Goal: Task Accomplishment & Management: Complete application form

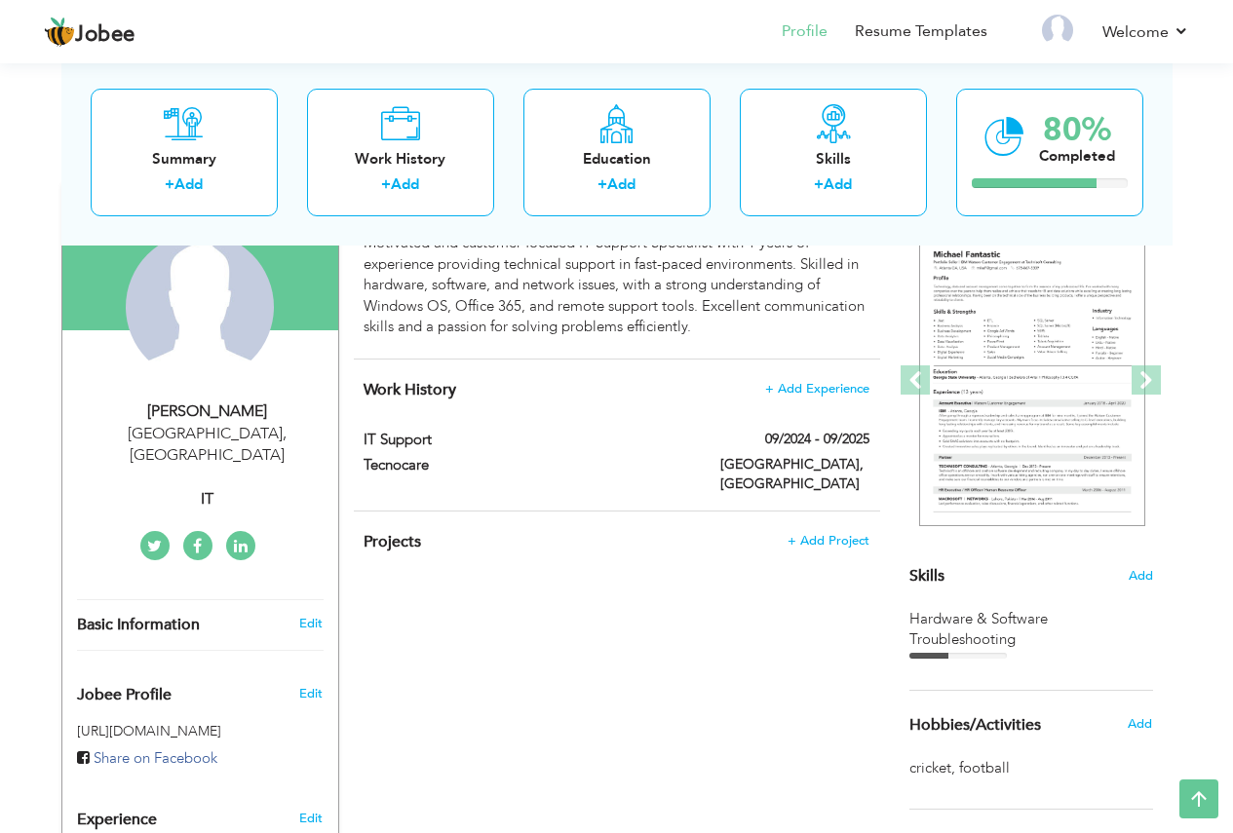
scroll to position [180, 0]
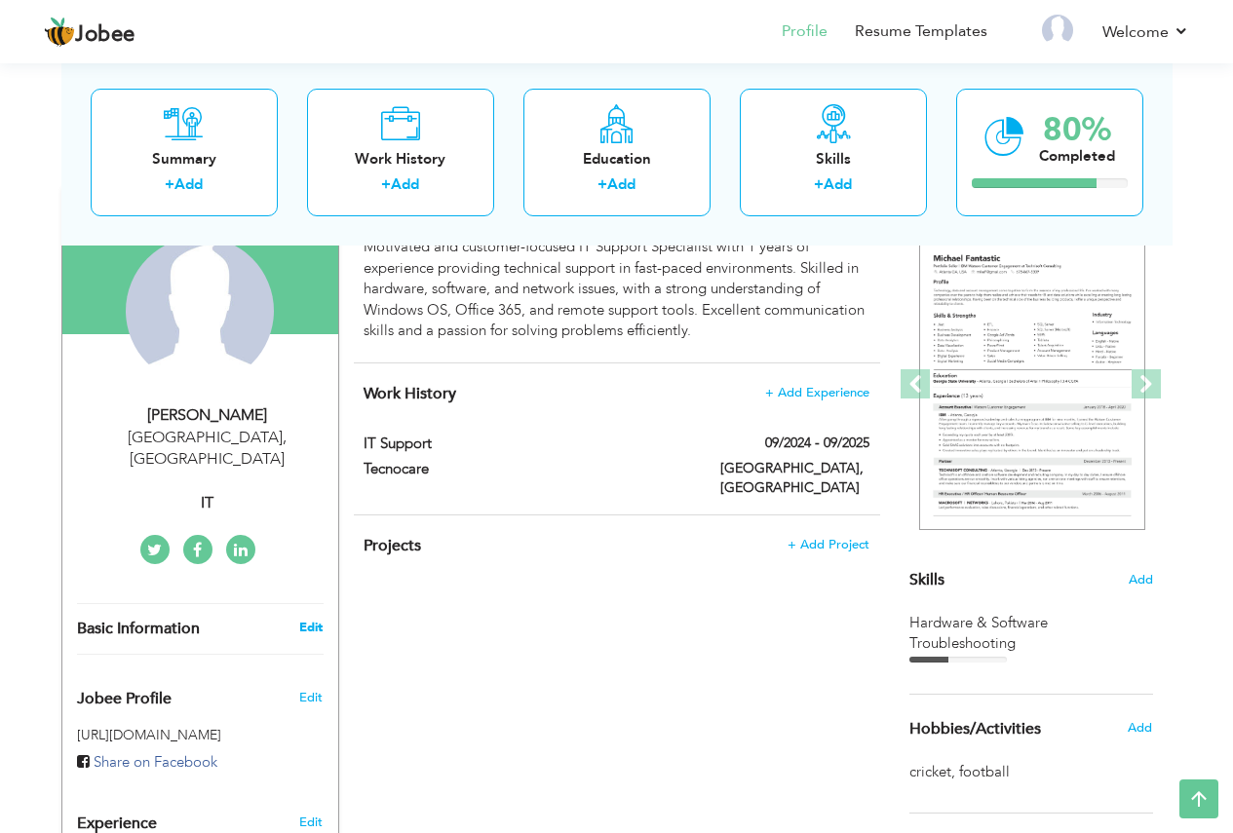
click at [307, 619] on link "Edit" at bounding box center [310, 628] width 23 height 18
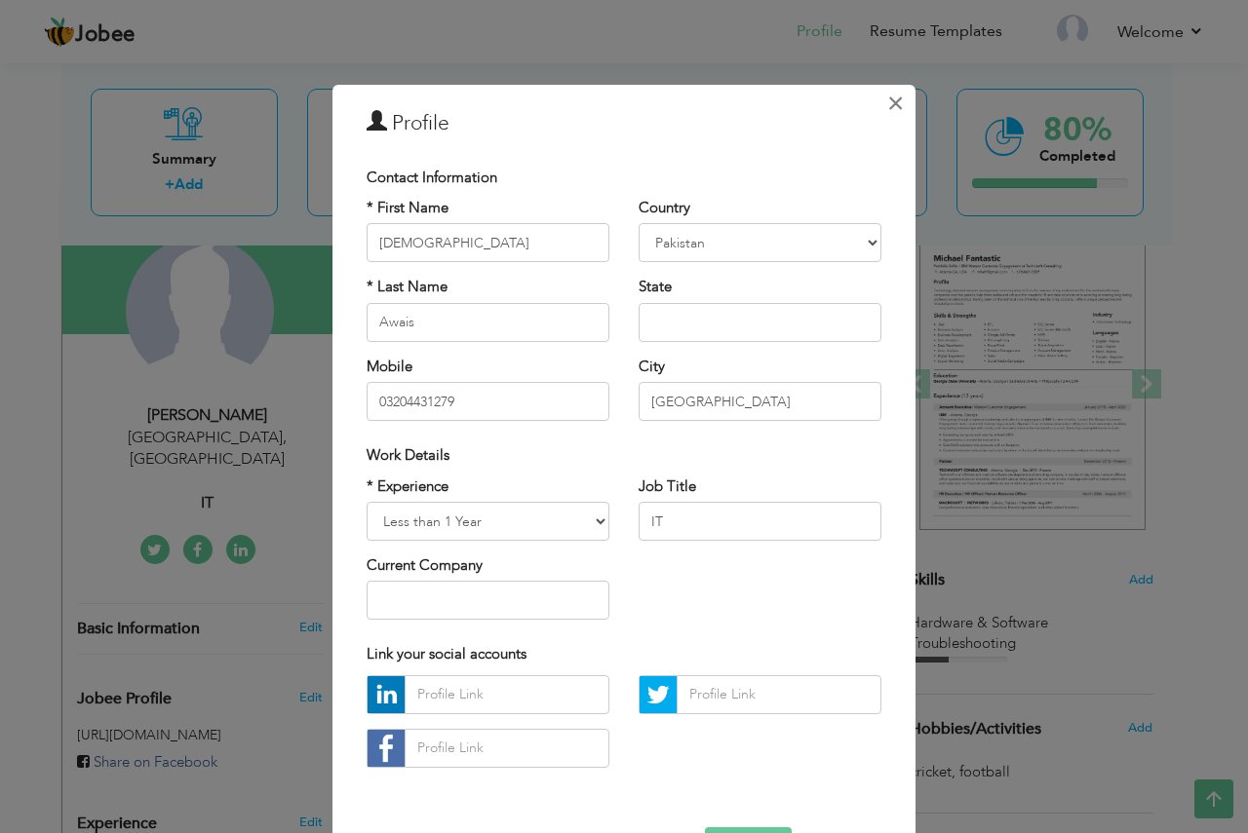
click at [899, 110] on button "×" at bounding box center [894, 103] width 31 height 31
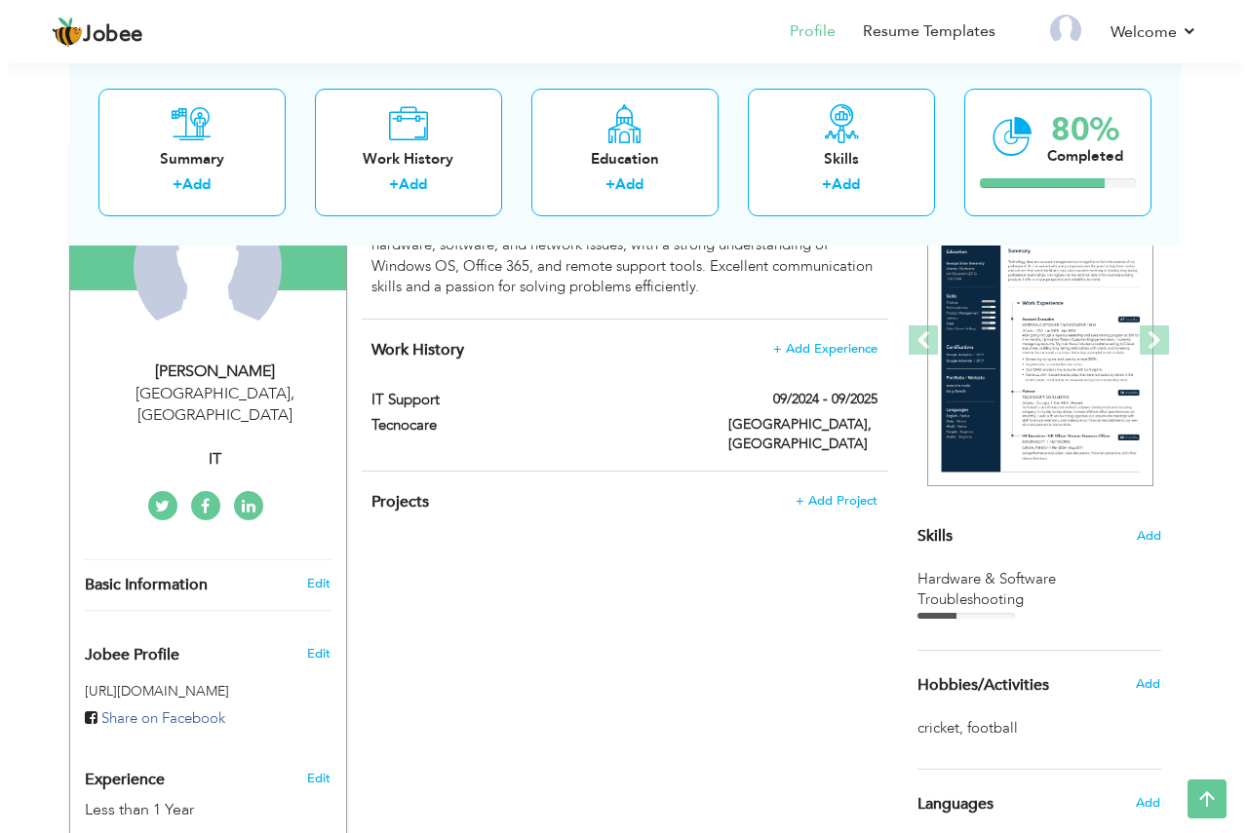
scroll to position [375, 0]
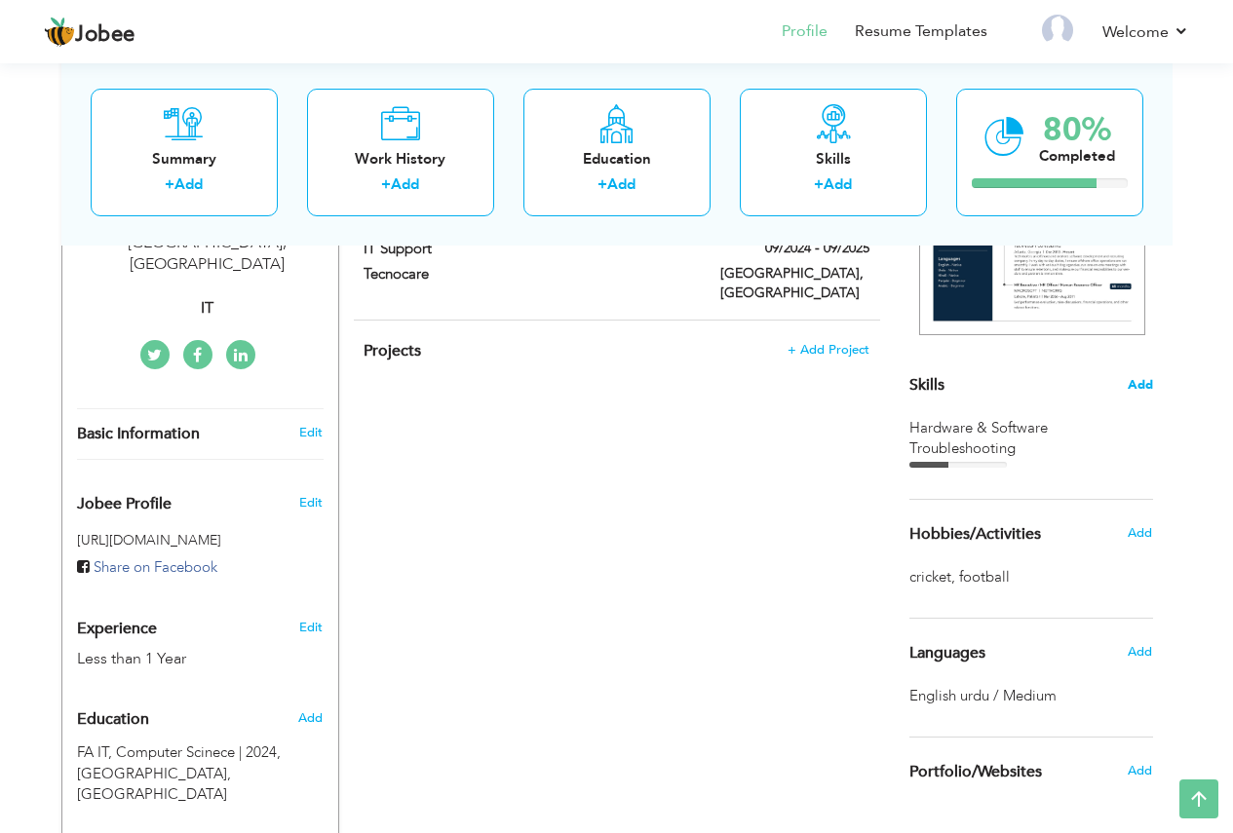
click at [1146, 384] on span "Add" at bounding box center [1140, 385] width 25 height 19
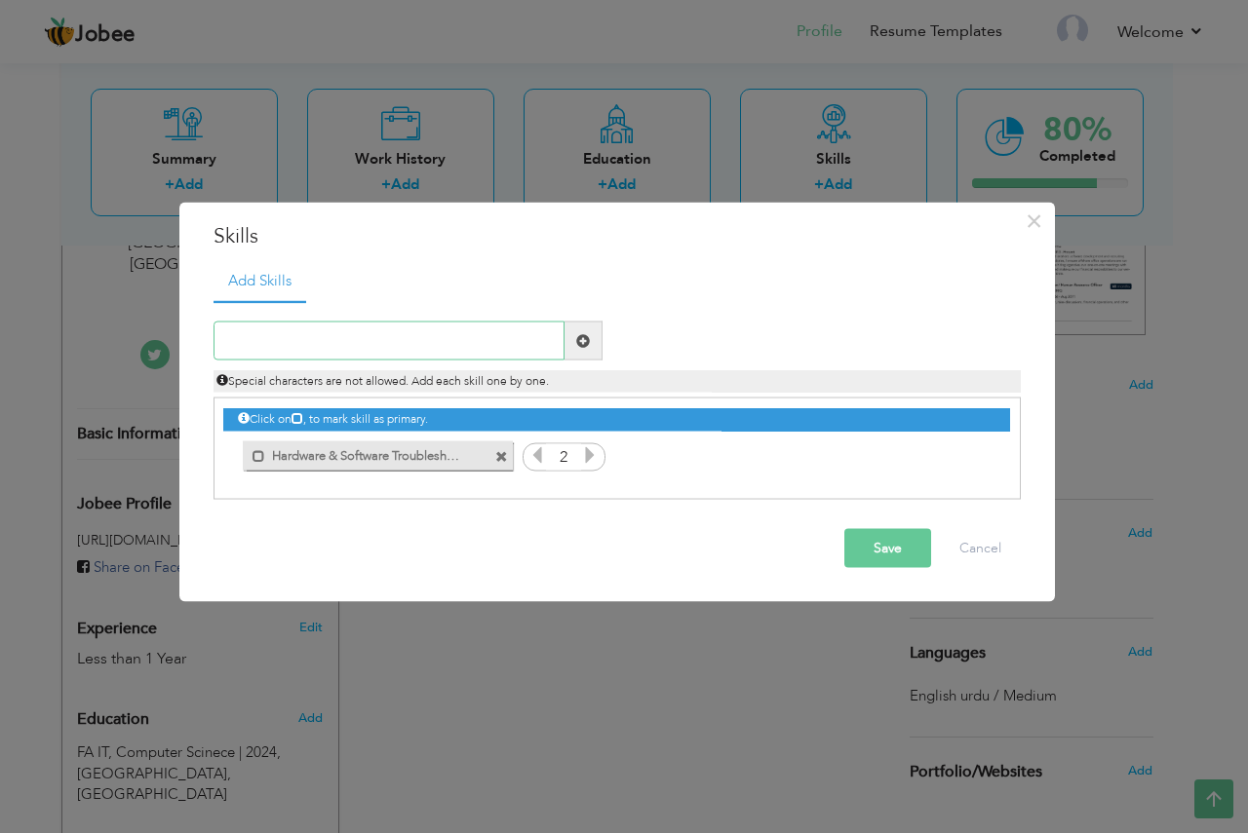
click at [348, 339] on input "text" at bounding box center [388, 341] width 351 height 39
click at [248, 345] on input "text" at bounding box center [388, 341] width 351 height 39
paste input "Windows 10/11, macOS, Lin"
type input "Windows 10/11, macOS, Lin"
click at [886, 560] on button "Save" at bounding box center [887, 548] width 87 height 39
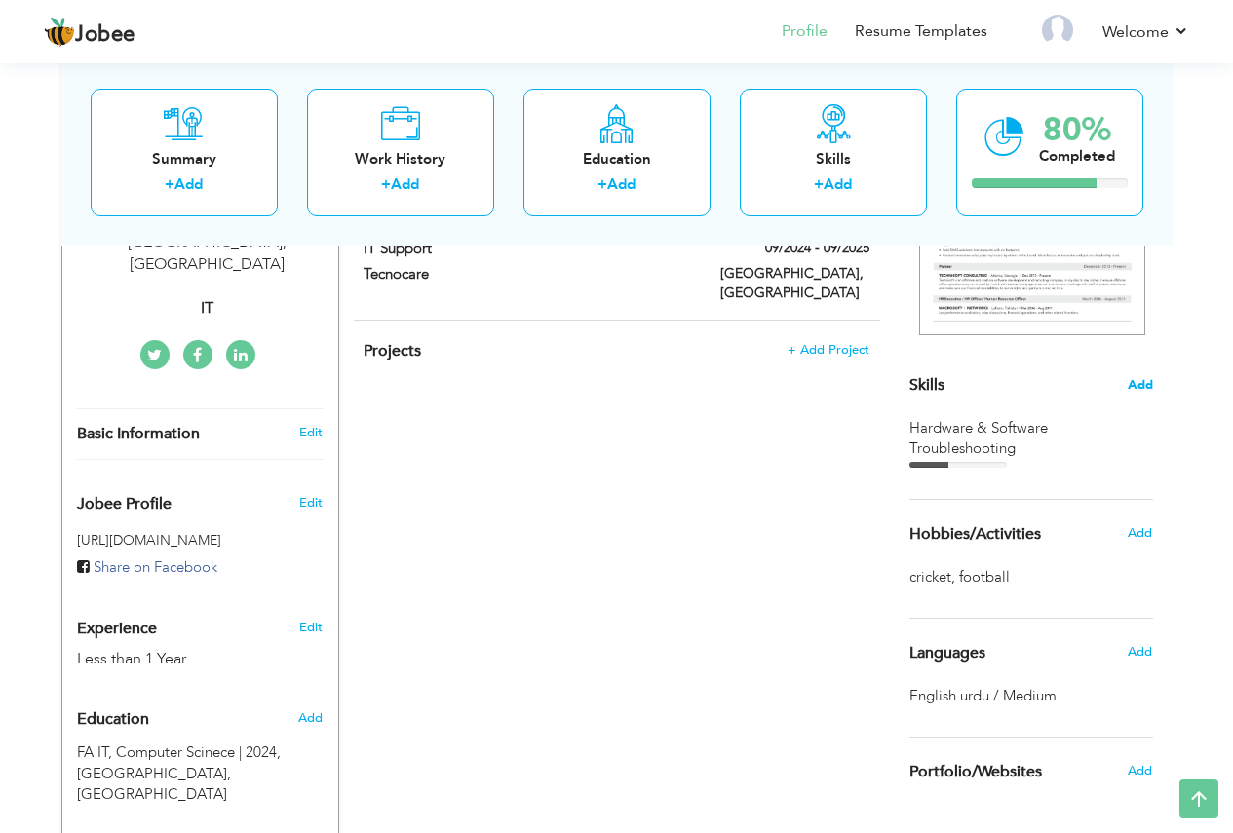
click at [1140, 386] on span "Add" at bounding box center [1140, 385] width 25 height 19
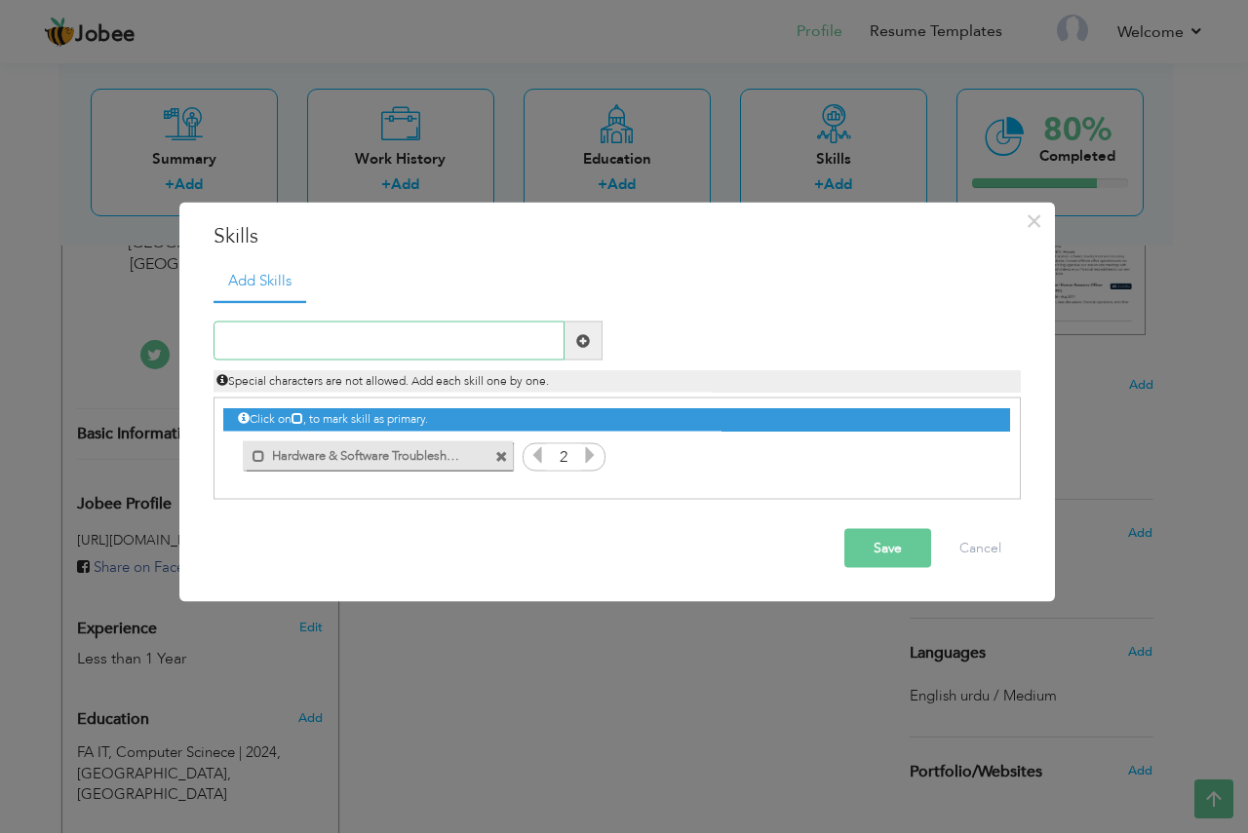
click at [289, 350] on input "text" at bounding box center [388, 341] width 351 height 39
paste input "Windows 10/11, macOS, Lin"
type input "Windows 10/11, macOS, Lin"
click at [886, 549] on button "Save" at bounding box center [887, 548] width 87 height 39
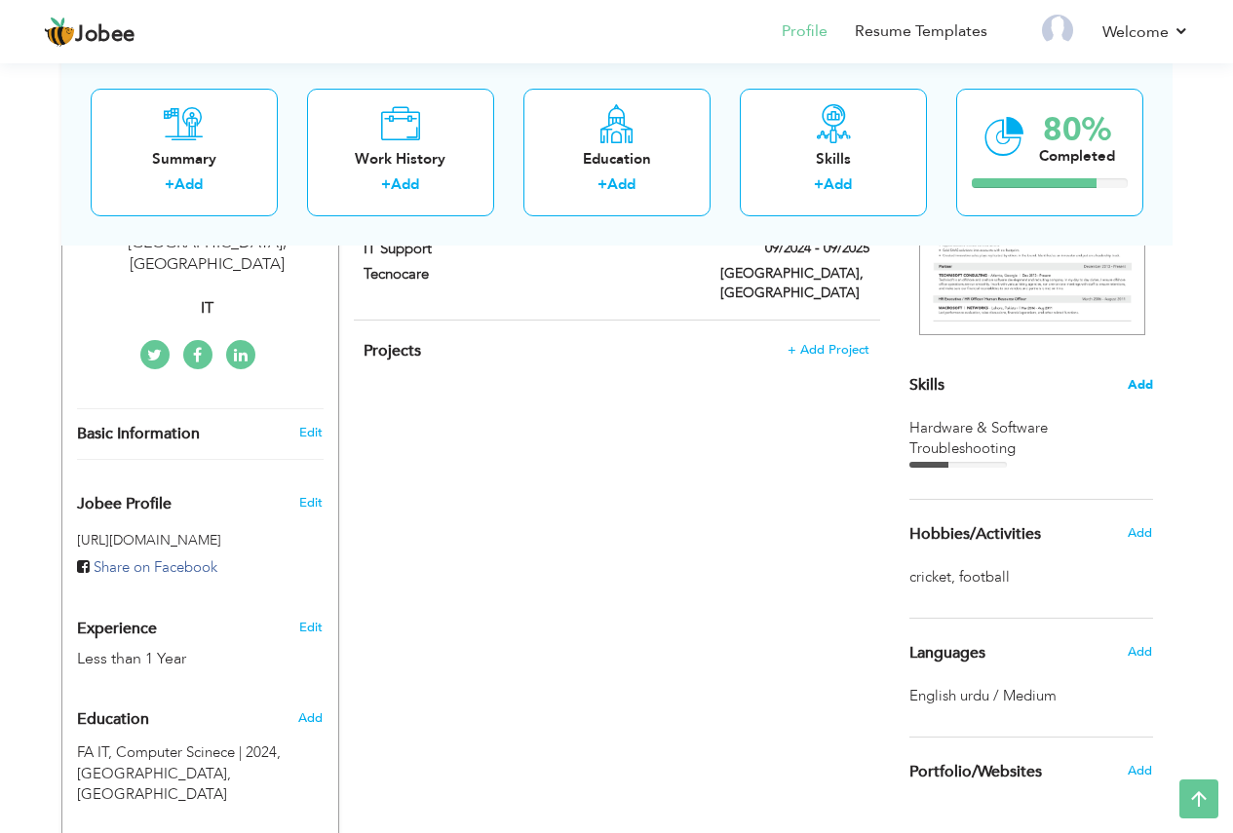
click at [1132, 383] on span "Add" at bounding box center [1140, 385] width 25 height 19
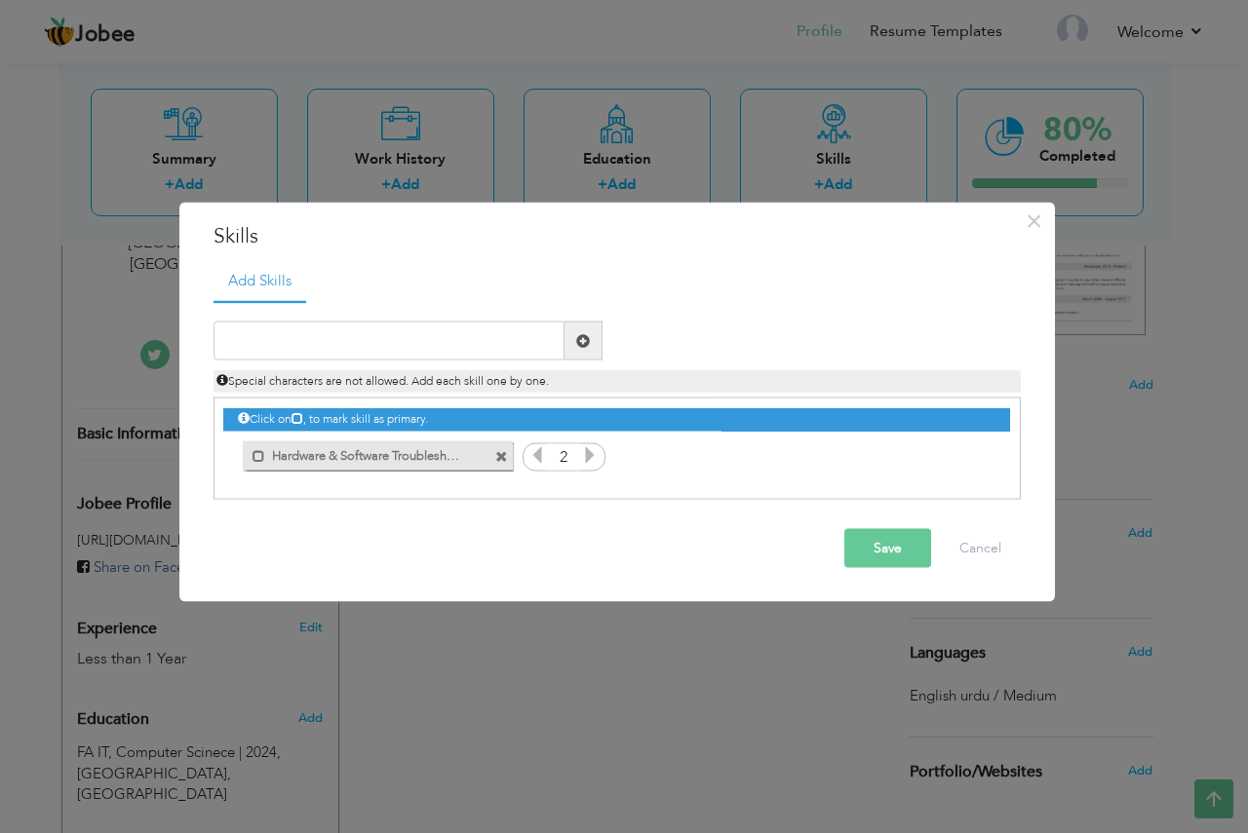
click at [650, 785] on div "× Skills Add Skills Duplicate entry Mark as primary skill. 2" at bounding box center [624, 416] width 1248 height 833
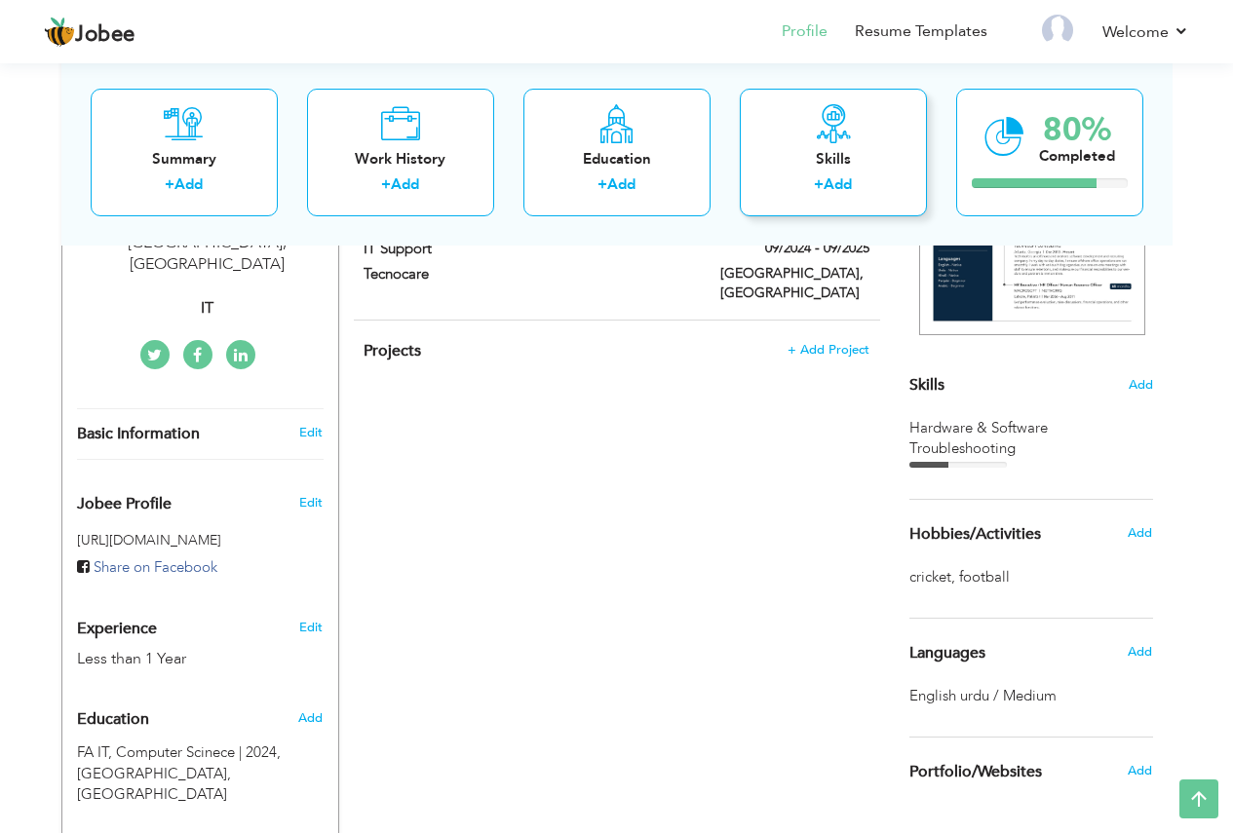
click at [787, 128] on div "Skills + Add" at bounding box center [833, 152] width 187 height 128
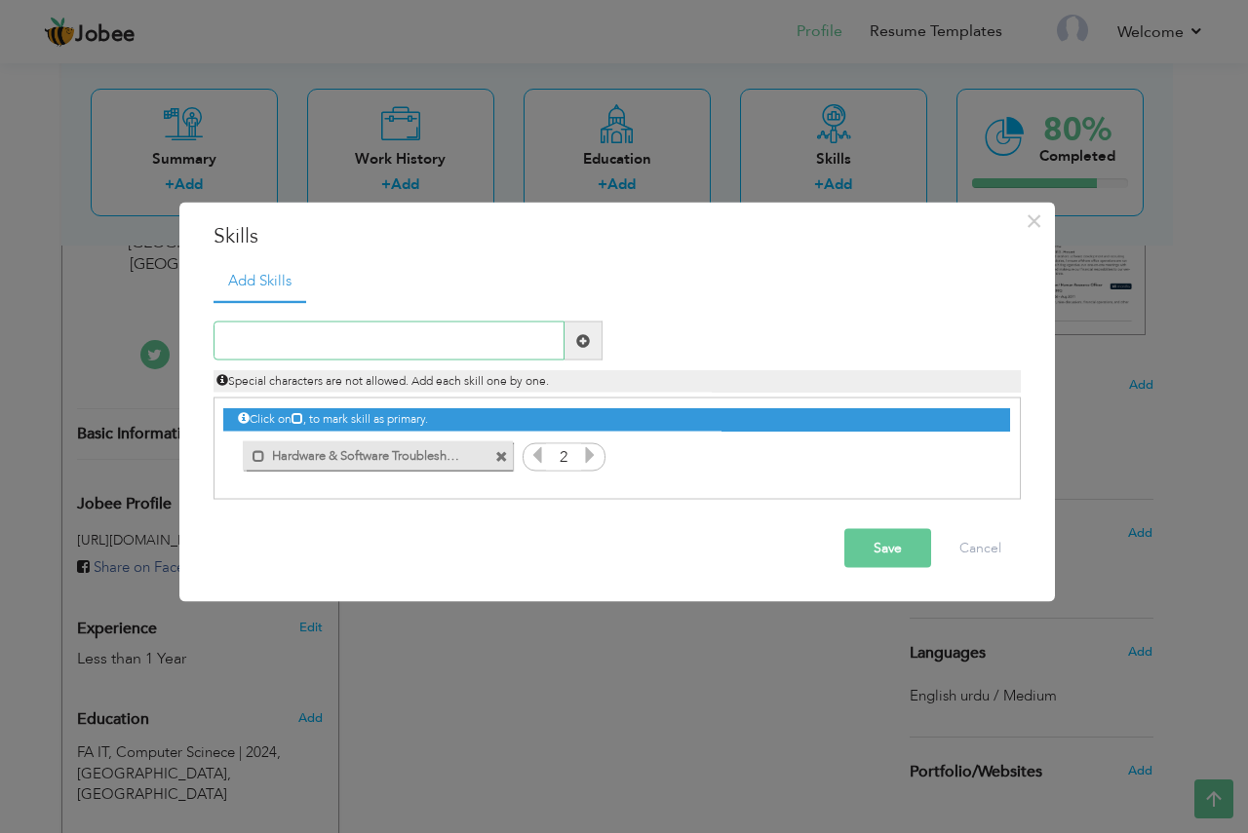
click at [380, 338] on input "text" at bounding box center [388, 341] width 351 height 39
paste input "Hardware & Software Troubleshooting Windows 10/11"
type input "Hardware & Software Troubleshooting Windows 10/11"
click at [874, 545] on button "Save" at bounding box center [887, 548] width 87 height 39
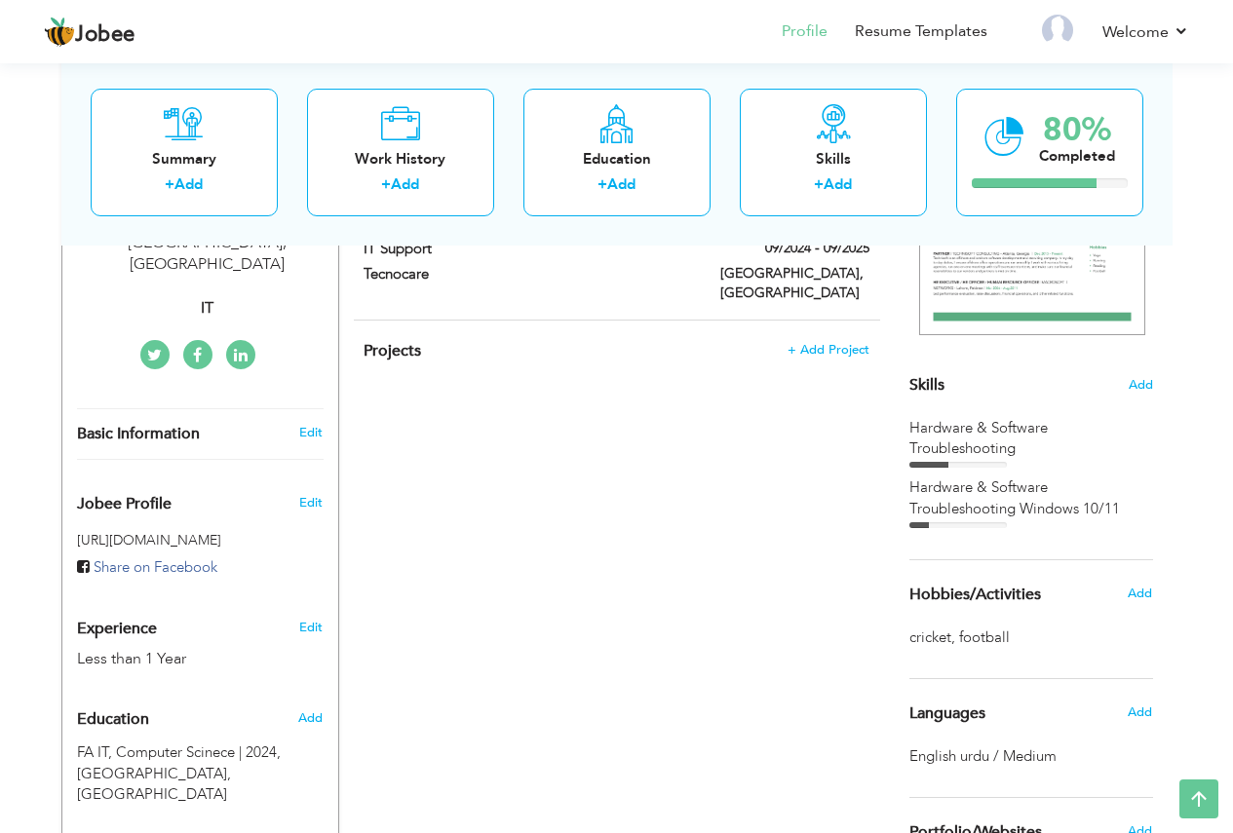
scroll to position [0, 0]
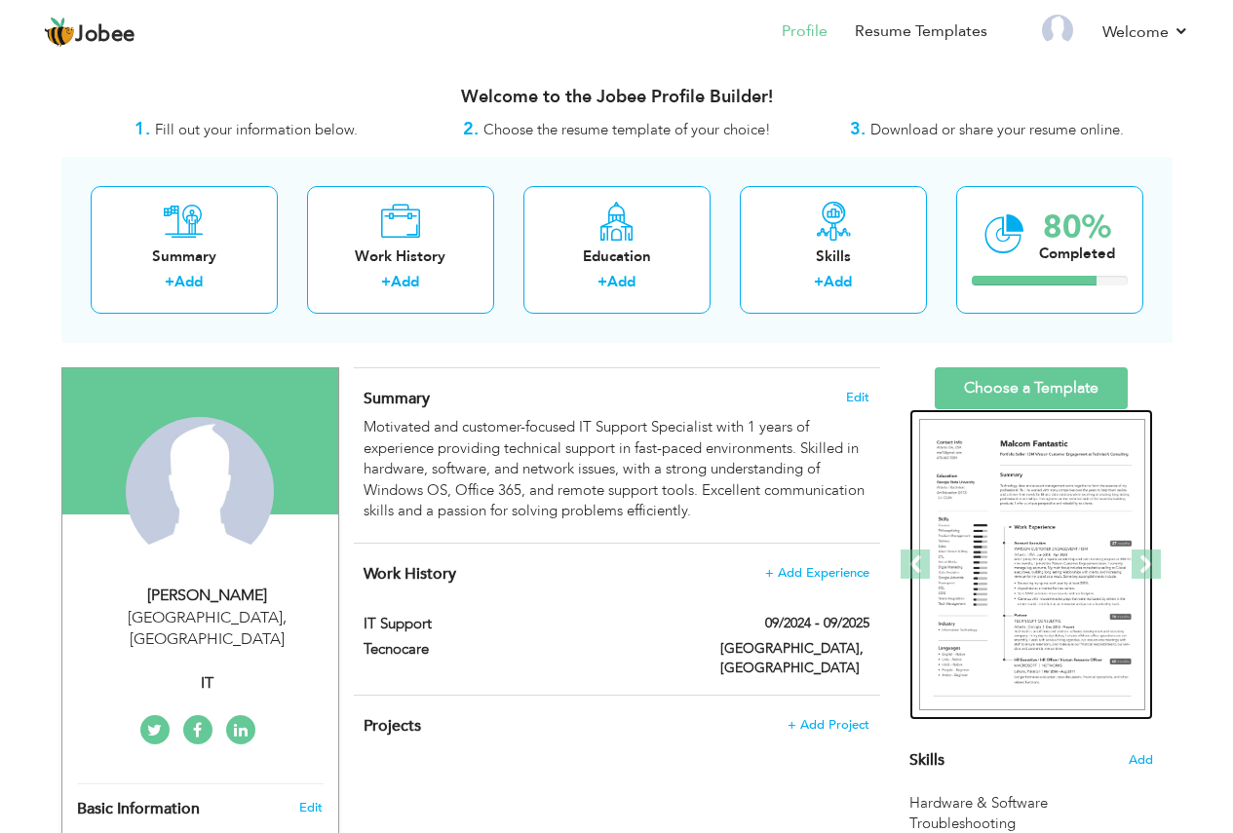
click at [1005, 528] on img at bounding box center [1032, 565] width 226 height 292
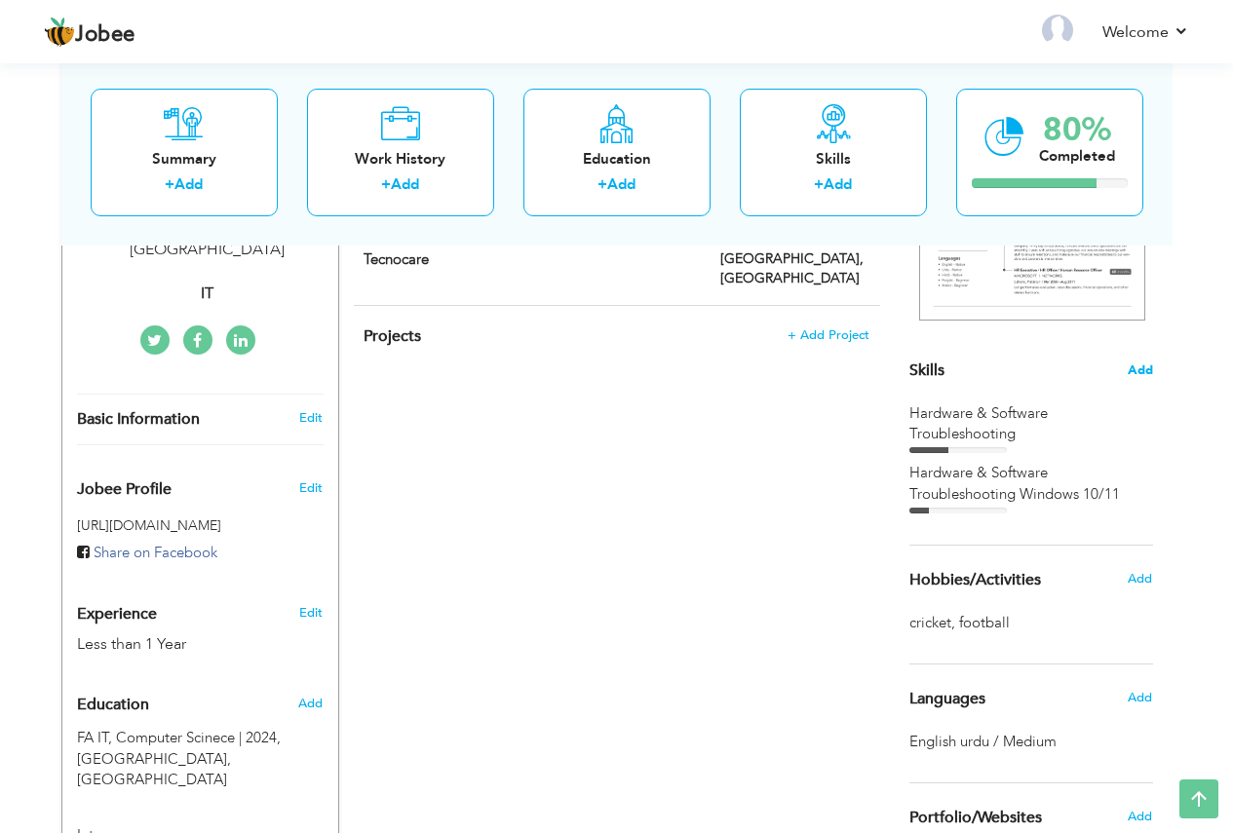
click at [1144, 364] on span "Add" at bounding box center [1140, 371] width 25 height 19
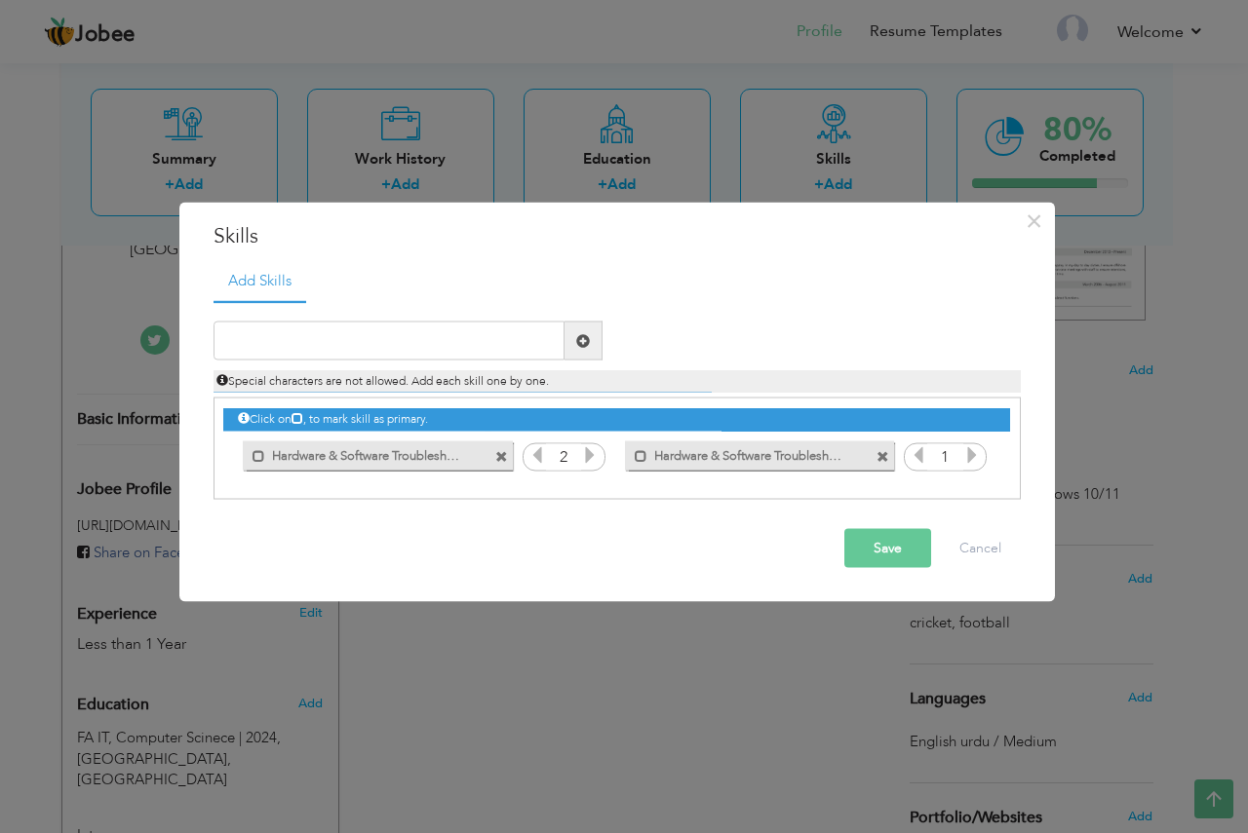
click at [503, 454] on span at bounding box center [501, 456] width 13 height 13
click at [513, 728] on div "× Skills Add Skills Duplicate entry Mark as primary skill. 2 1" at bounding box center [624, 416] width 1248 height 833
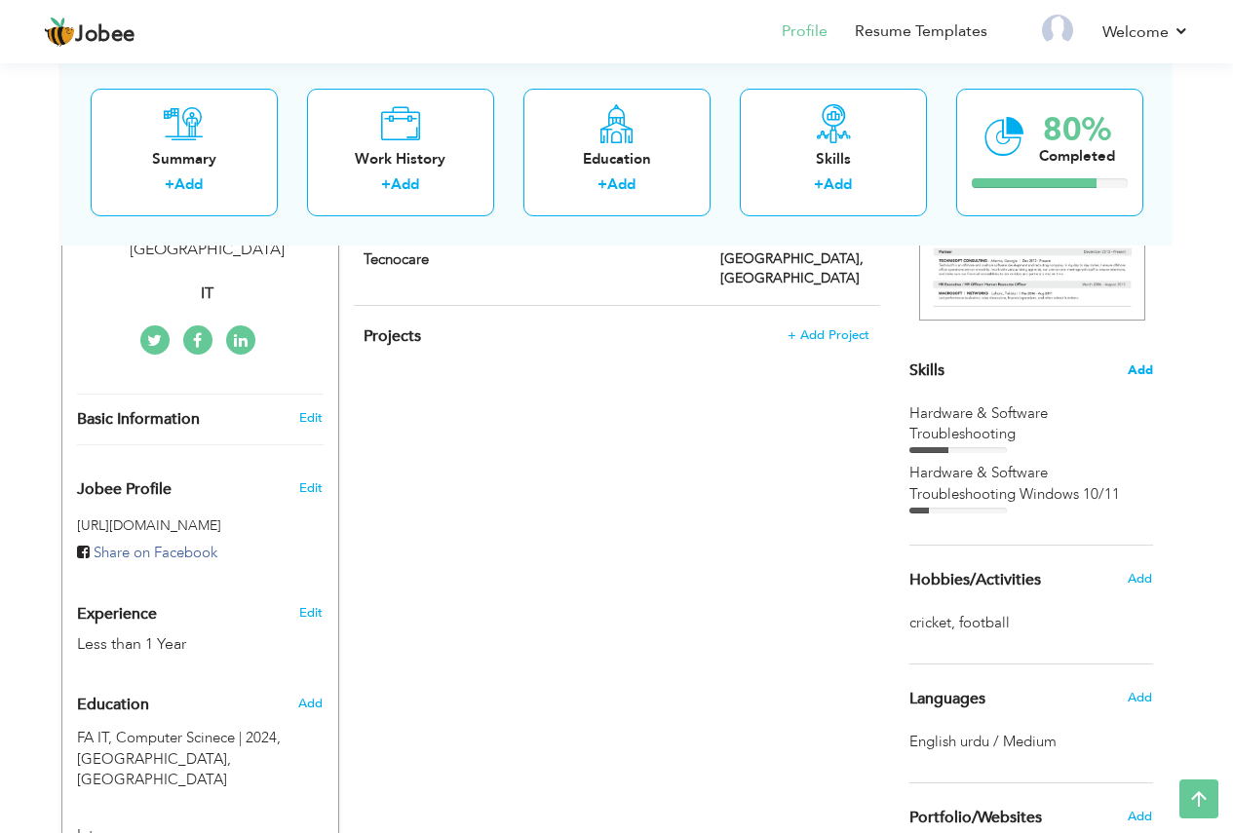
click at [1135, 368] on span "Add" at bounding box center [1140, 371] width 25 height 19
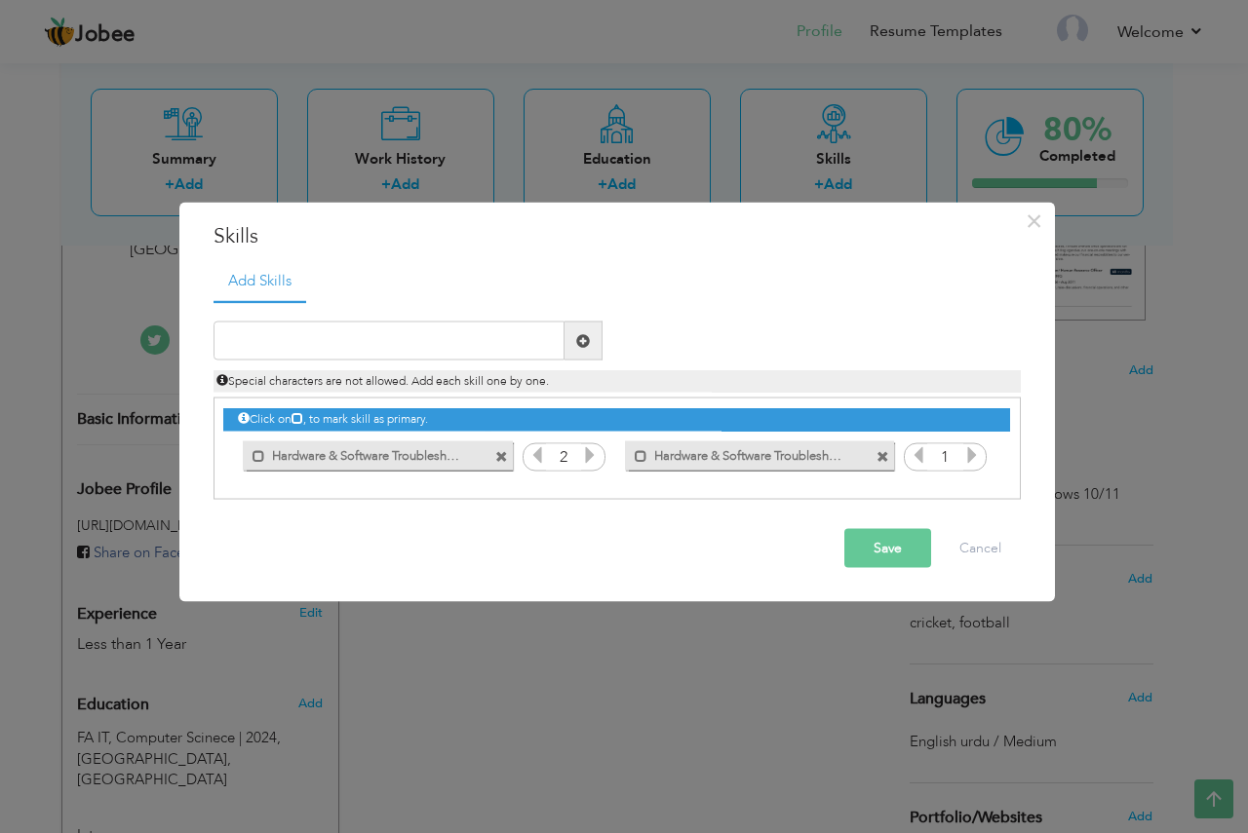
click at [499, 458] on span at bounding box center [501, 456] width 13 height 13
click at [862, 548] on button "Save" at bounding box center [887, 548] width 87 height 39
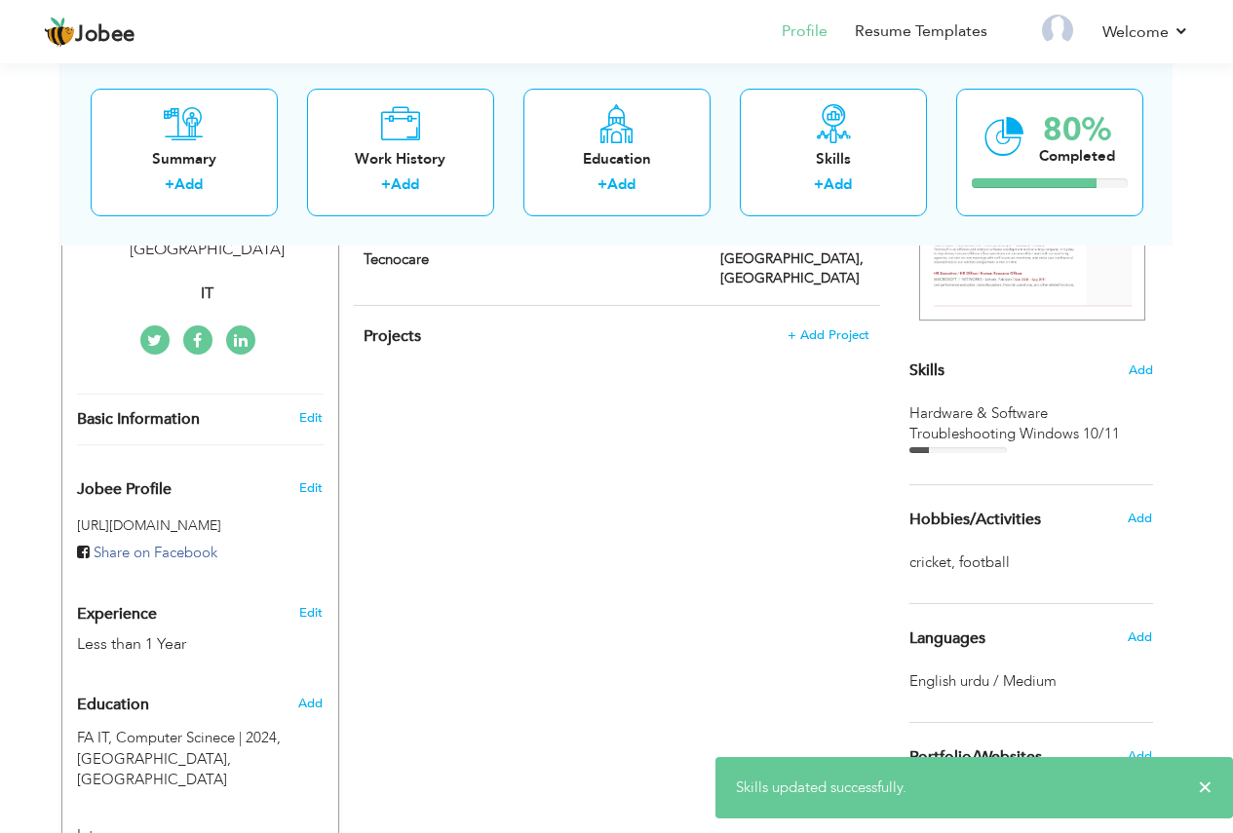
click at [737, 507] on div "CV Import Profile Strength 0% Select an Item from right menu Work History * Job…" at bounding box center [617, 566] width 556 height 1177
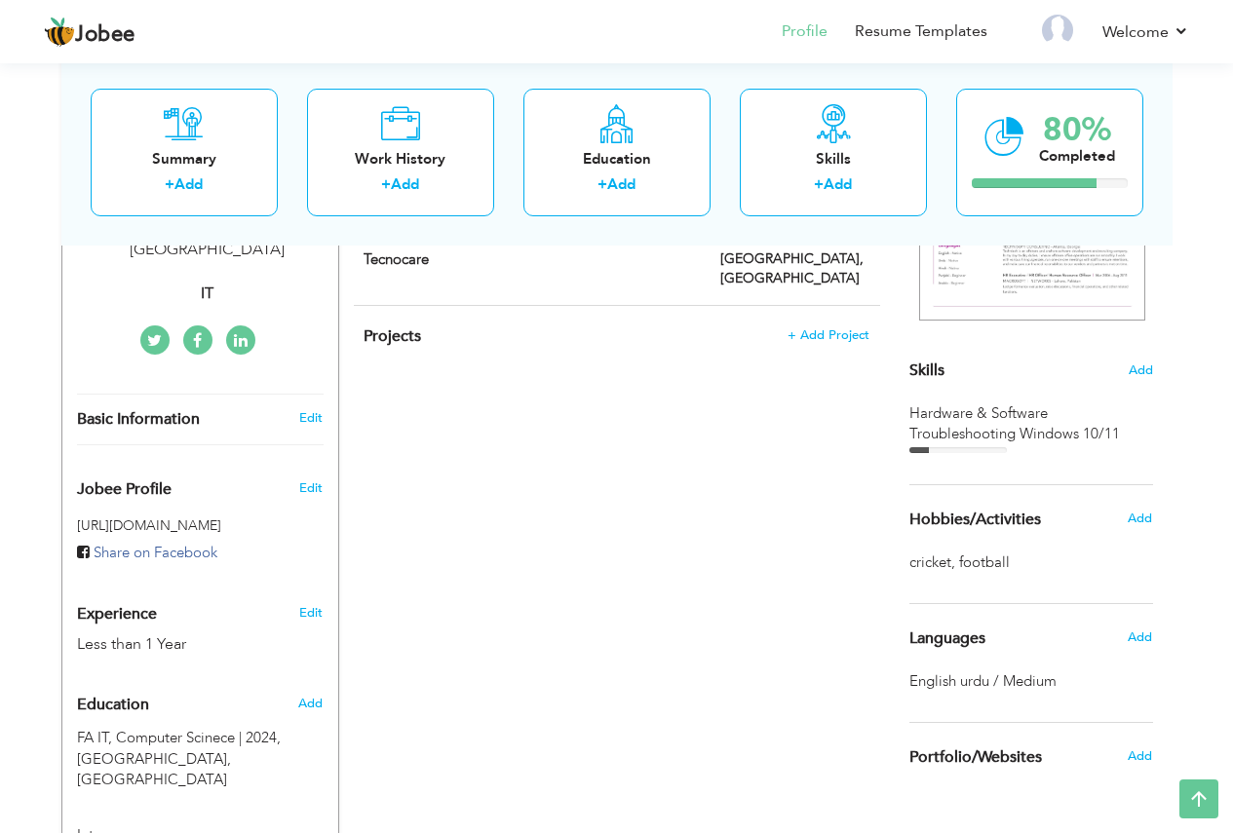
click at [1021, 429] on div "Hardware & Software Troubleshooting Windows 10/11" at bounding box center [1031, 425] width 244 height 42
click at [838, 143] on div "Skills + Add" at bounding box center [833, 152] width 187 height 128
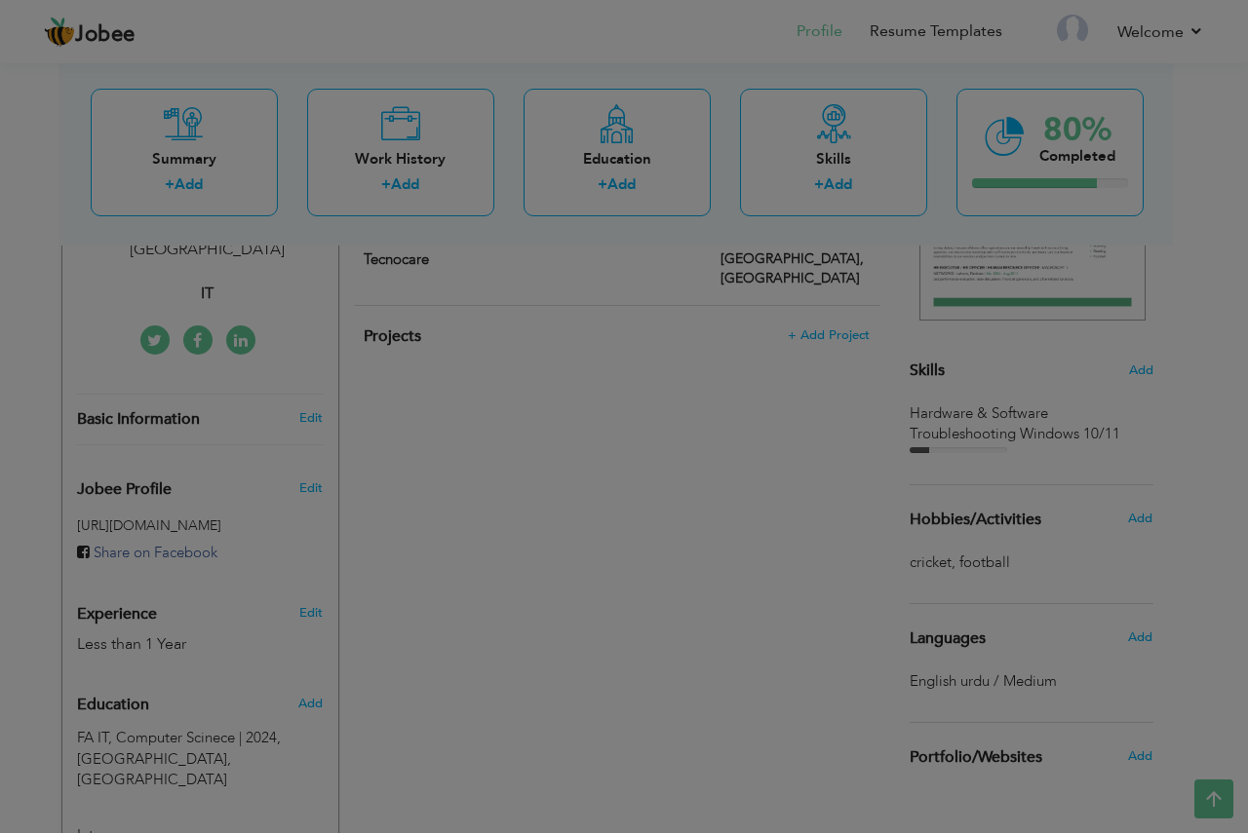
click at [836, 145] on body "Jobee Profile Resume Templates Resume Templates Cover Letters About My Resume W…" at bounding box center [624, 417] width 1248 height 1614
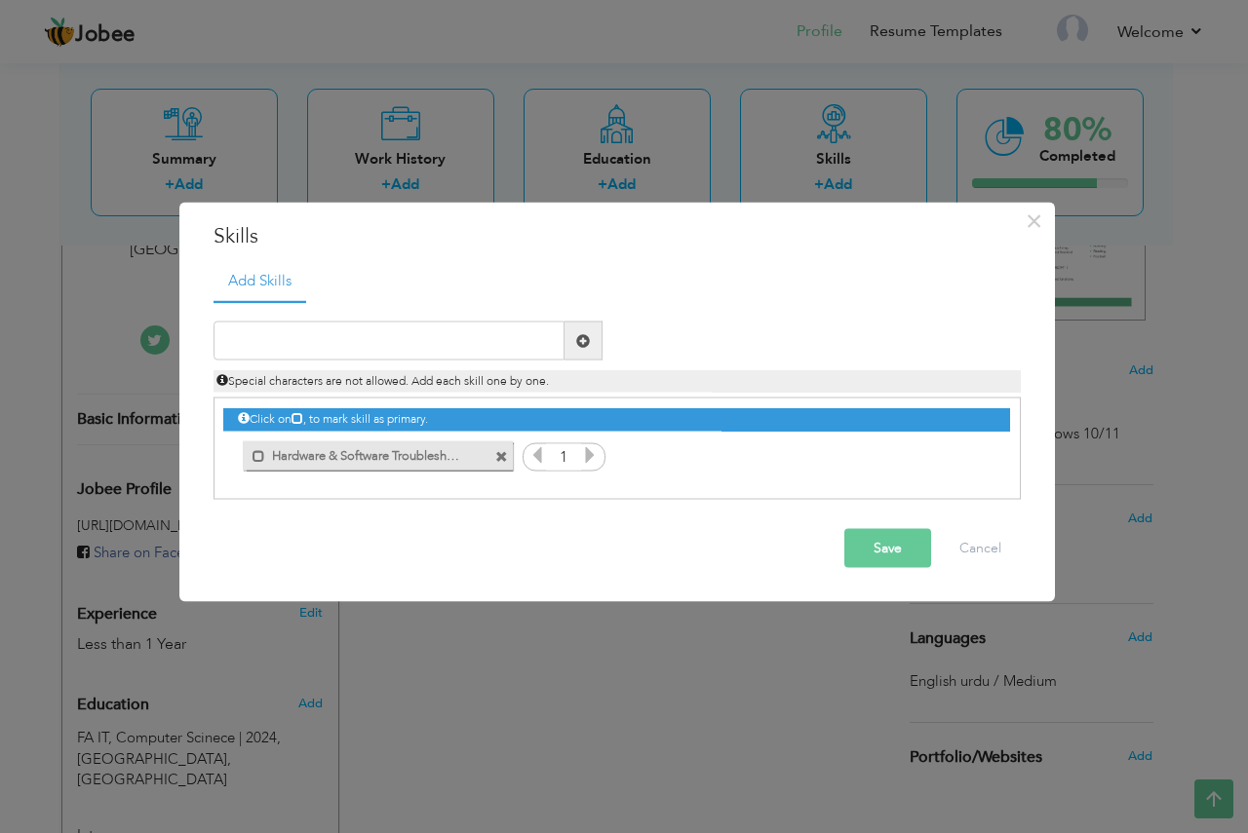
drag, startPoint x: 478, startPoint y: 452, endPoint x: 394, endPoint y: 470, distance: 85.6
click at [394, 470] on div "Mark as primary skill." at bounding box center [377, 455] width 269 height 29
click at [262, 456] on span at bounding box center [258, 455] width 13 height 13
click at [266, 455] on span at bounding box center [262, 455] width 13 height 13
drag, startPoint x: 456, startPoint y: 453, endPoint x: 292, endPoint y: 475, distance: 165.2
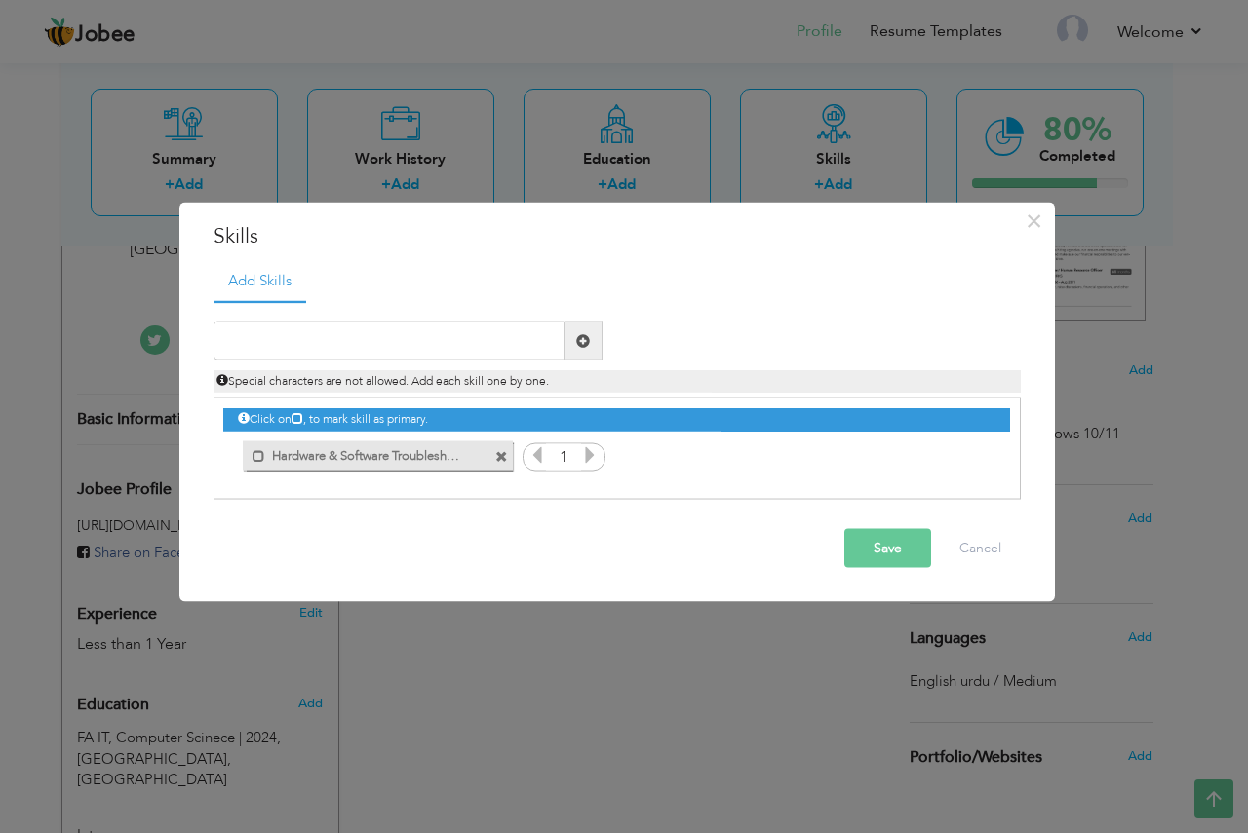
click at [278, 479] on div "Click on , to mark skill as primary." at bounding box center [616, 449] width 807 height 102
click at [456, 449] on label "Hardware & Software Troubleshooting Windows 10/11" at bounding box center [363, 453] width 197 height 24
click at [445, 342] on input "text" at bounding box center [388, 341] width 351 height 39
click at [1030, 219] on span "×" at bounding box center [1033, 220] width 17 height 35
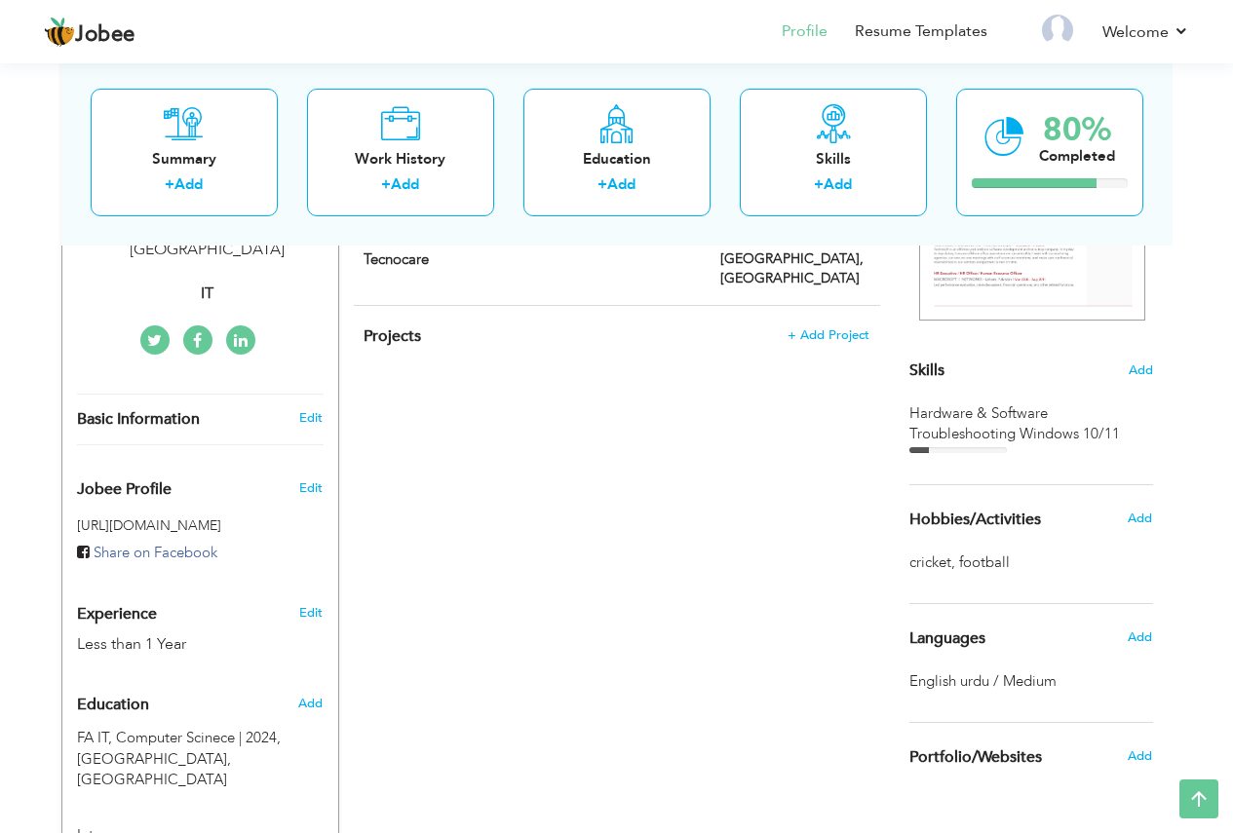
click at [926, 369] on span "Skills" at bounding box center [926, 370] width 35 height 21
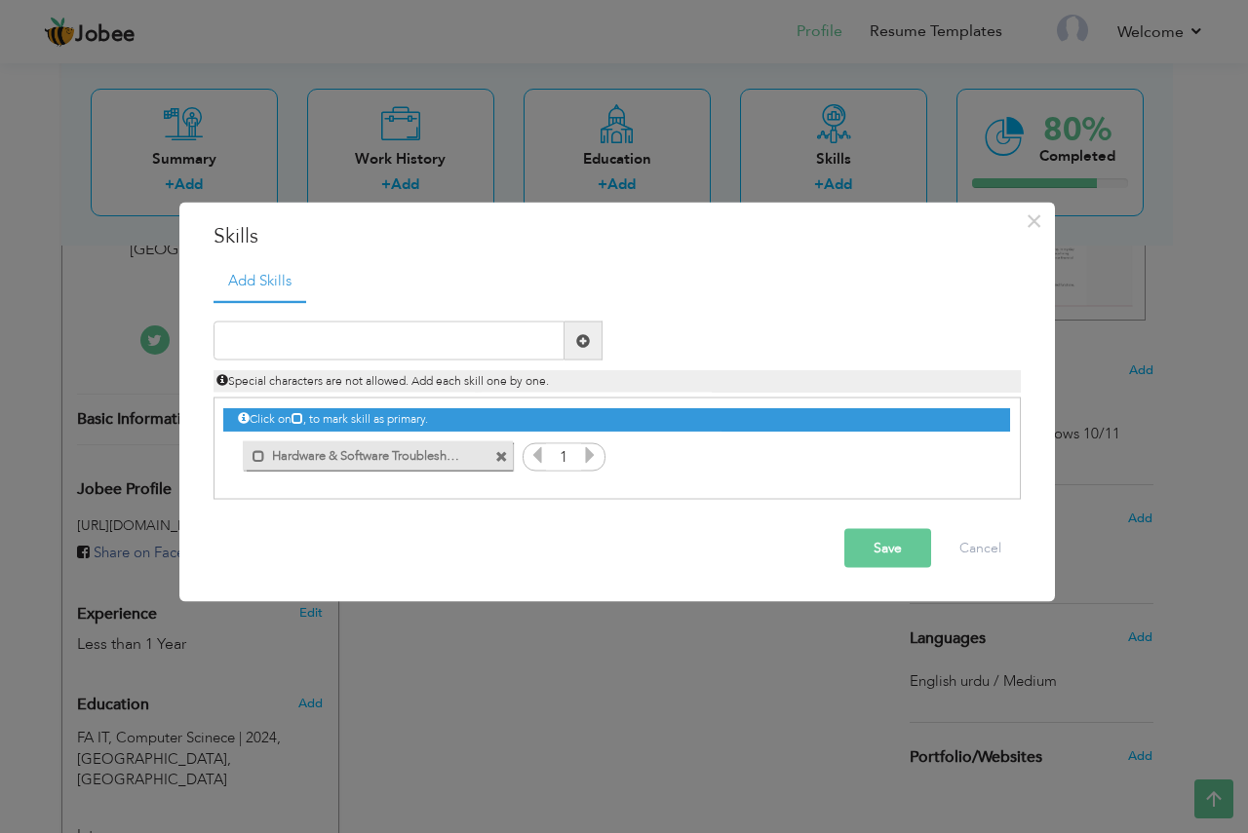
click at [348, 456] on label "Hardware & Software Troubleshooting Windows 10/11" at bounding box center [363, 453] width 197 height 24
click at [351, 458] on label "Hardware & Software Troubleshooting Windows 10/11" at bounding box center [366, 453] width 194 height 24
click at [351, 458] on label "Hardware & Software Troubleshooting Windows 10/11" at bounding box center [363, 453] width 197 height 24
click at [891, 550] on button "Save" at bounding box center [887, 548] width 87 height 39
click at [775, 650] on div "× Skills Add Skills Duplicate entry Unmark as primary skill. 1" at bounding box center [624, 416] width 1248 height 833
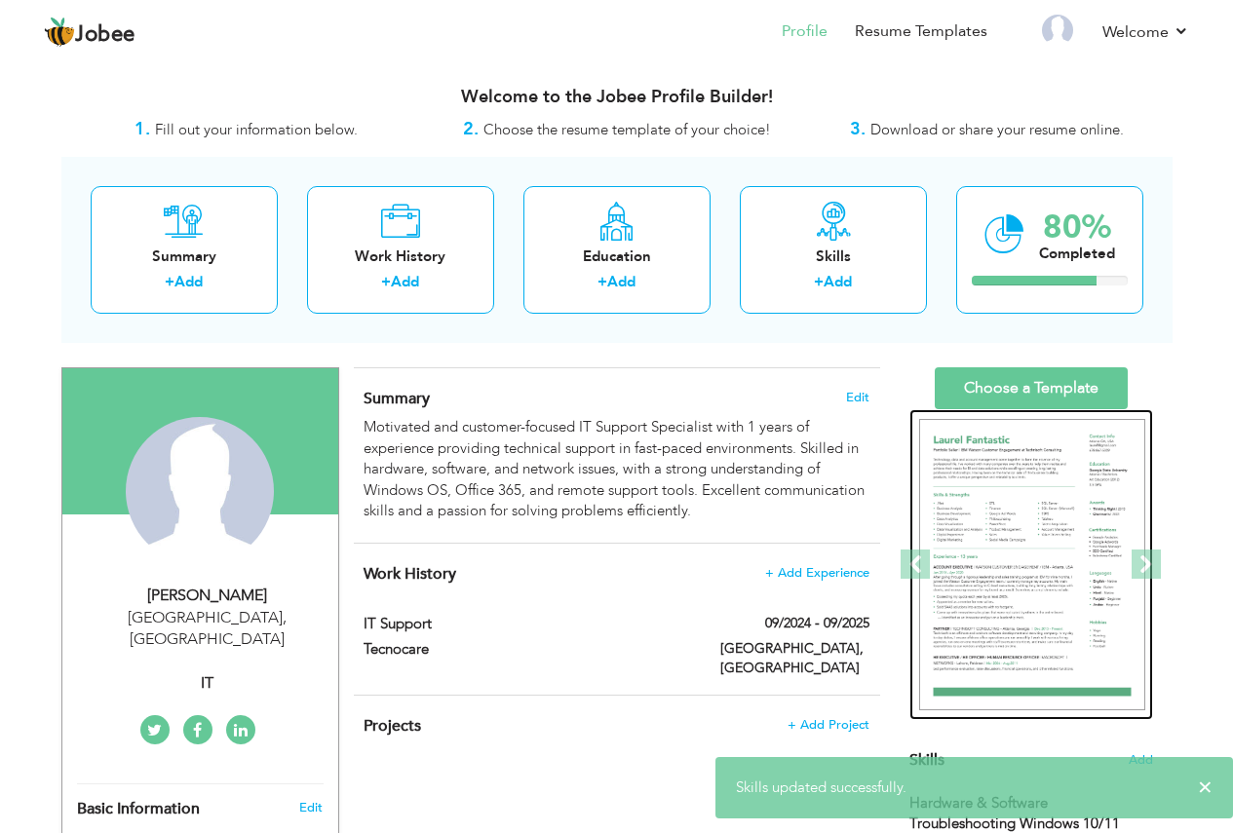
click at [1020, 515] on img at bounding box center [1032, 565] width 226 height 292
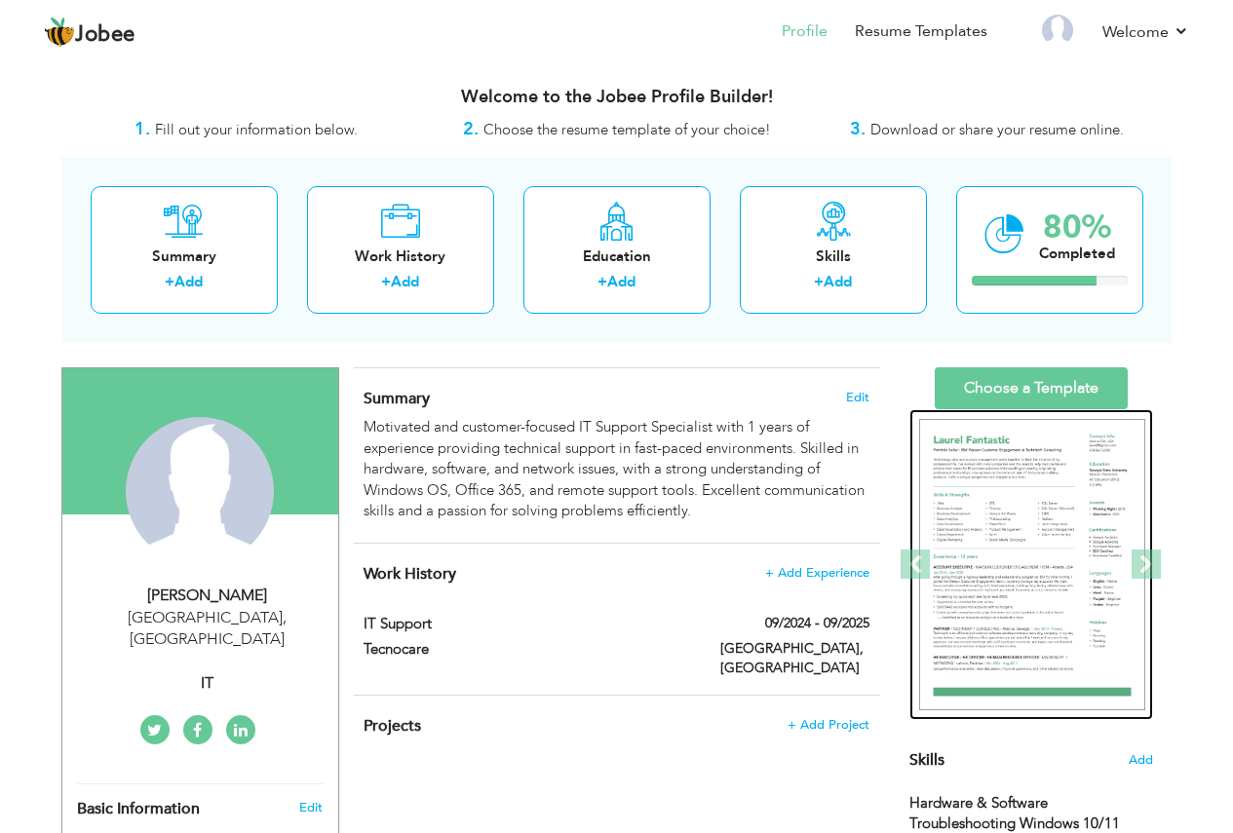
click at [1021, 508] on img at bounding box center [1032, 565] width 226 height 292
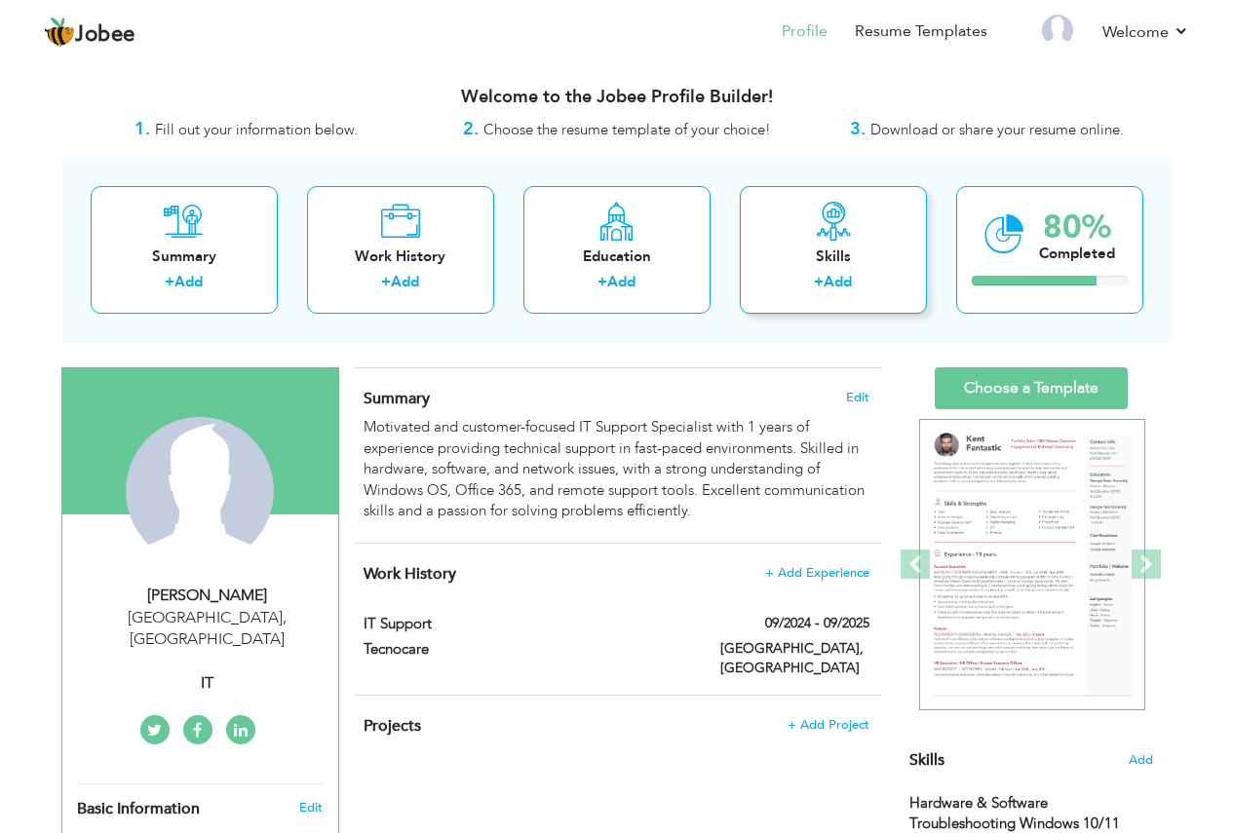
click at [857, 253] on div "Skills" at bounding box center [833, 257] width 156 height 20
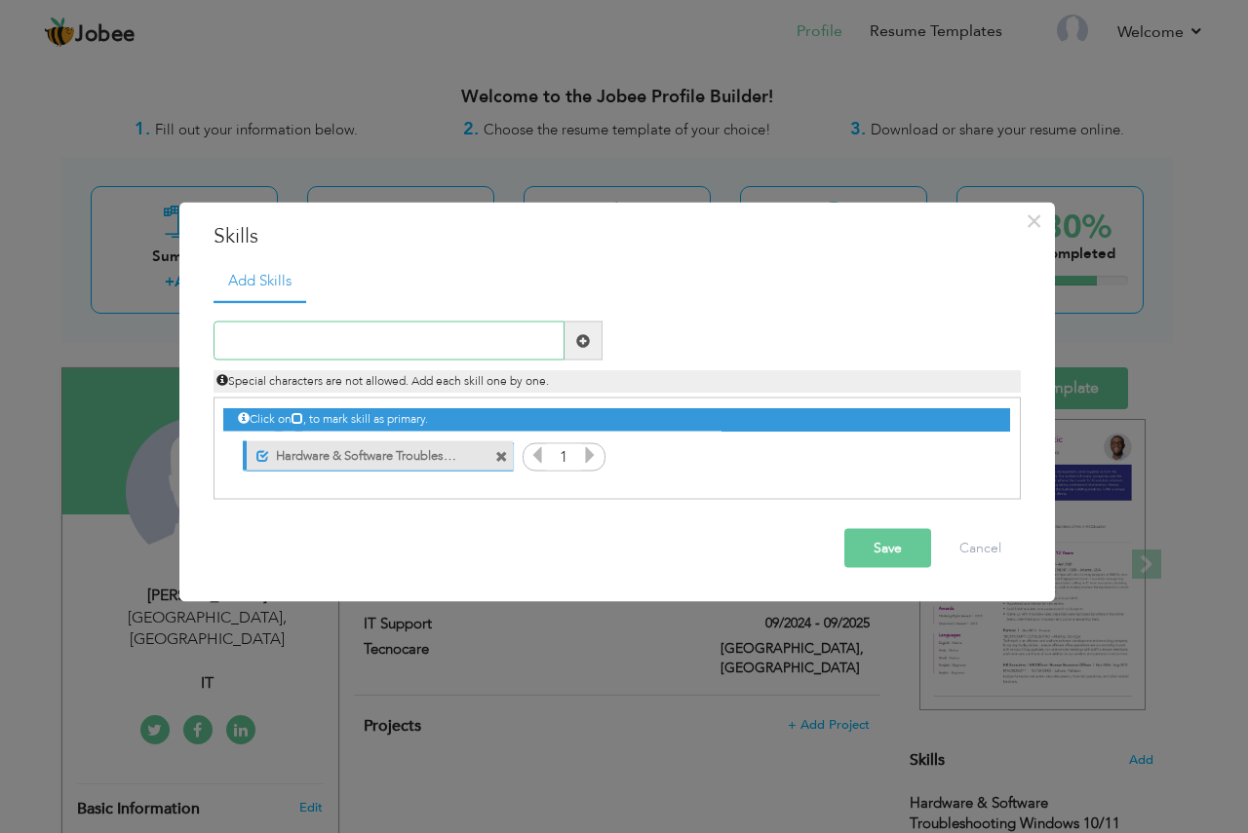
click at [453, 348] on input "text" at bounding box center [388, 341] width 351 height 39
paste input "Office 365 / Microsoft Teams / Outlook Network Su"
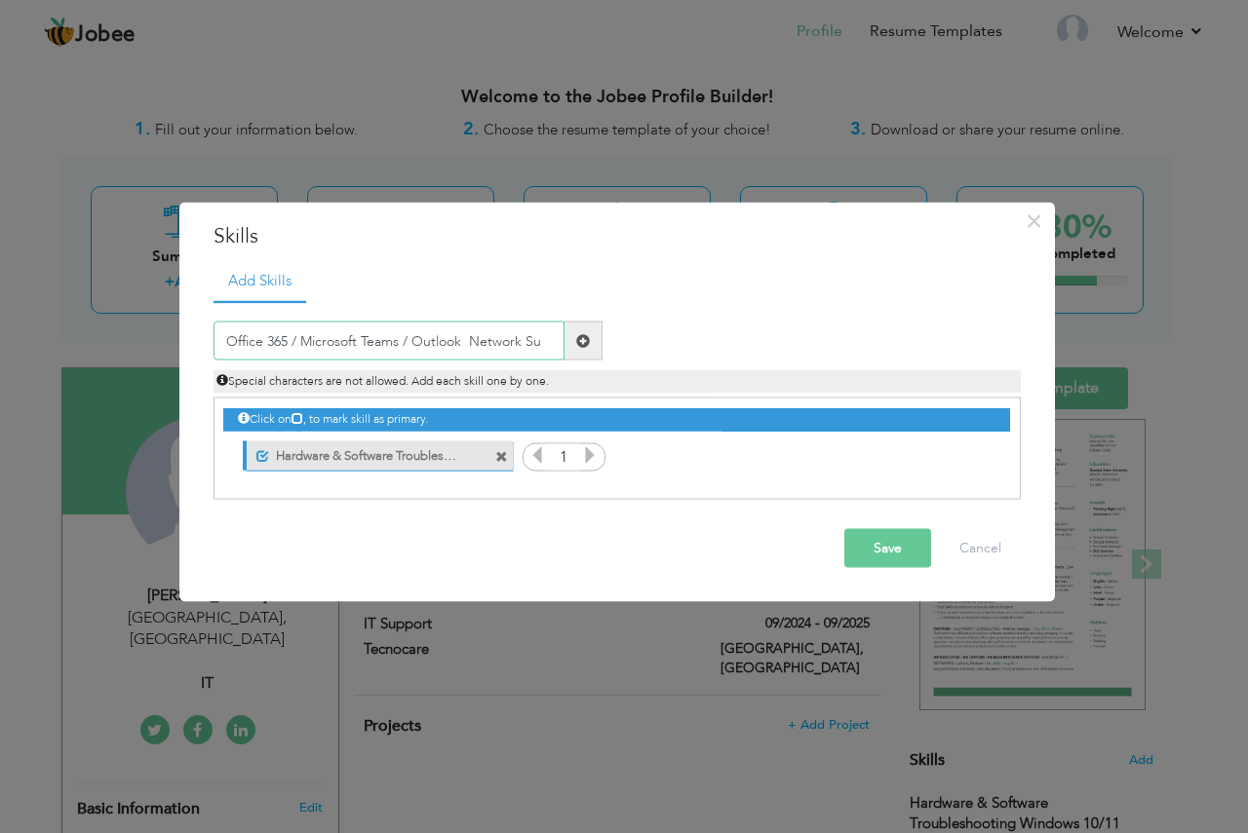
type input "Office 365 / Microsoft Teams / Outlook Network Su"
click at [878, 559] on button "Save" at bounding box center [887, 548] width 87 height 39
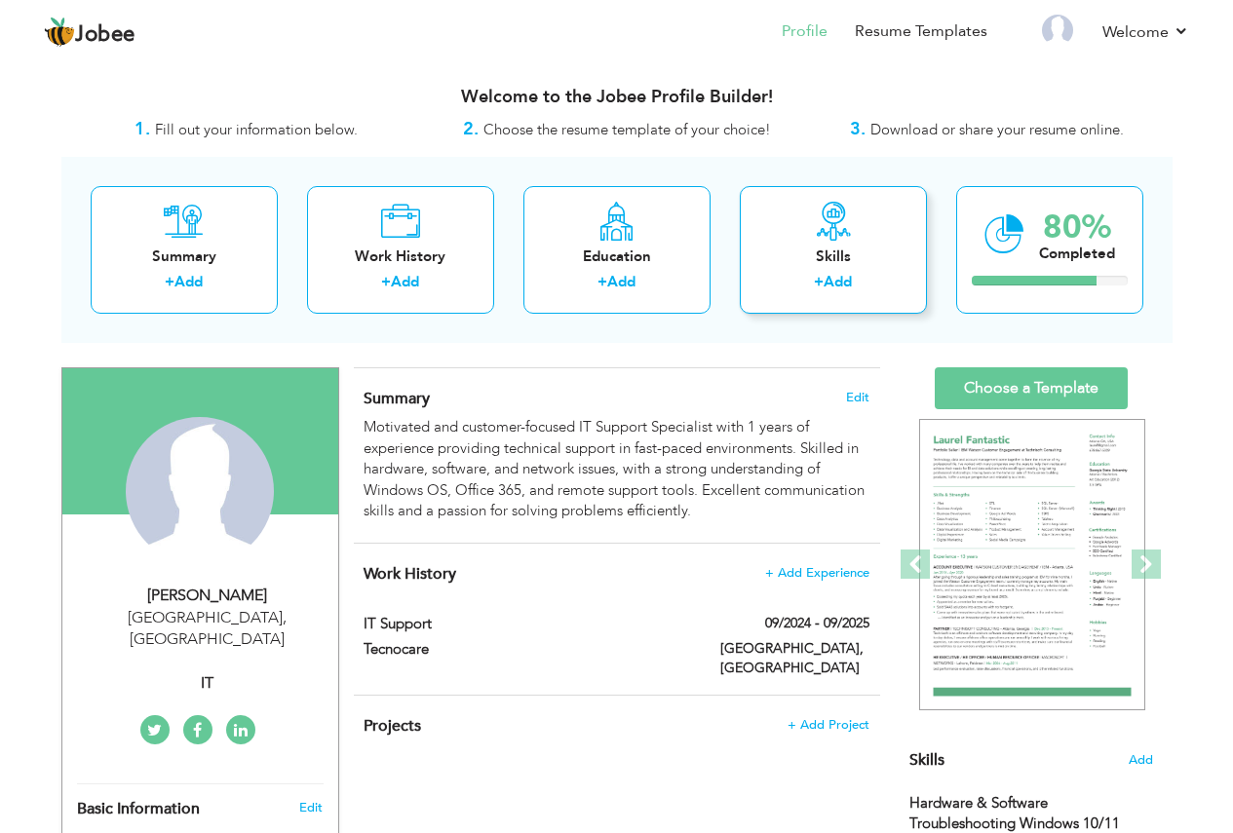
click at [800, 266] on div "Skills" at bounding box center [833, 257] width 156 height 20
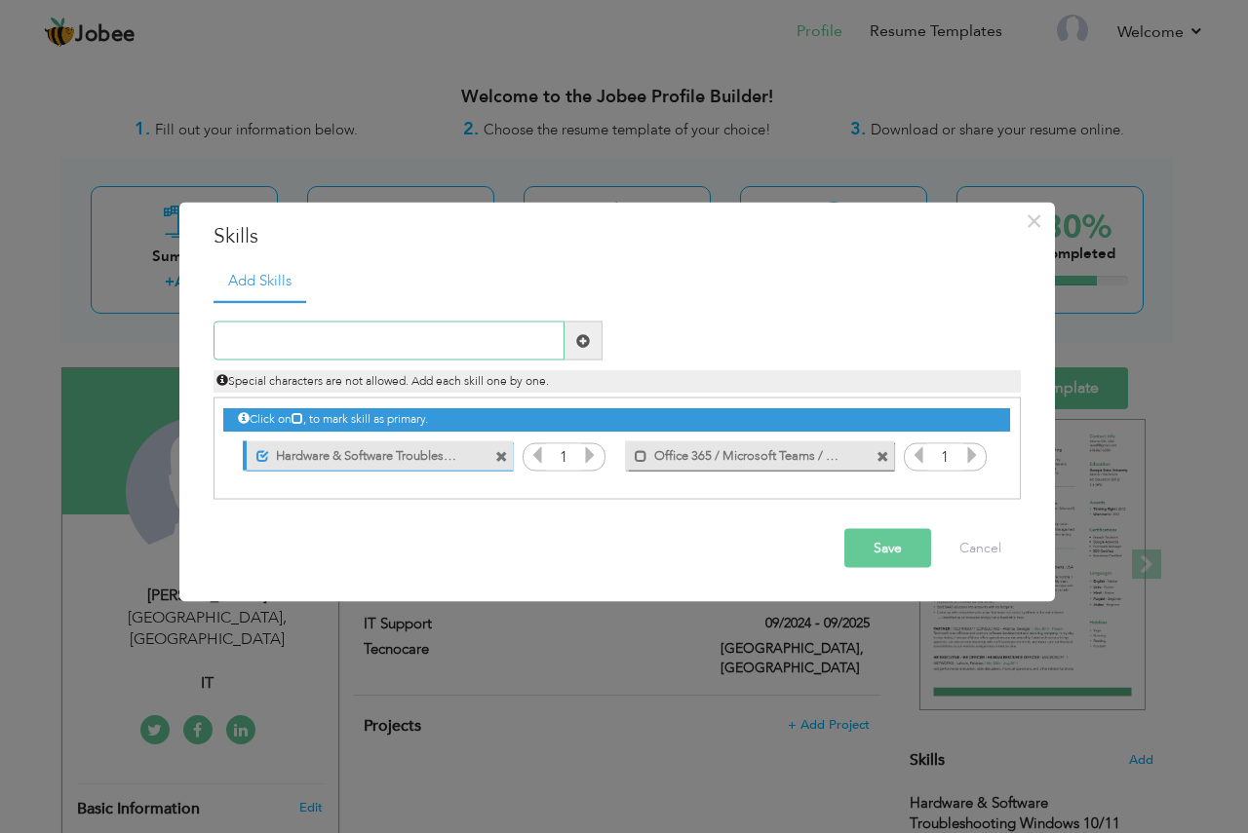
click at [467, 343] on input "text" at bounding box center [388, 341] width 351 height 39
paste input "Active Directory & User Management Remote Desktop"
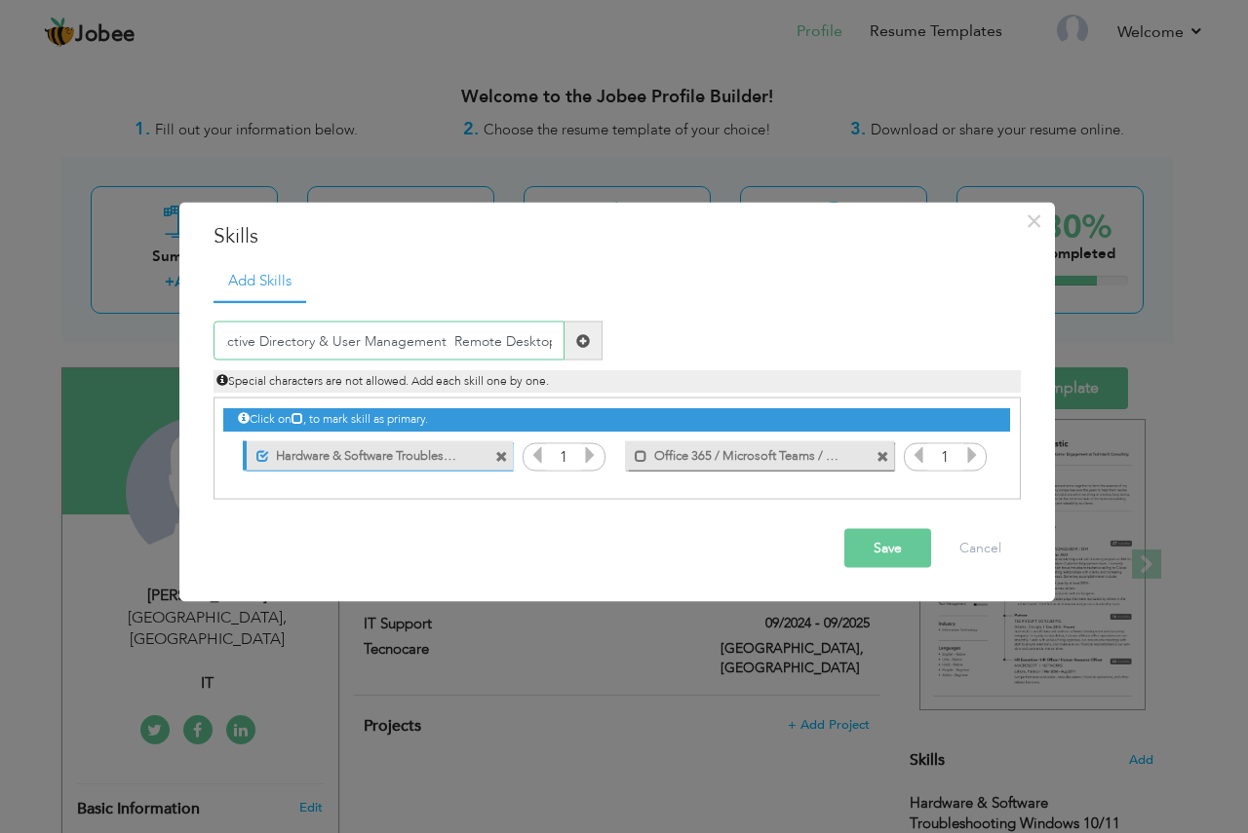
type input "Active Directory & User Management Remote Desktop"
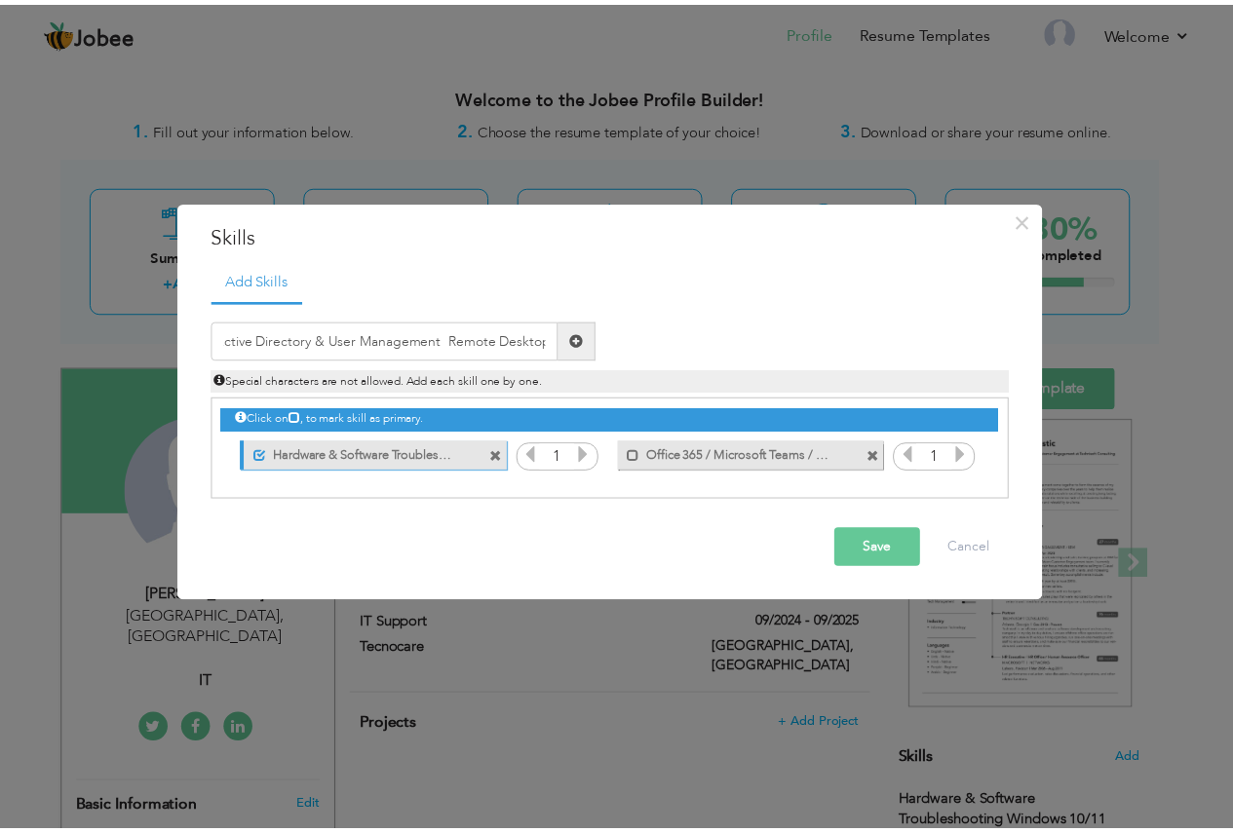
scroll to position [0, 0]
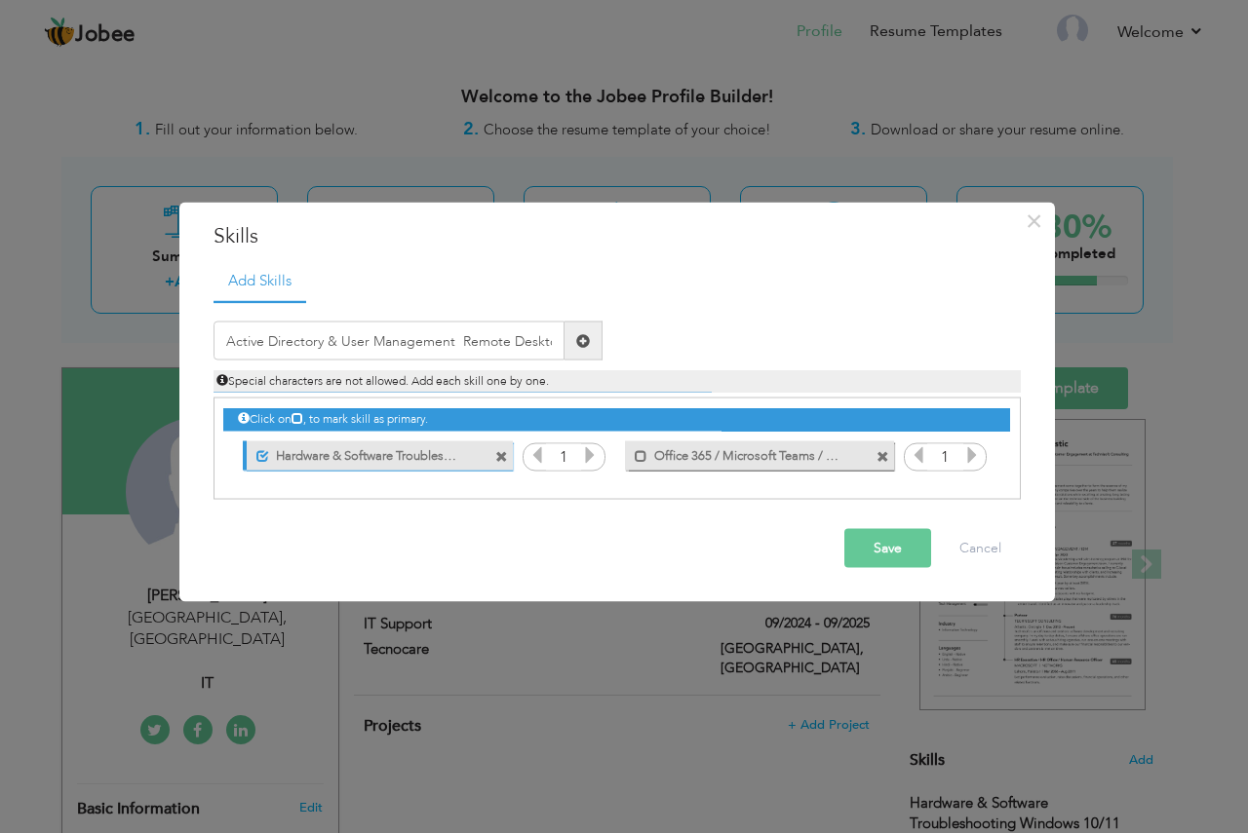
click at [877, 551] on button "Save" at bounding box center [887, 548] width 87 height 39
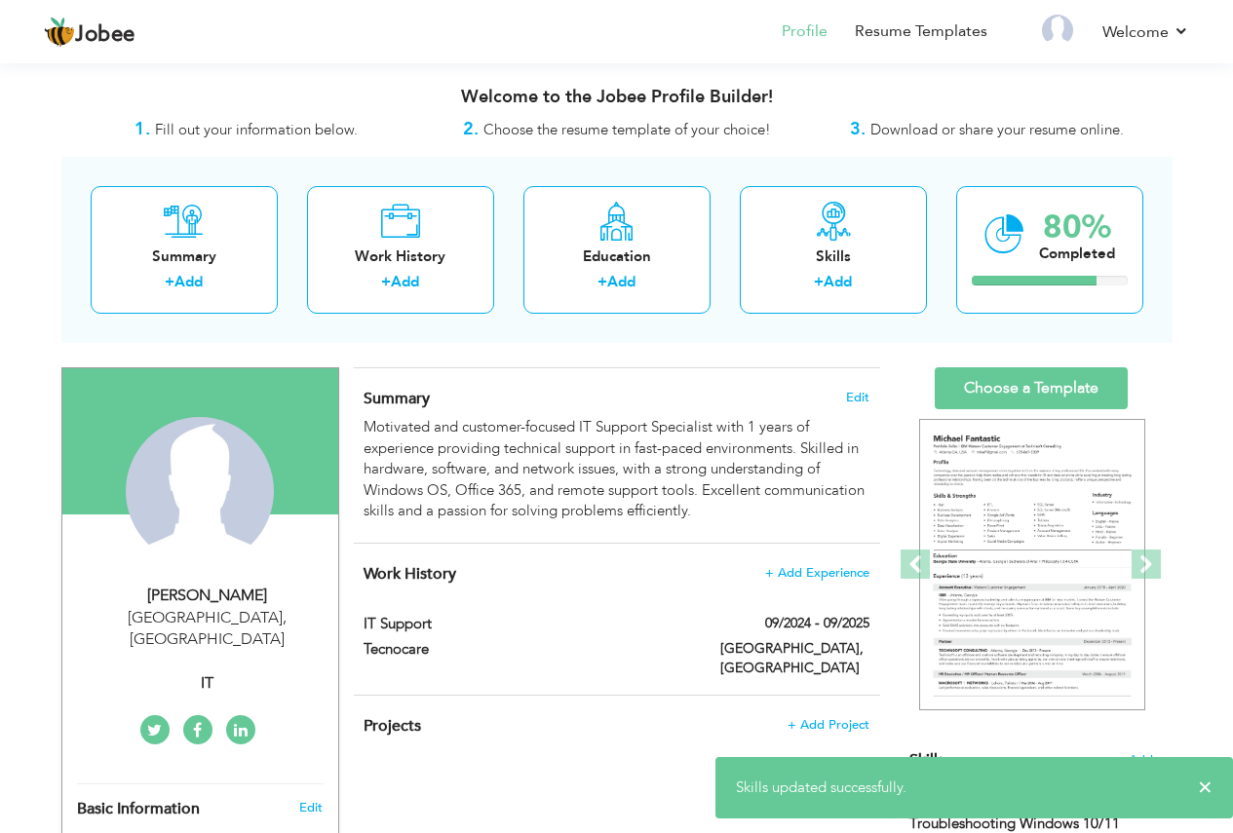
scroll to position [390, 0]
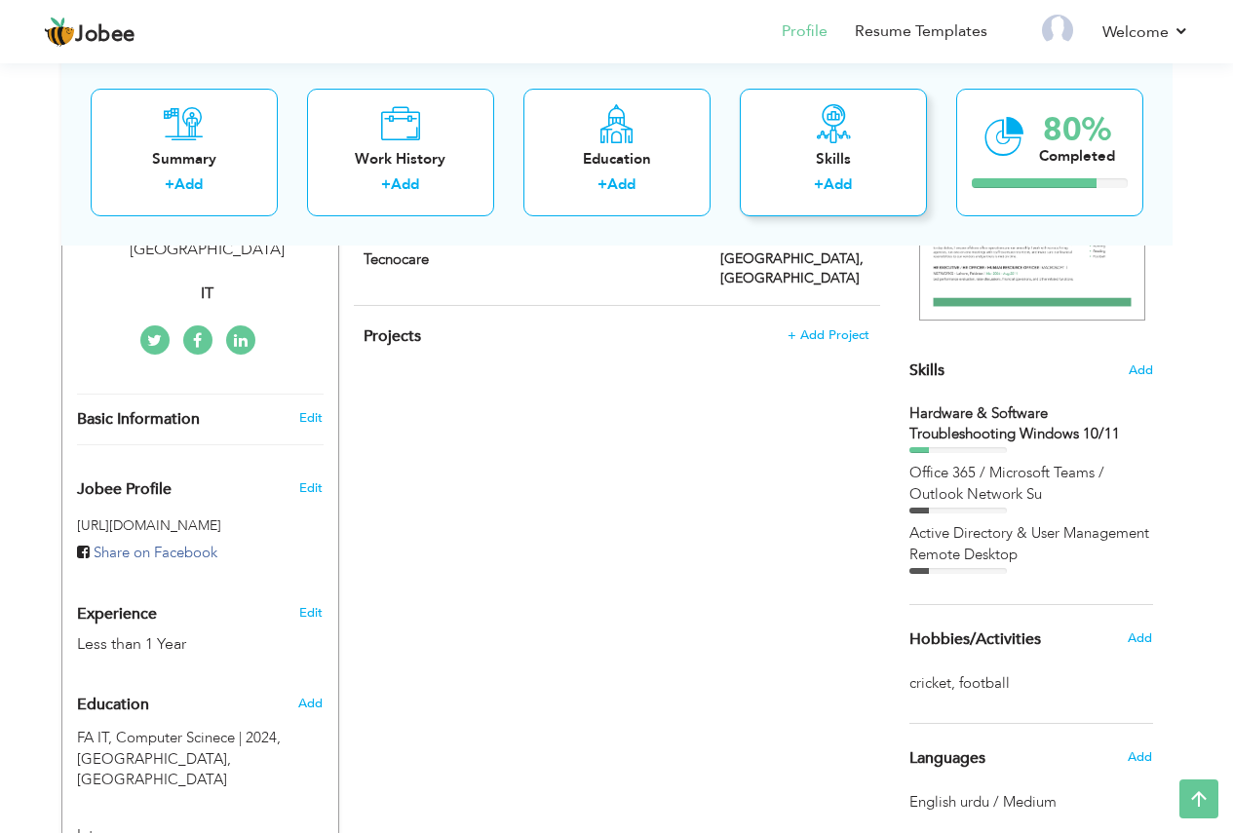
click at [807, 178] on div "+ Add" at bounding box center [833, 186] width 156 height 25
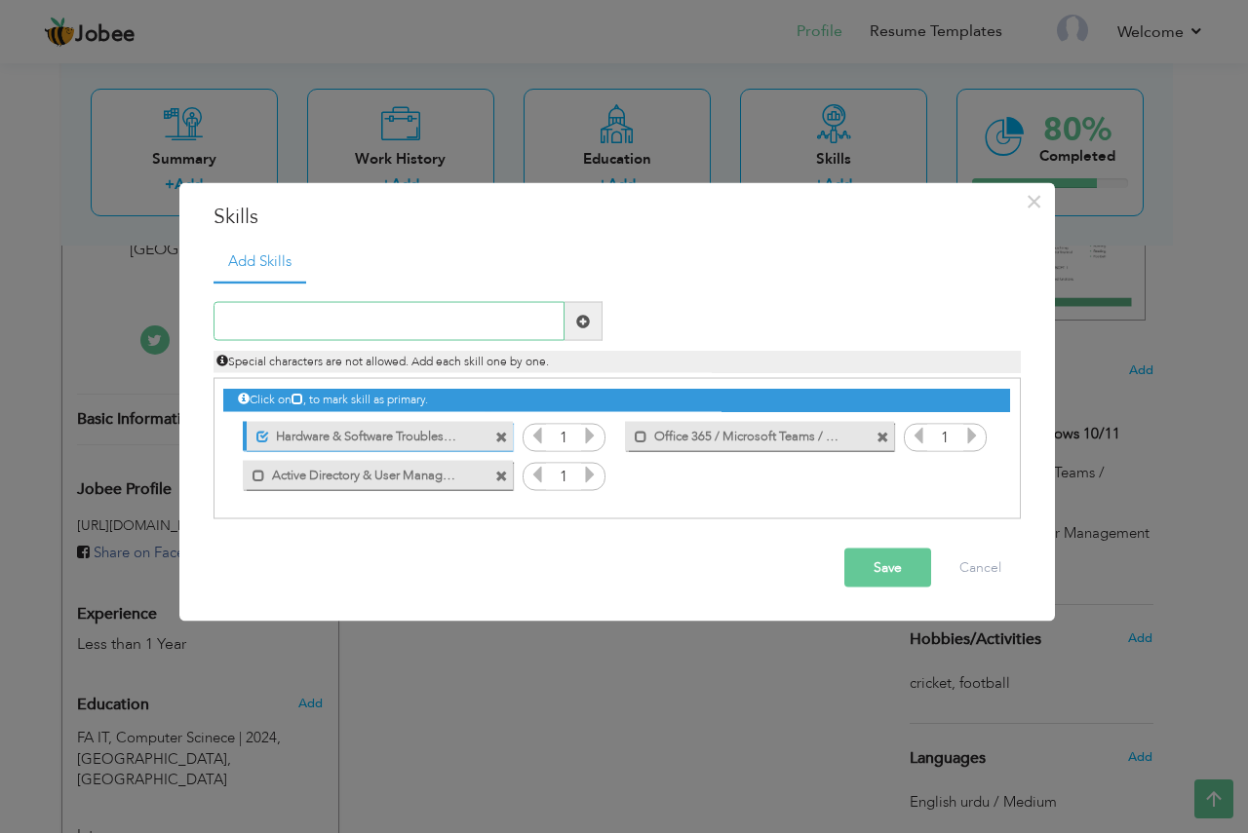
click at [450, 328] on input "text" at bounding box center [388, 321] width 351 height 39
paste input "Printer & Peripheral Support Ticketing Systems (J"
type input "Printer & Peripheral Support Ticketing Systems (J"
click at [867, 578] on button "Save" at bounding box center [887, 568] width 87 height 39
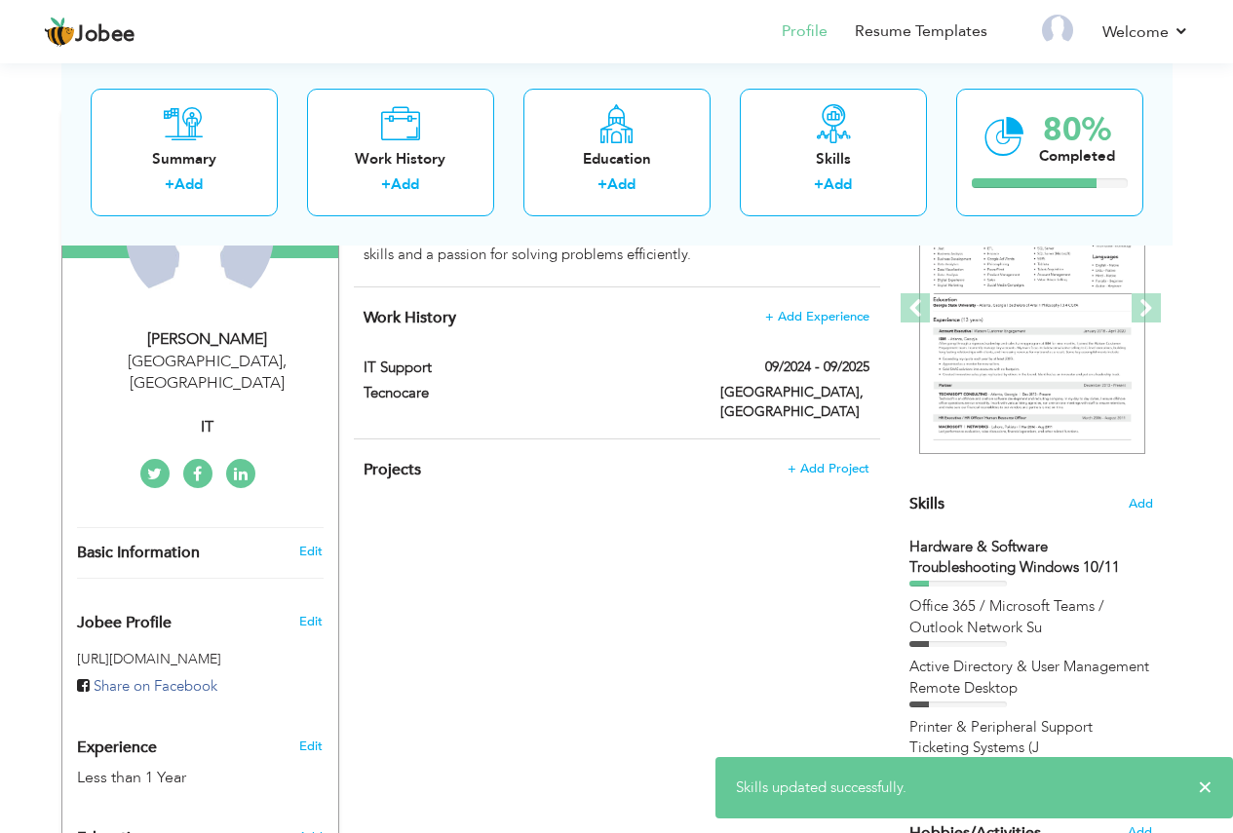
scroll to position [0, 0]
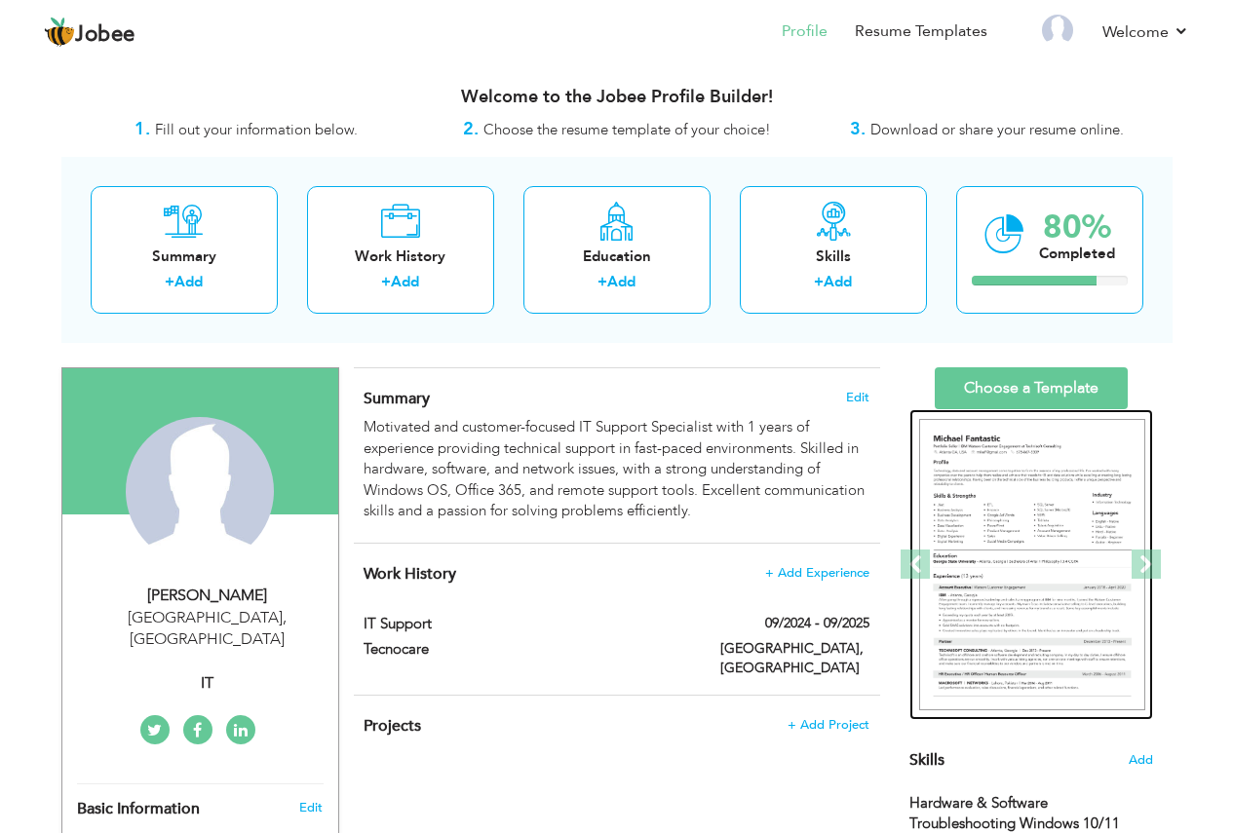
click at [1049, 487] on img at bounding box center [1032, 565] width 226 height 292
click at [1028, 487] on img at bounding box center [1026, 565] width 226 height 292
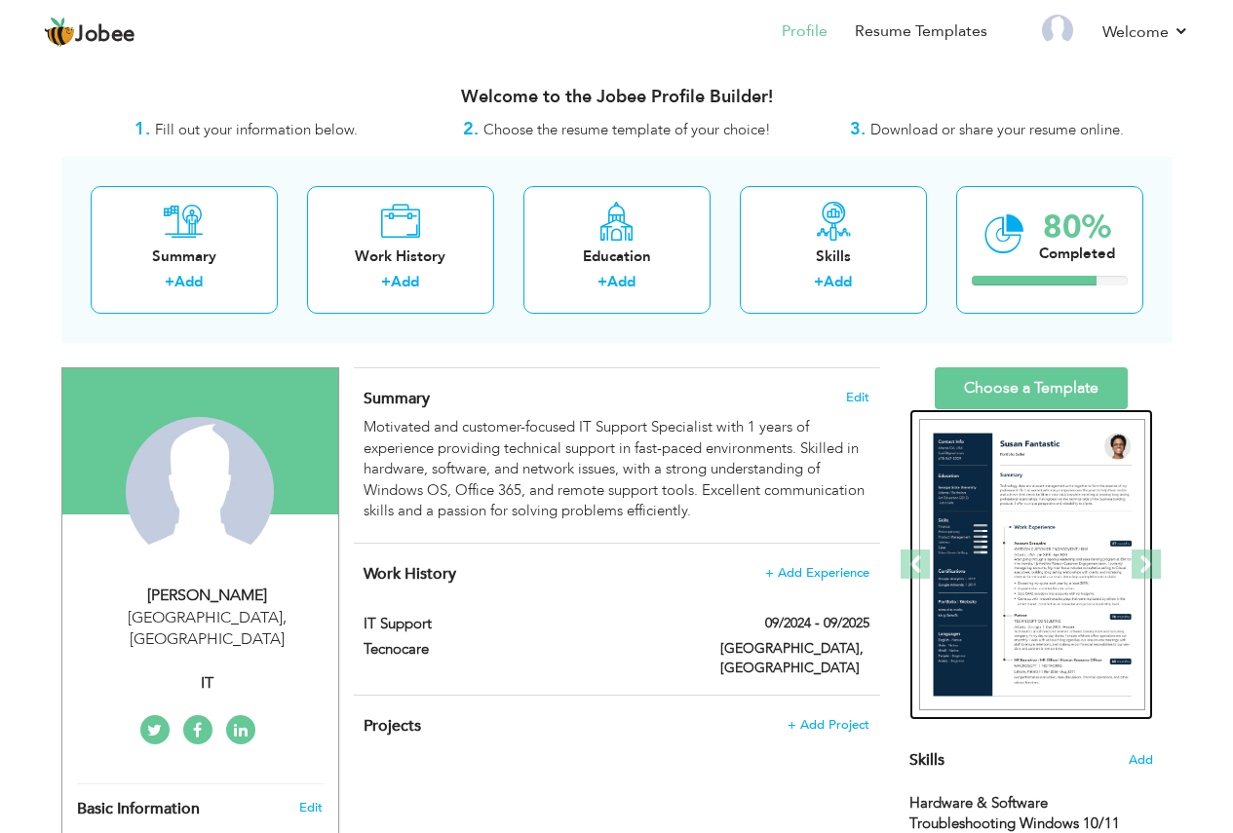
click at [1018, 467] on div at bounding box center [1162, 565] width 3041 height 312
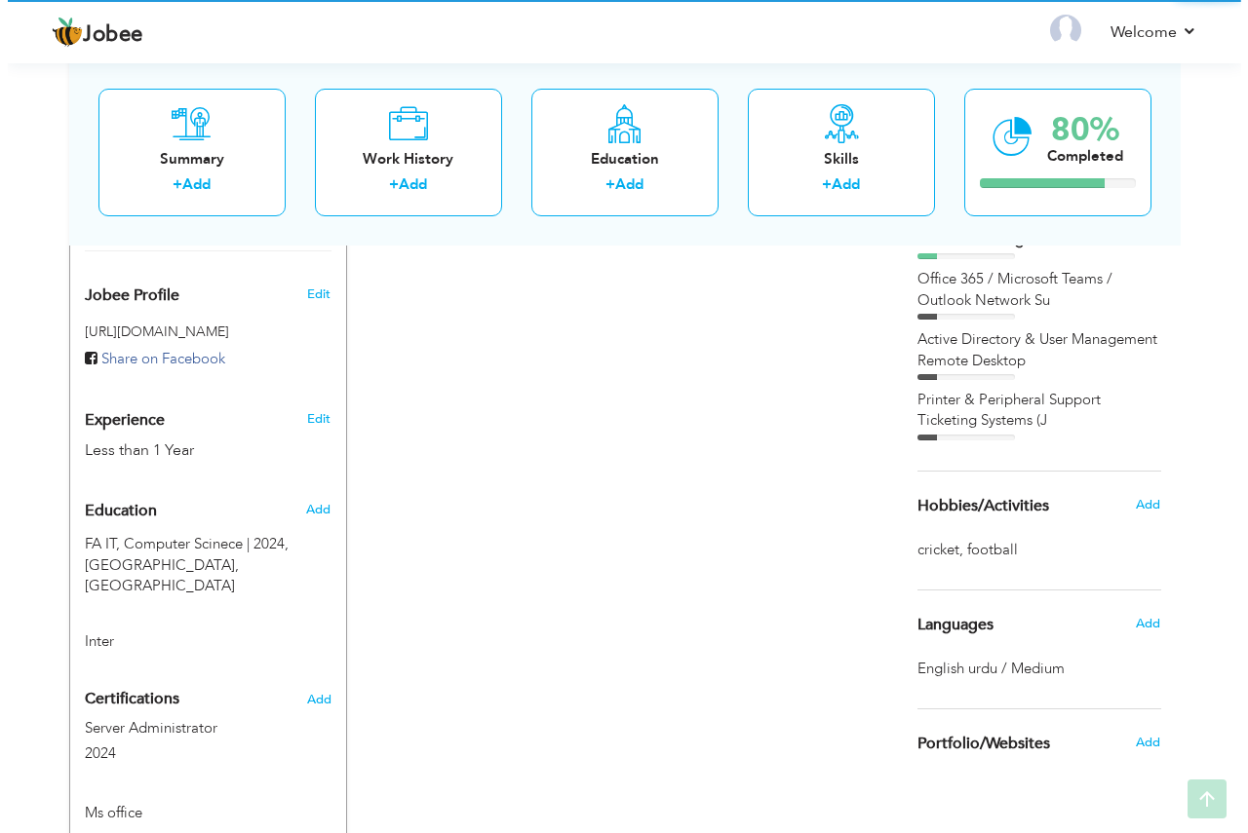
scroll to position [585, 0]
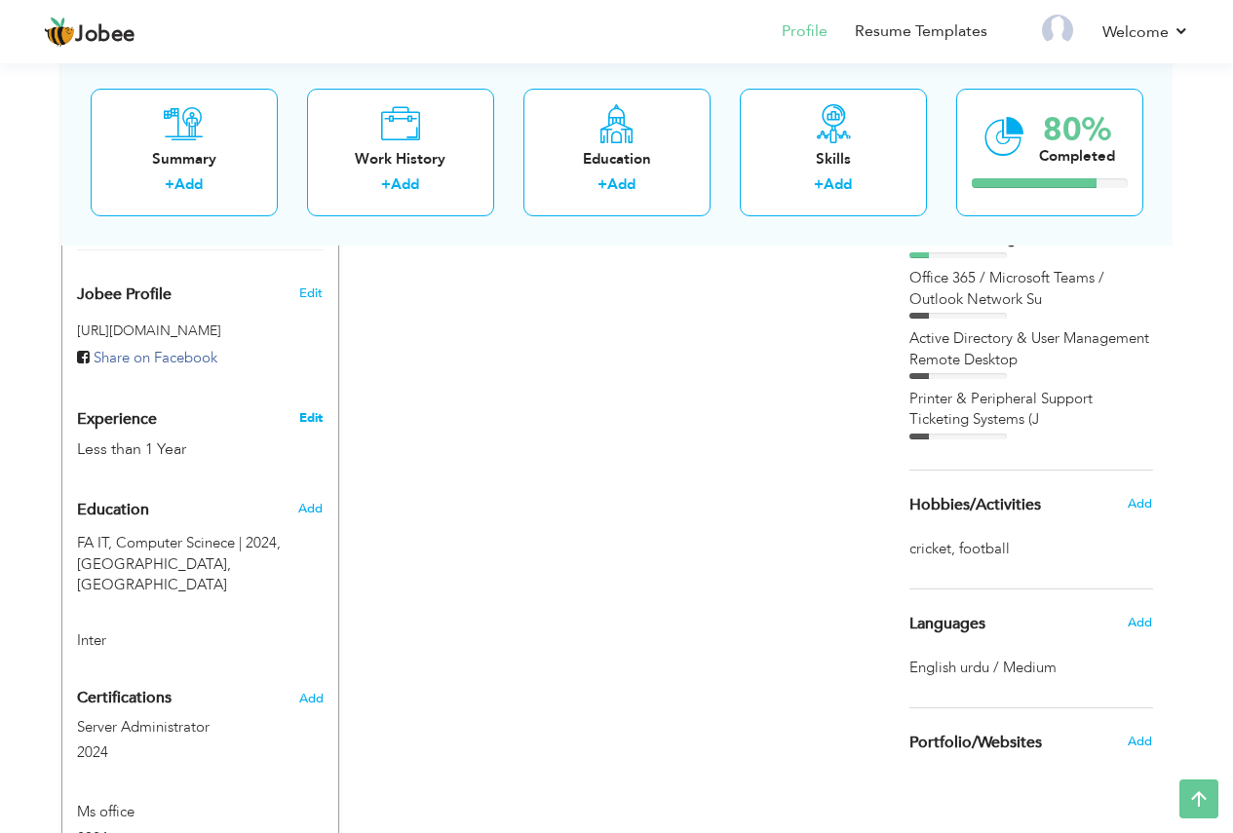
click at [303, 409] on link "Edit" at bounding box center [310, 418] width 23 height 18
select select "number:166"
select select "number:2"
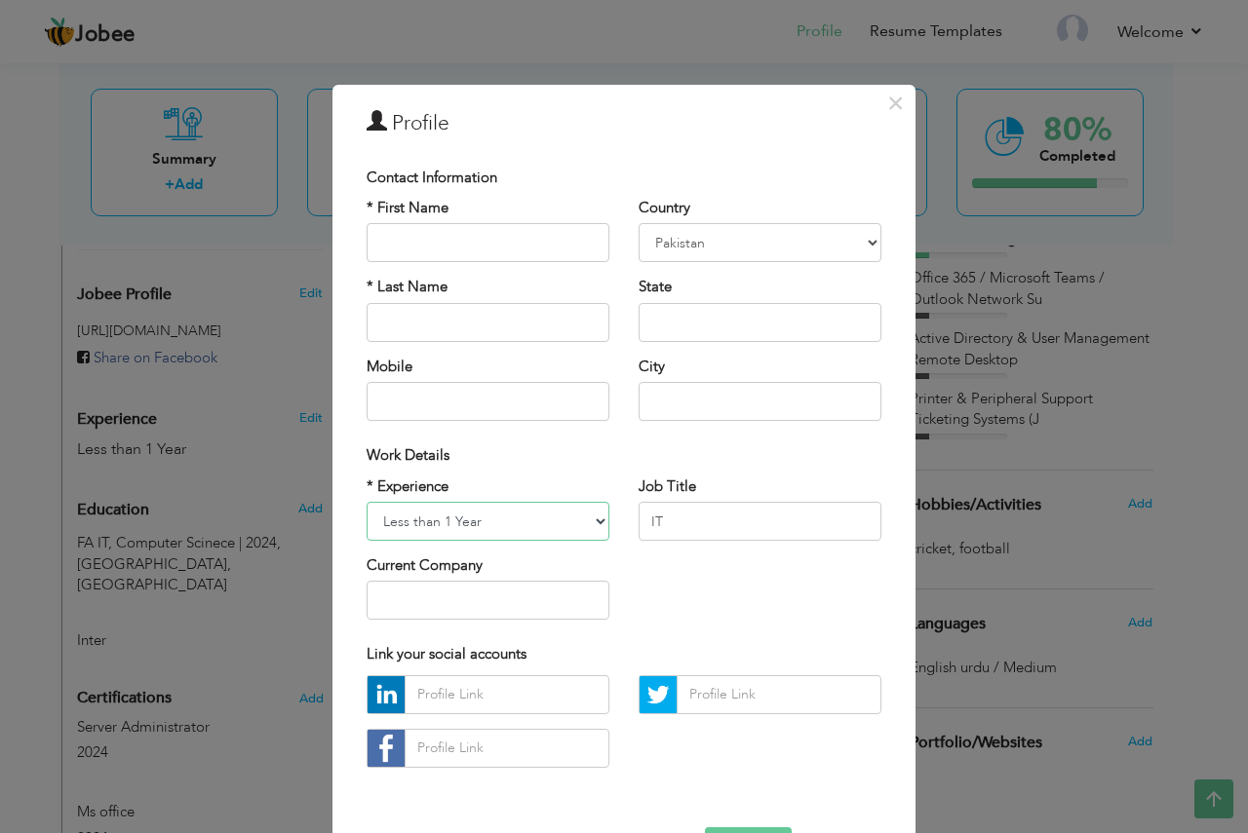
click at [557, 530] on select "Entry Level Less than 1 Year 1 Year 2 Years 3 Years 4 Years 5 Years 6 Years 7 Y…" at bounding box center [487, 521] width 243 height 39
click at [366, 502] on select "Entry Level Less than 1 Year 1 Year 2 Years 3 Years 4 Years 5 Years 6 Years 7 Y…" at bounding box center [487, 521] width 243 height 39
click at [740, 324] on input "text" at bounding box center [759, 322] width 243 height 39
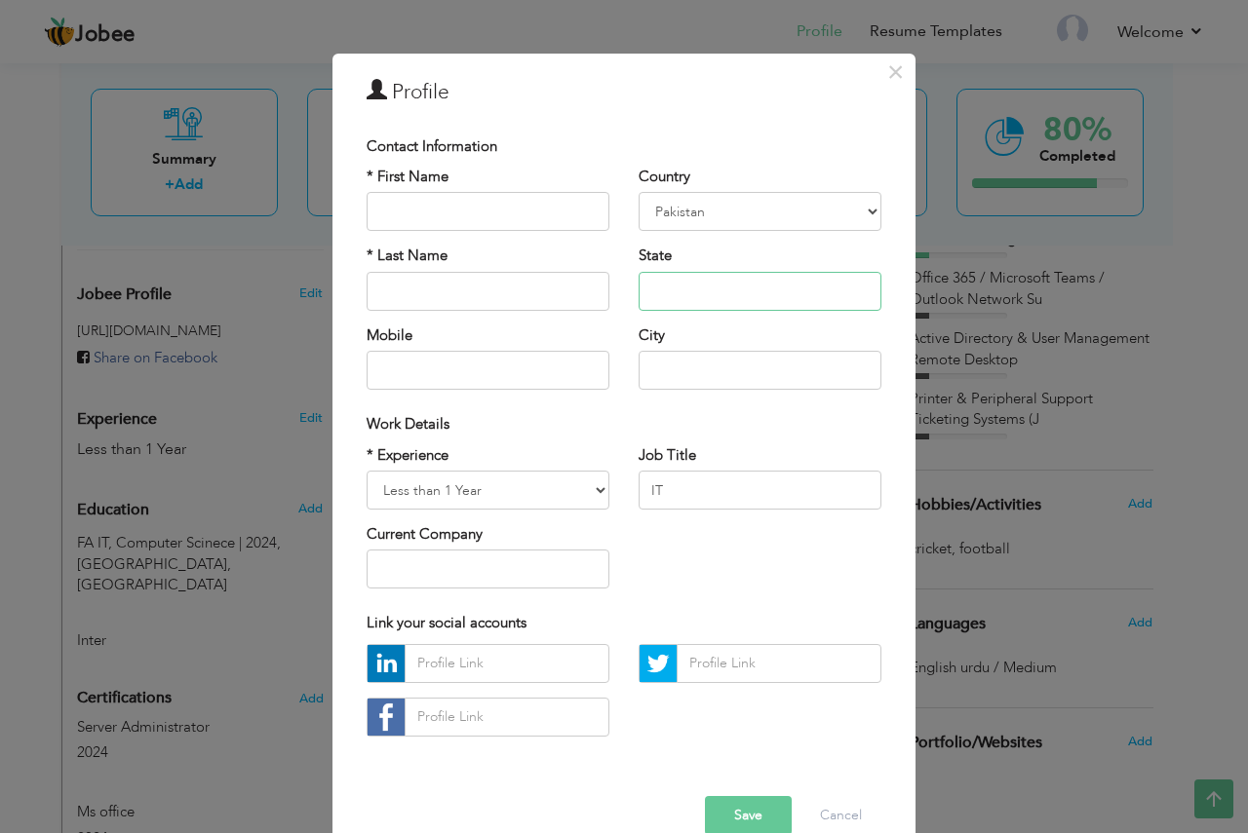
scroll to position [67, 0]
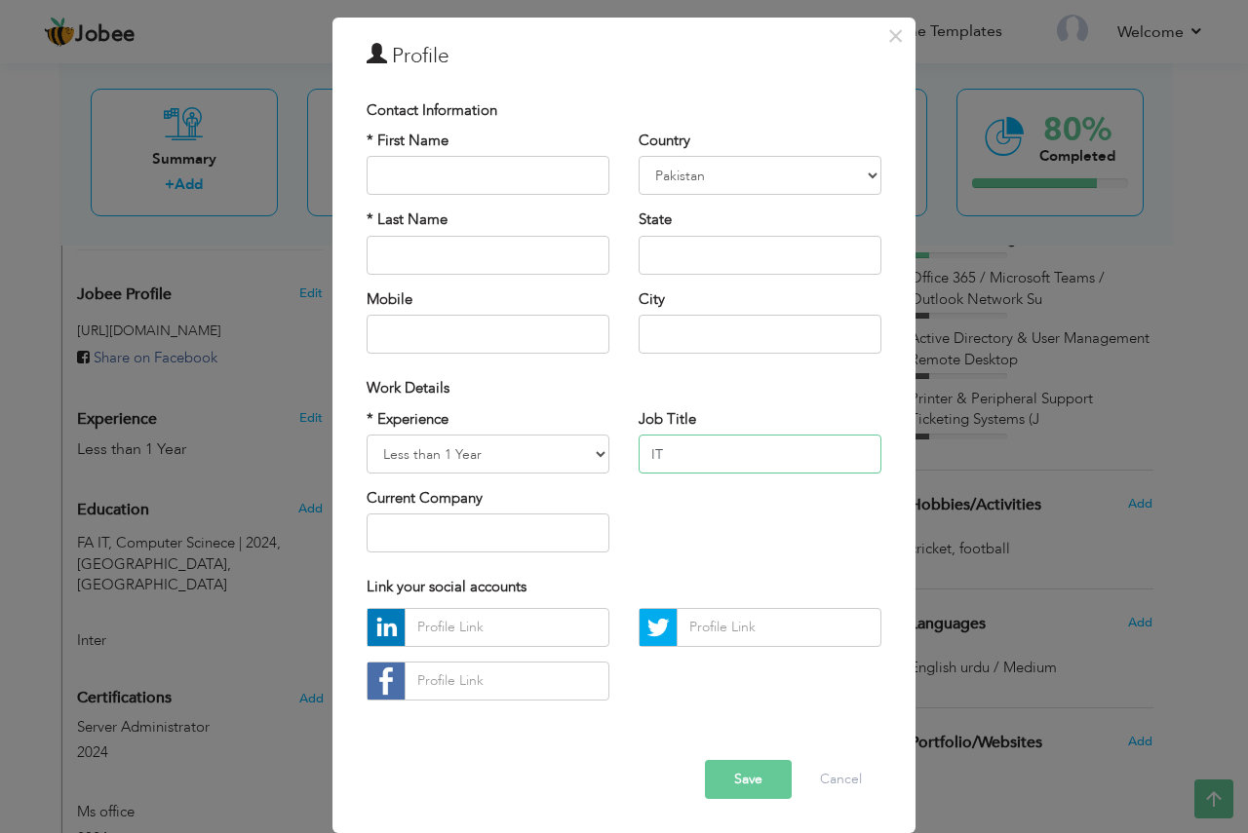
click at [682, 455] on input "IT" at bounding box center [759, 454] width 243 height 39
type input "IT Support"
click at [414, 538] on input "text" at bounding box center [487, 533] width 243 height 39
click at [747, 779] on button "Save" at bounding box center [748, 779] width 87 height 39
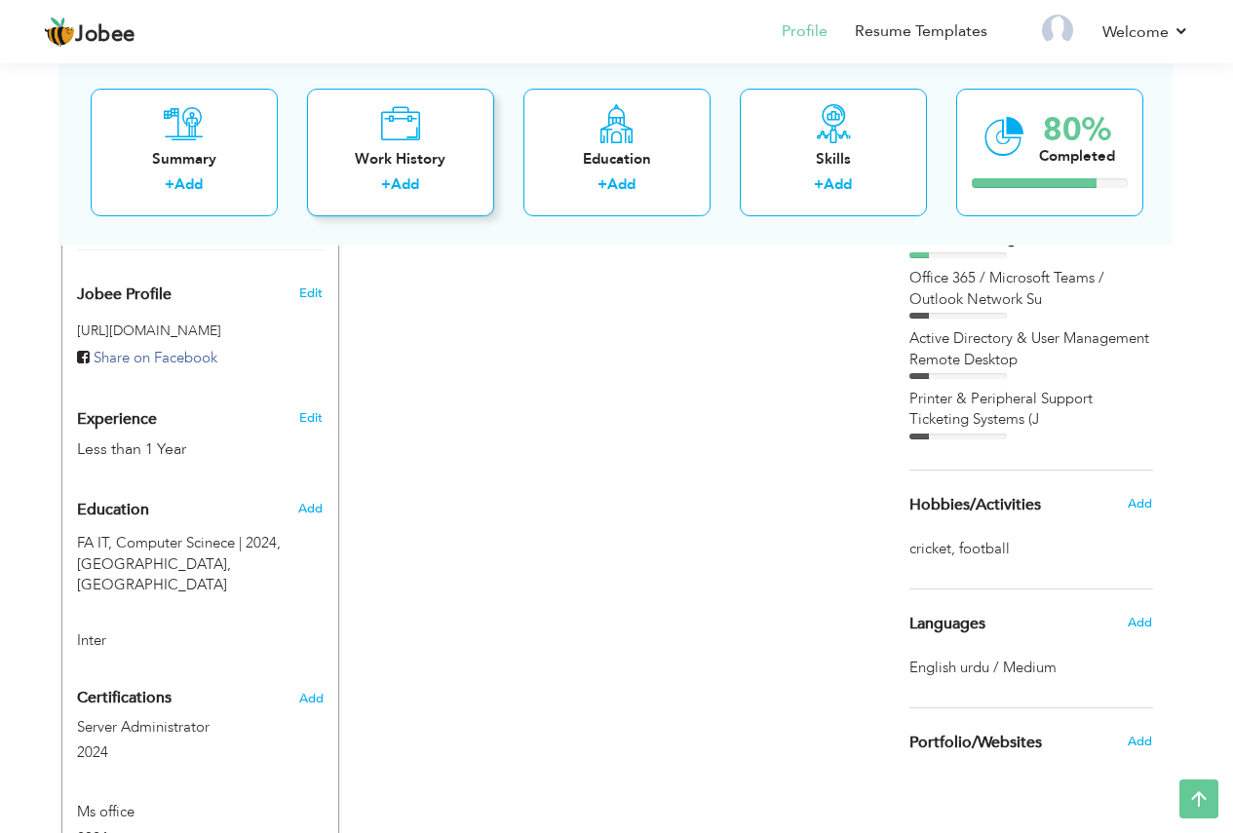
click at [419, 179] on link "Add" at bounding box center [405, 183] width 28 height 19
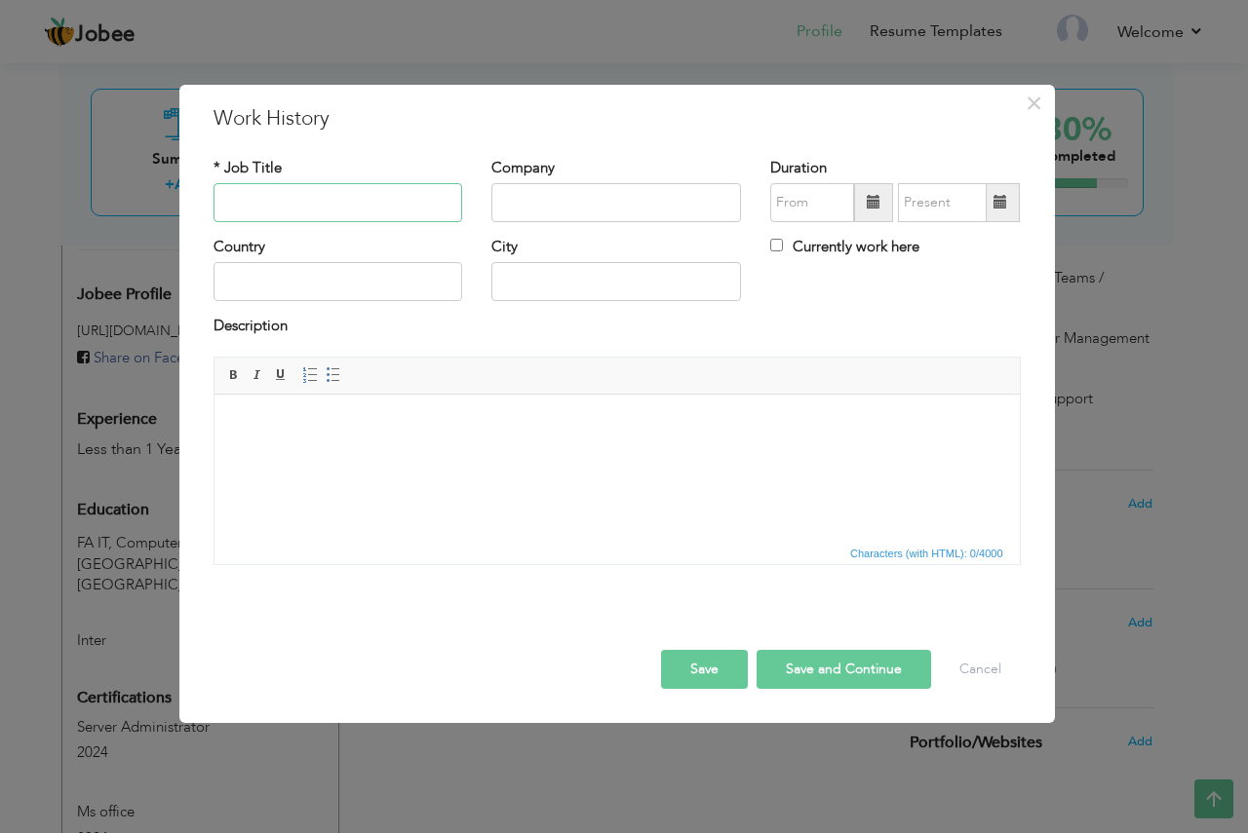
click at [255, 206] on input "text" at bounding box center [338, 202] width 250 height 39
type input "IT Support"
click at [556, 207] on input "text" at bounding box center [616, 202] width 250 height 39
type input "Techno Care"
type input "09/2025"
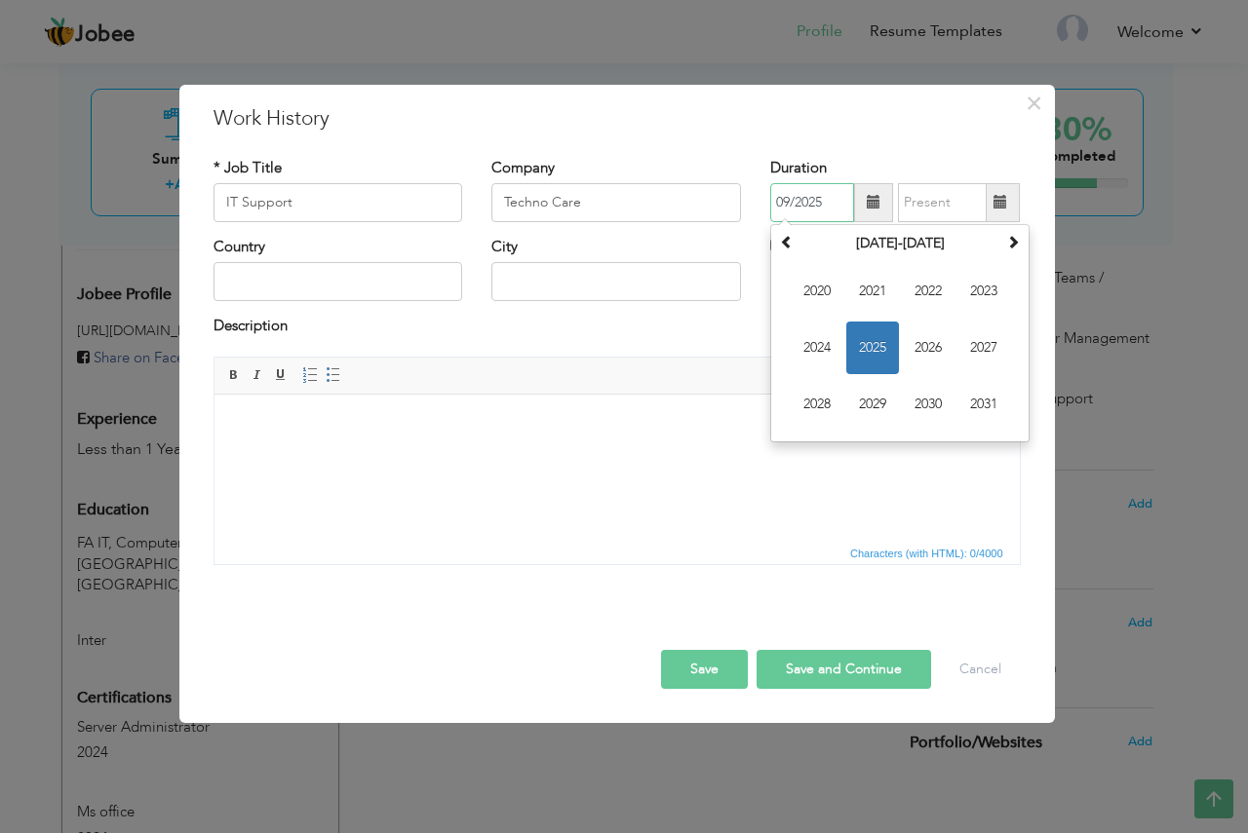
click at [831, 203] on input "09/2025" at bounding box center [812, 202] width 84 height 39
click at [826, 345] on span "2024" at bounding box center [816, 348] width 53 height 53
type input "09/2025"
click at [936, 205] on input "09/2025" at bounding box center [942, 202] width 89 height 39
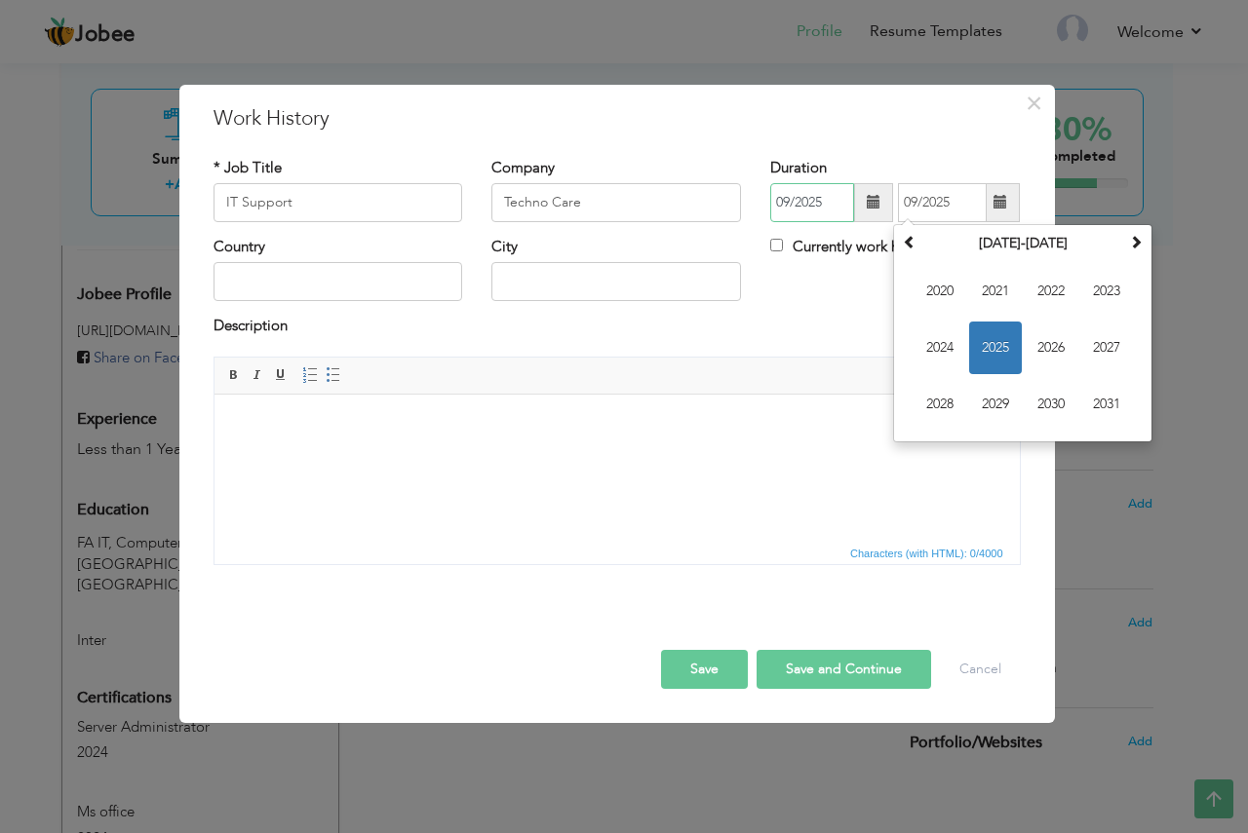
click at [833, 203] on input "09/2025" at bounding box center [812, 202] width 84 height 39
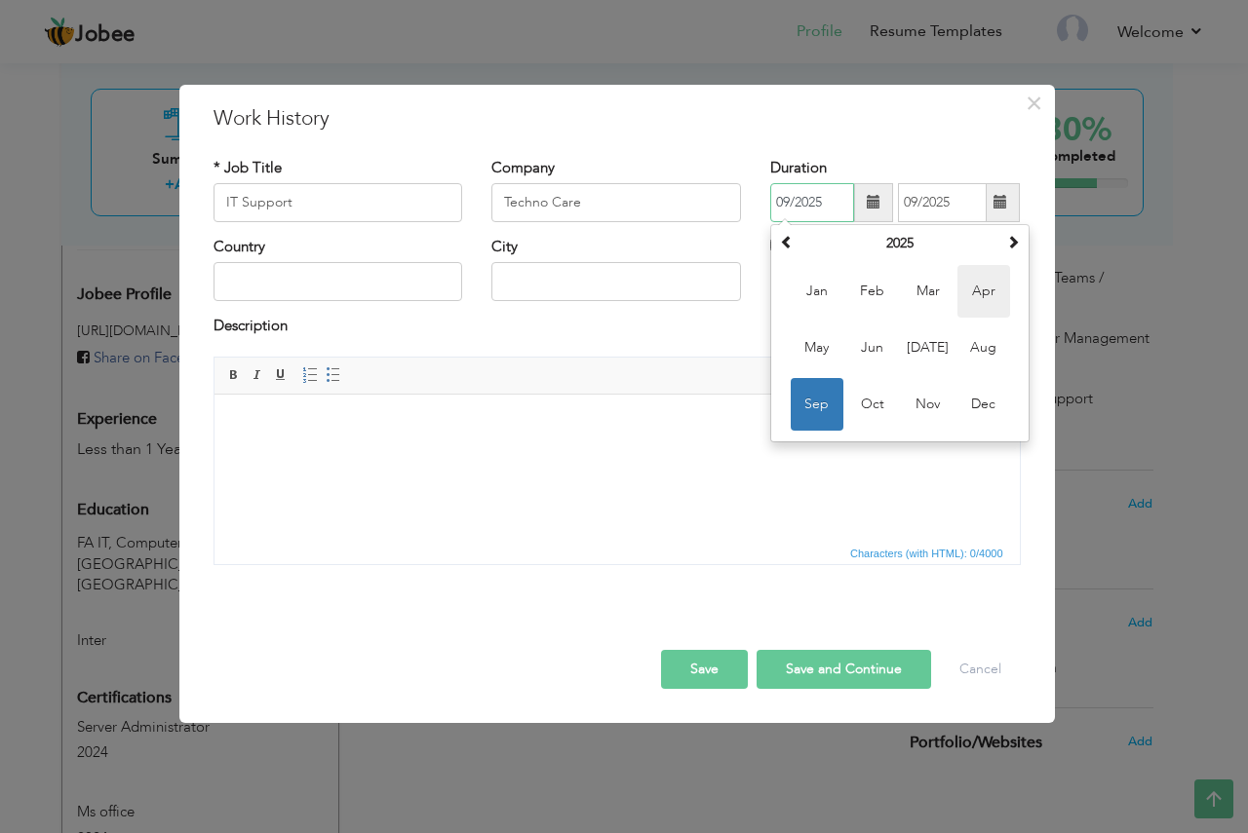
click at [987, 300] on span "Apr" at bounding box center [983, 291] width 53 height 53
type input "04/2025"
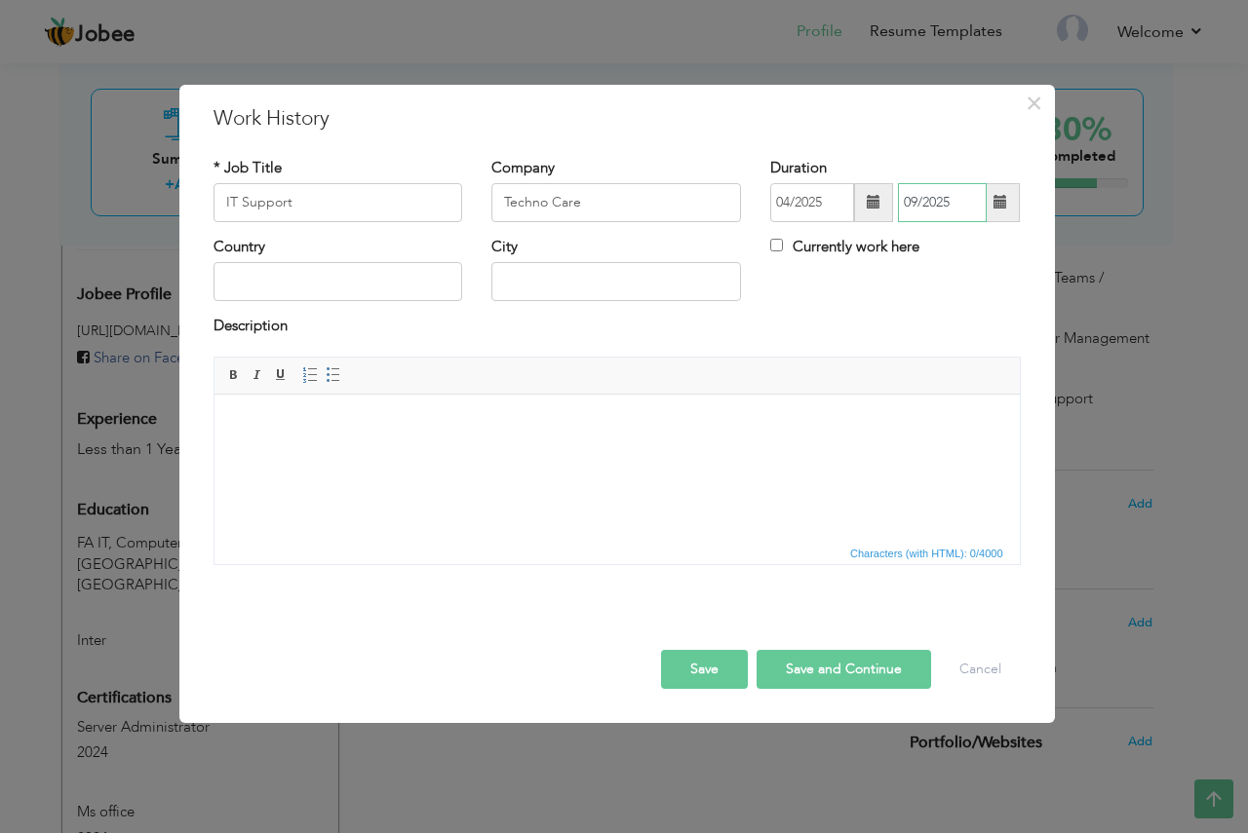
click at [933, 209] on input "09/2025" at bounding box center [942, 202] width 89 height 39
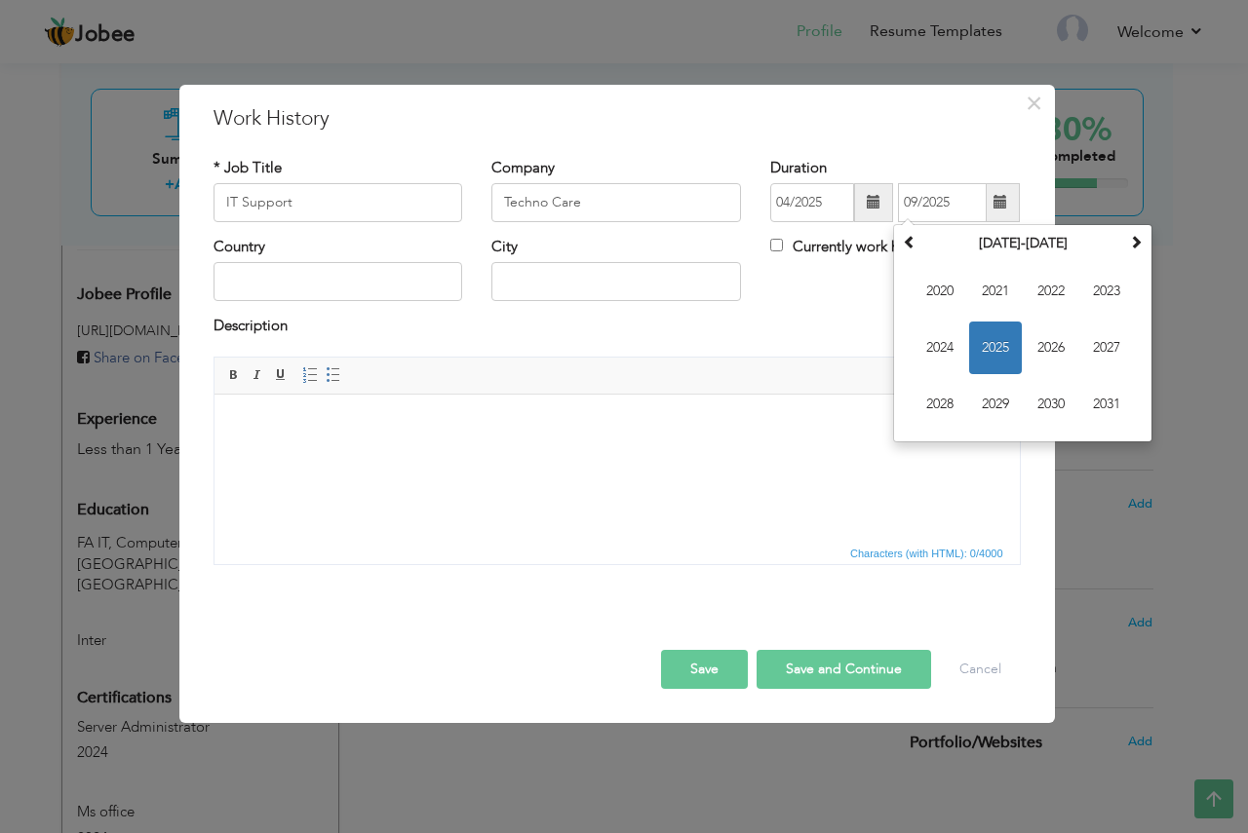
click at [954, 145] on div "* Job Title IT Support Company Techno Care Duration 04/2025 Su" at bounding box center [617, 368] width 836 height 451
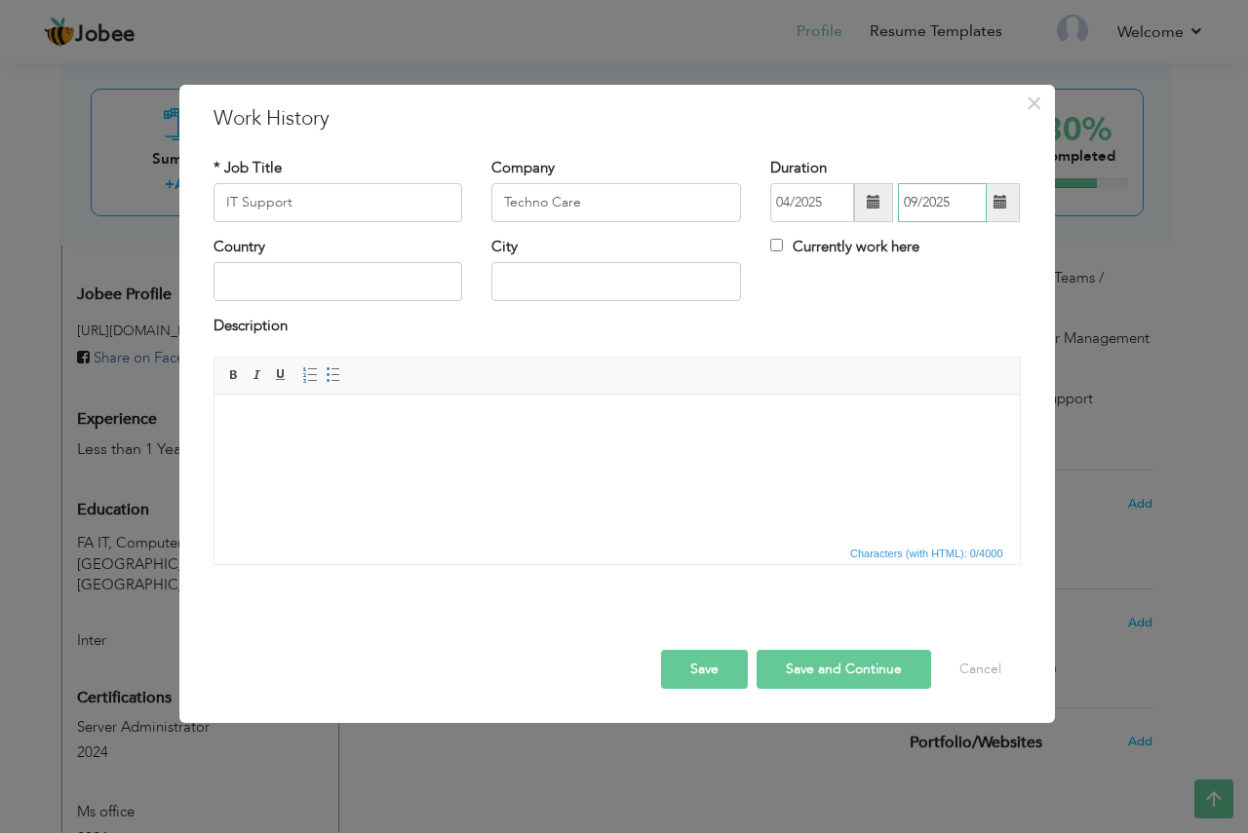
click at [926, 199] on input "09/2025" at bounding box center [942, 202] width 89 height 39
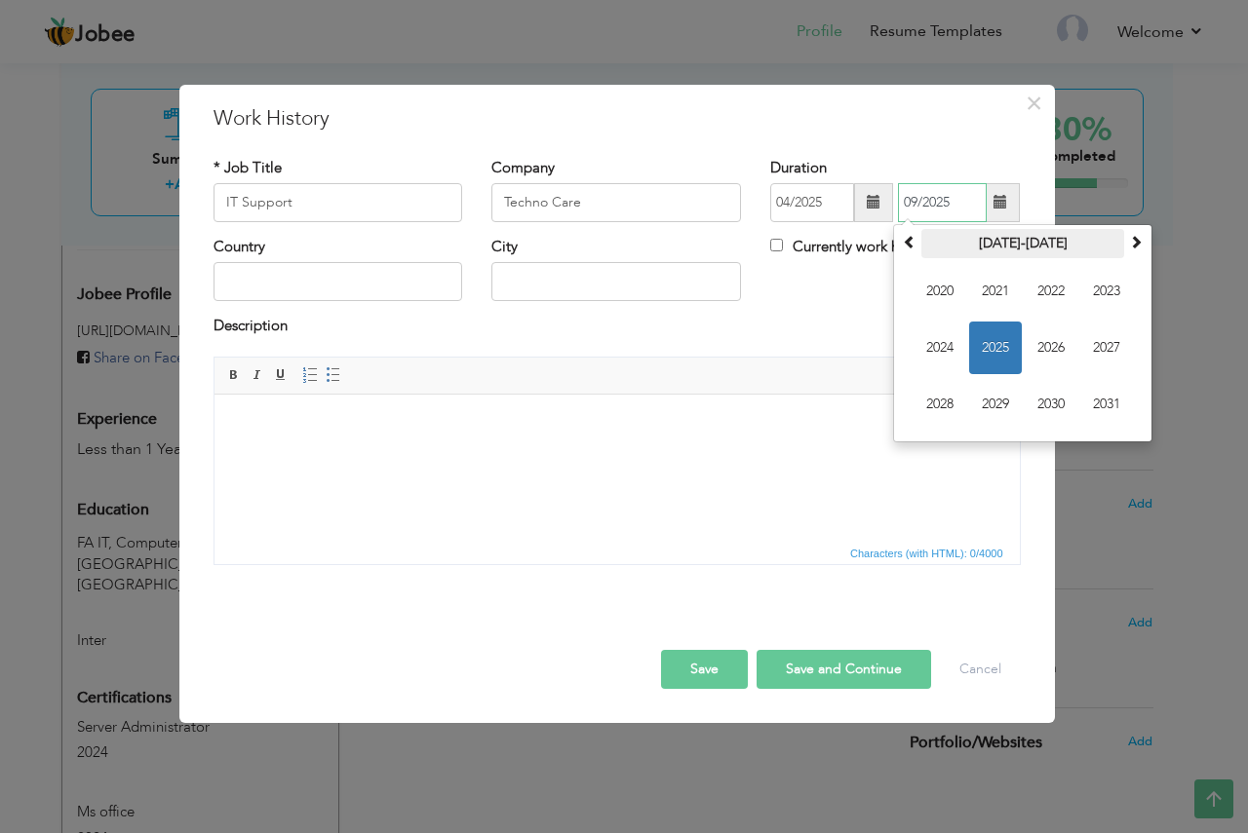
click at [925, 242] on th "2020-2031" at bounding box center [1022, 243] width 203 height 29
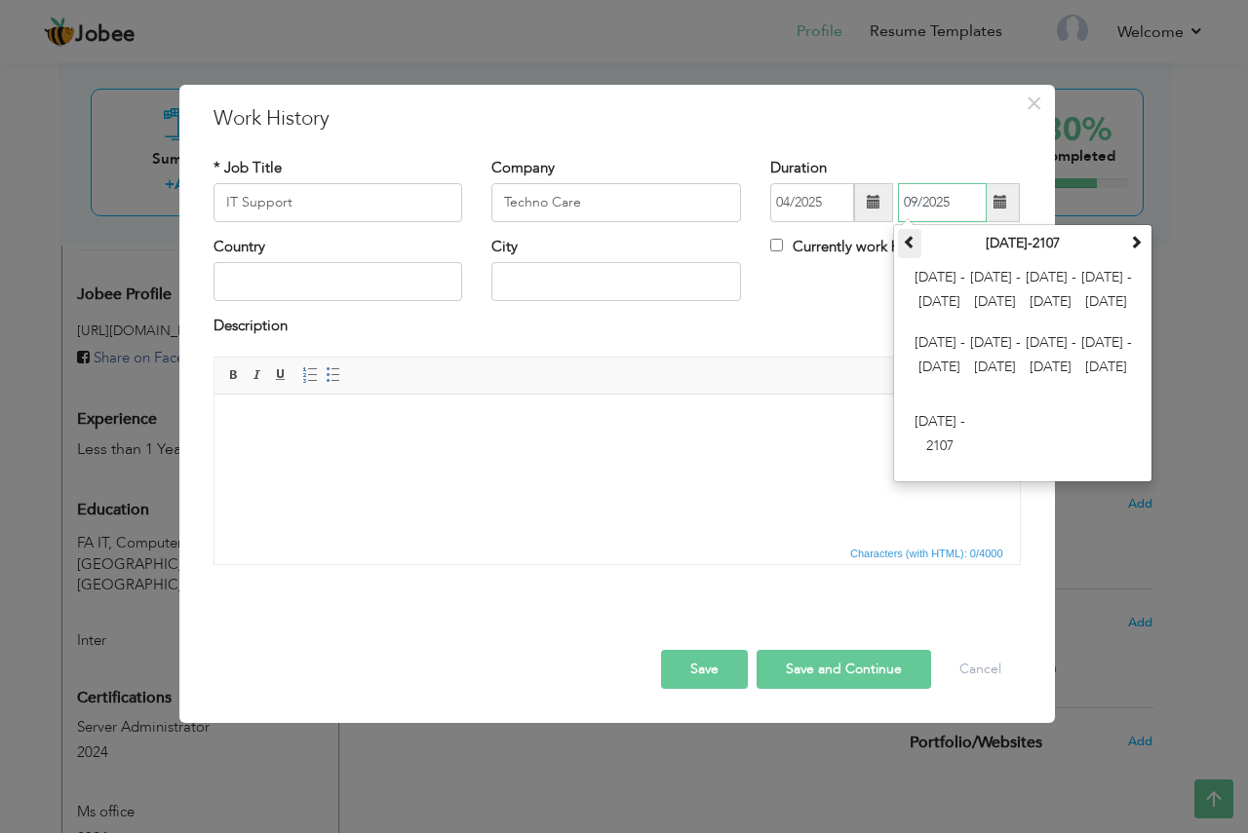
click at [912, 243] on span at bounding box center [910, 242] width 14 height 14
click at [914, 134] on div "× Work History * Job Title IT Support Company Techno Care Duration 04/2025 09/2…" at bounding box center [616, 404] width 875 height 638
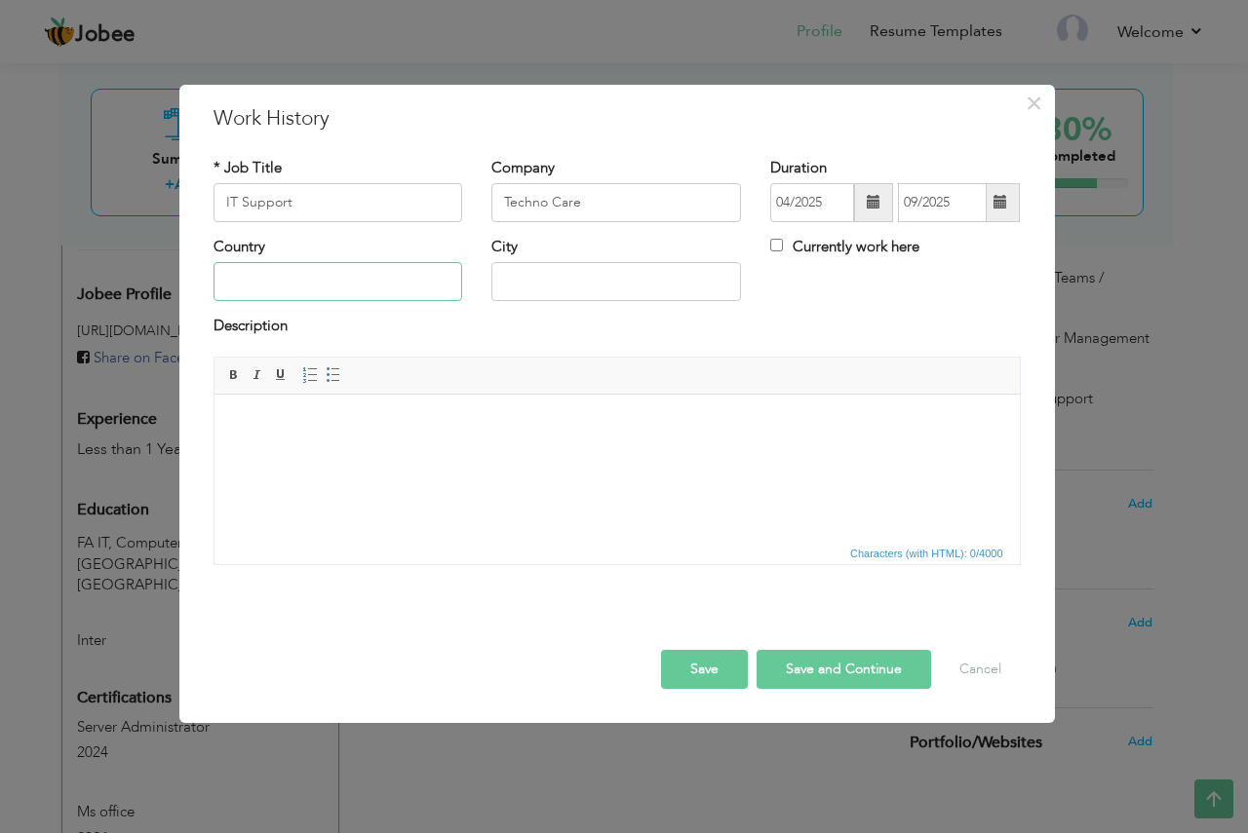
click at [266, 297] on input "text" at bounding box center [338, 281] width 250 height 39
type input "[GEOGRAPHIC_DATA]"
click at [318, 439] on html at bounding box center [615, 423] width 805 height 59
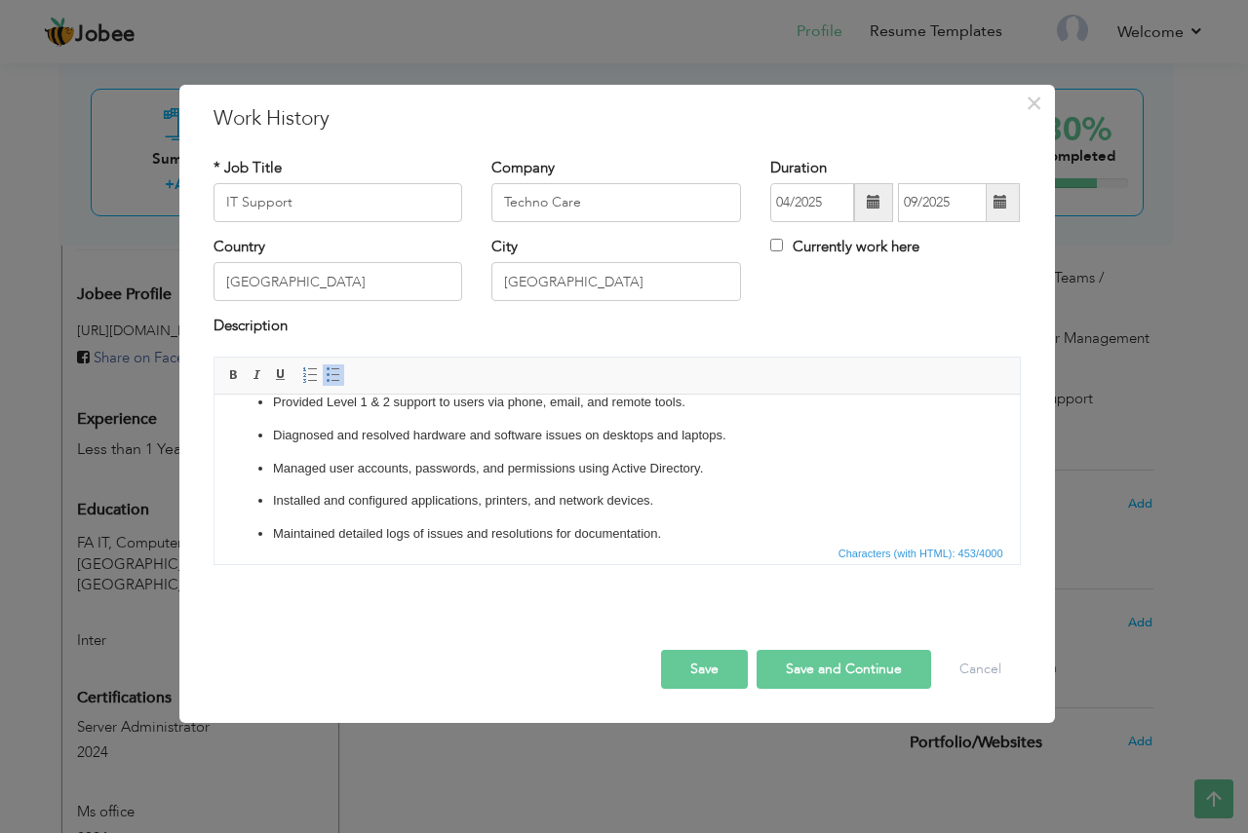
click at [712, 667] on button "Save" at bounding box center [704, 669] width 87 height 39
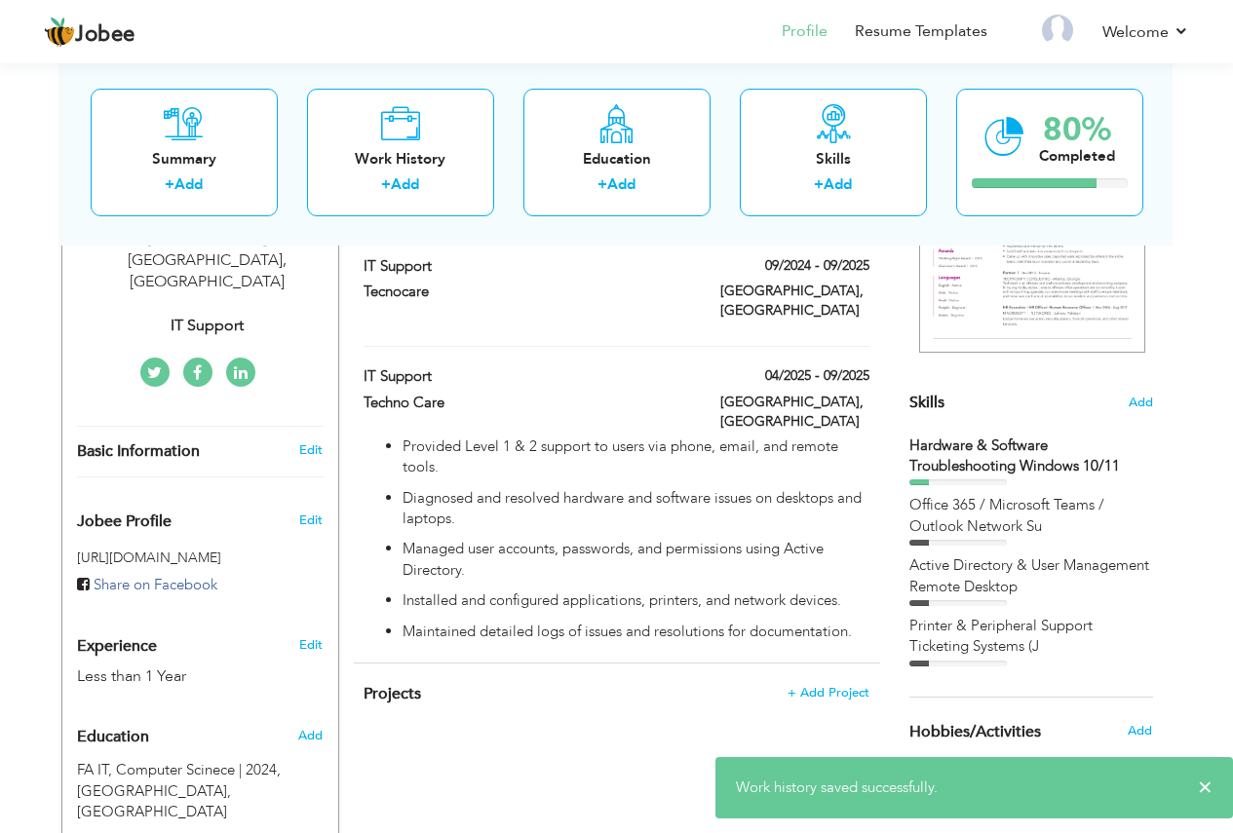
scroll to position [390, 0]
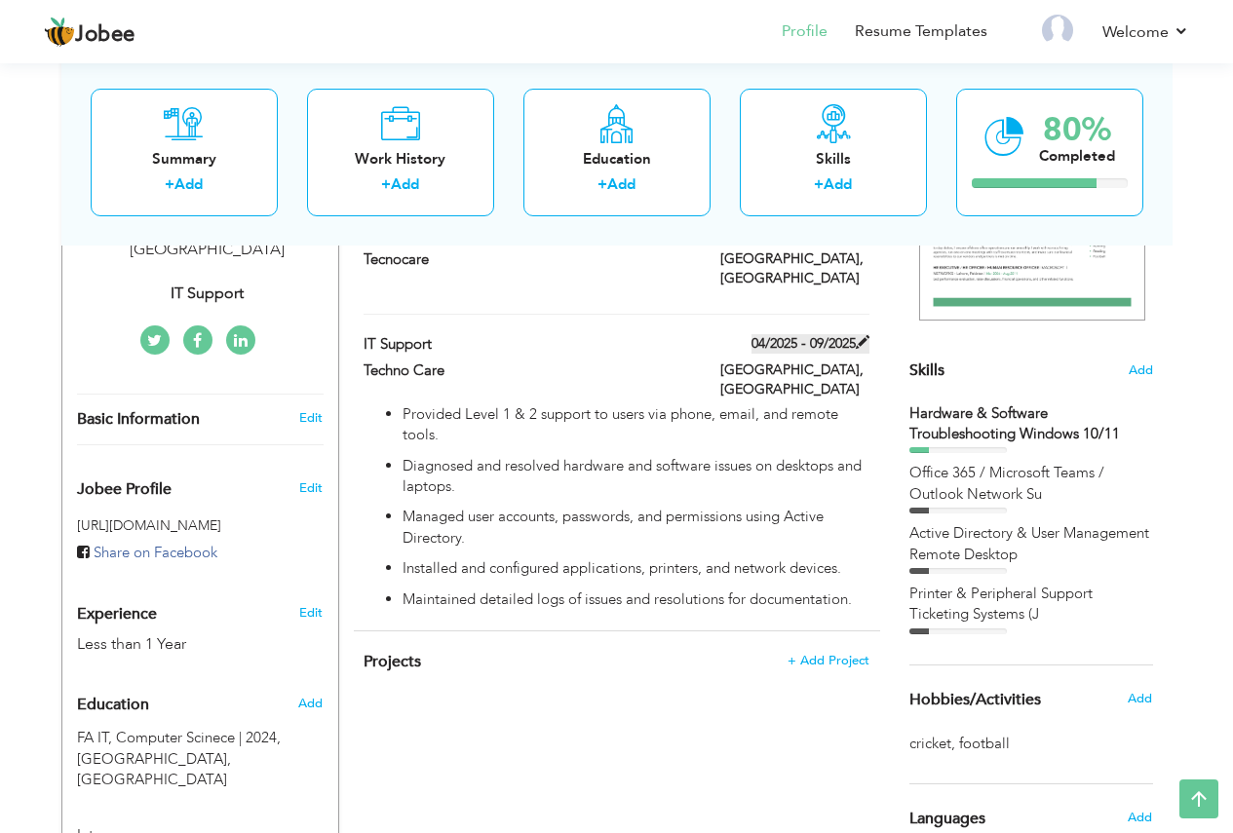
click at [857, 334] on label "04/2025 - 09/2025" at bounding box center [811, 343] width 118 height 19
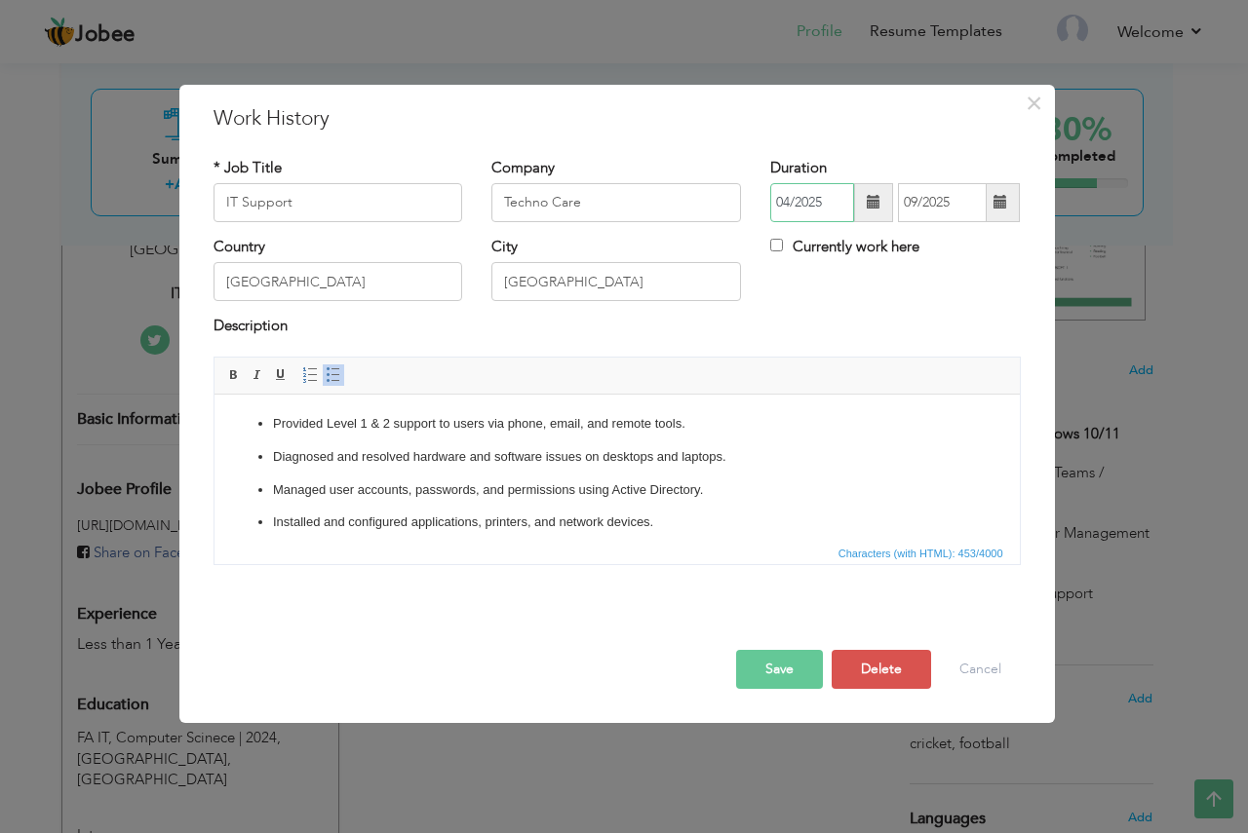
click at [817, 202] on input "04/2025" at bounding box center [812, 202] width 84 height 39
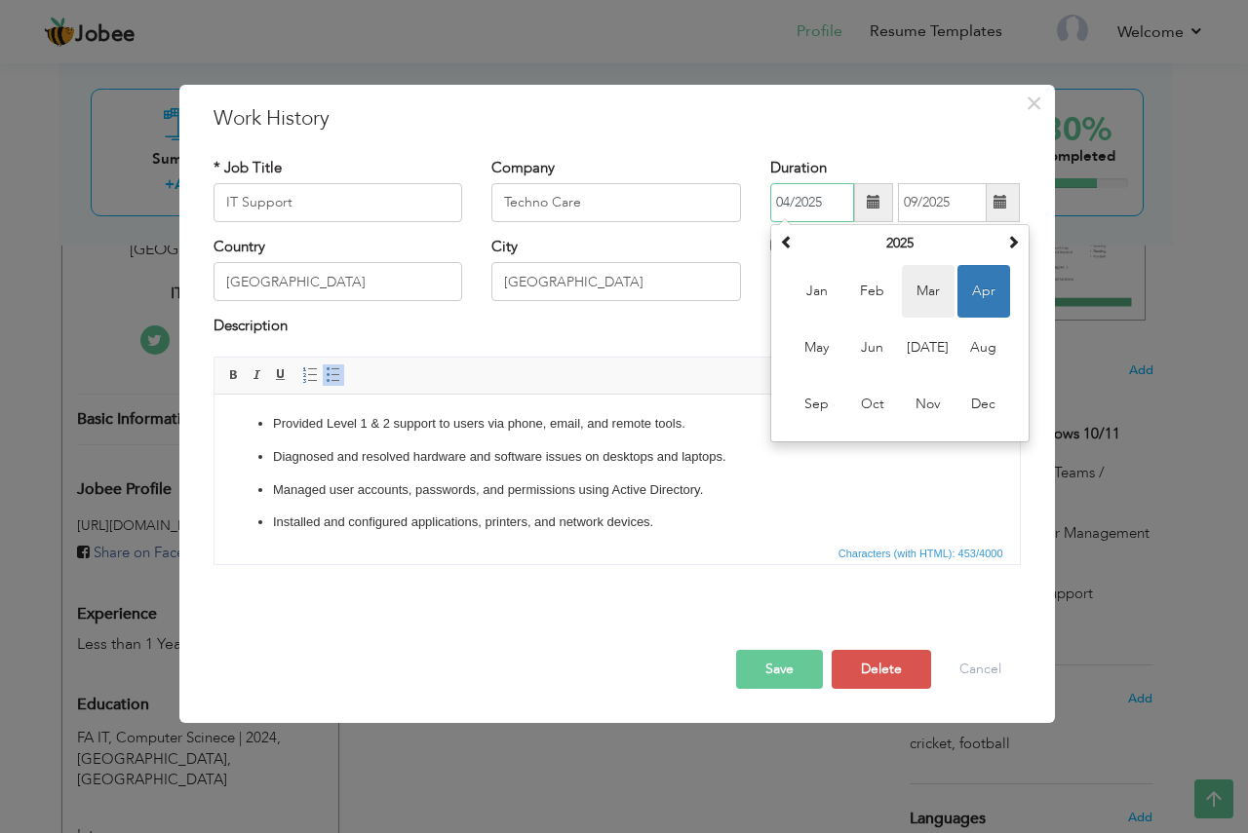
click at [912, 295] on span "Mar" at bounding box center [928, 291] width 53 height 53
type input "03/2025"
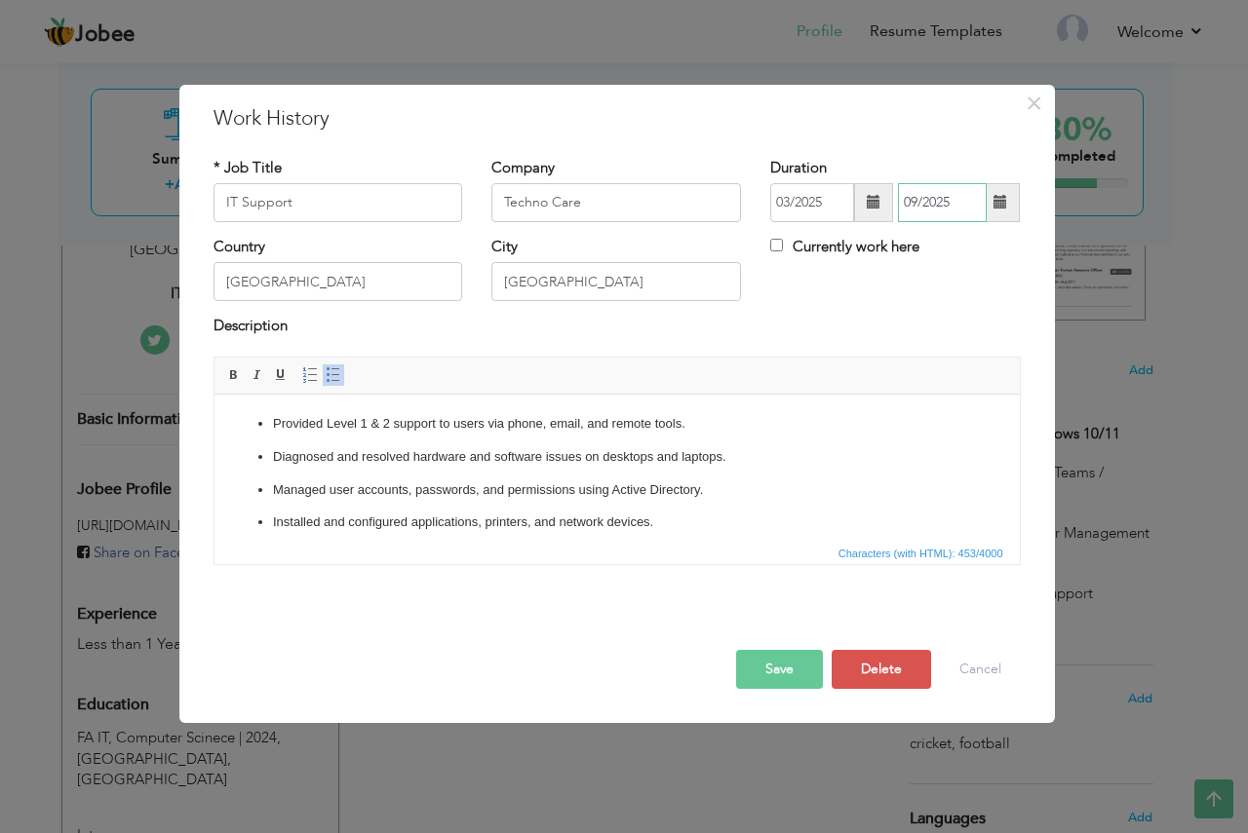
click at [921, 198] on input "09/2025" at bounding box center [942, 202] width 89 height 39
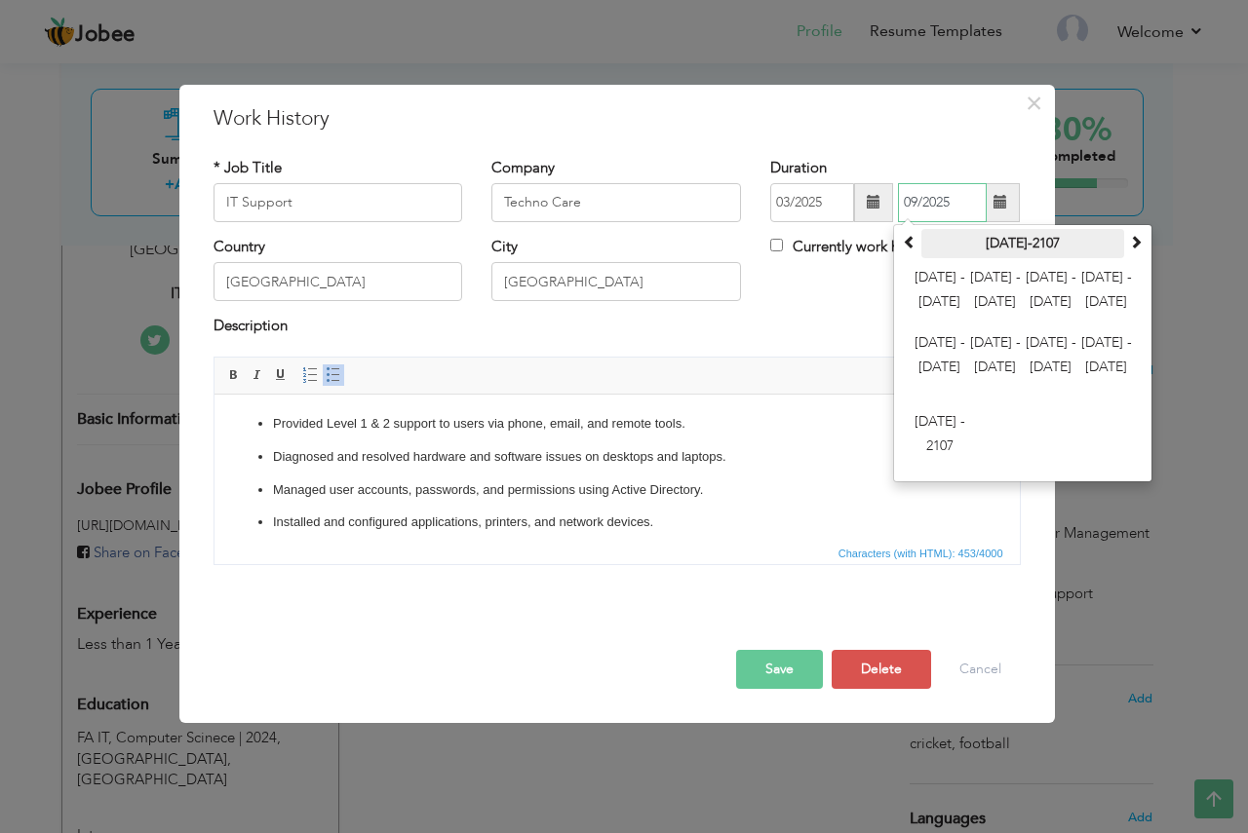
click at [1123, 243] on th "2000-2107" at bounding box center [1022, 243] width 203 height 29
click at [1133, 244] on span at bounding box center [1136, 242] width 14 height 14
click at [912, 239] on span at bounding box center [910, 242] width 14 height 14
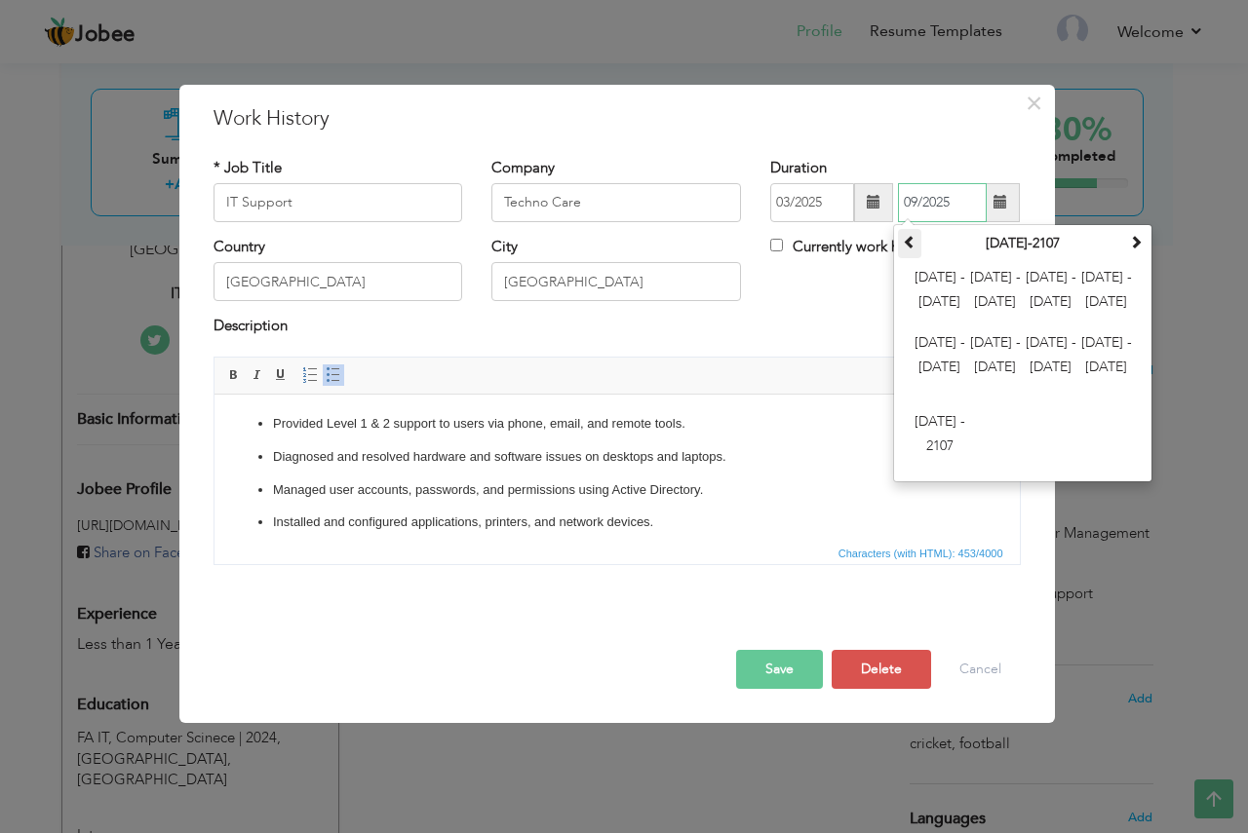
click at [912, 239] on span at bounding box center [910, 242] width 14 height 14
click at [1127, 243] on th at bounding box center [1135, 243] width 23 height 29
click at [1131, 242] on span at bounding box center [1136, 242] width 14 height 14
click at [1045, 278] on span "2024 - 2035" at bounding box center [1050, 291] width 53 height 53
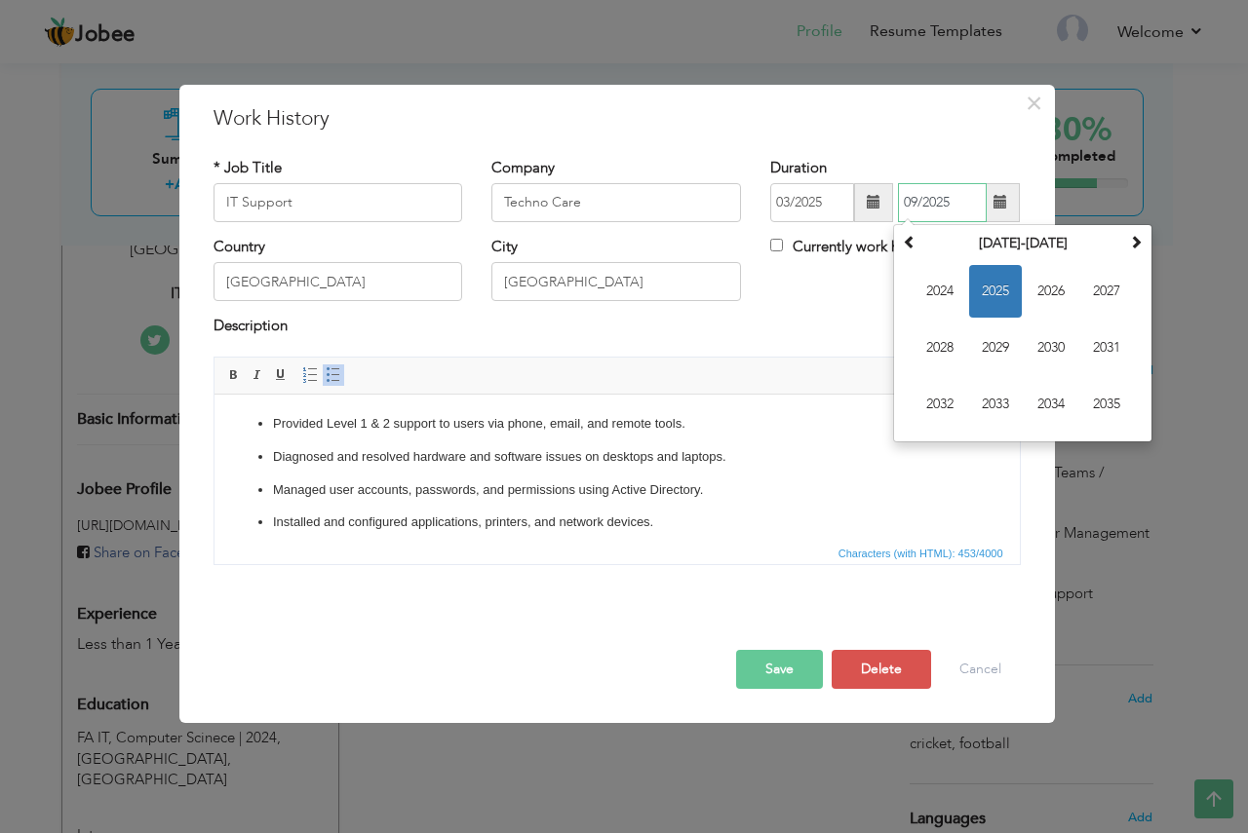
click at [999, 292] on span "2025" at bounding box center [995, 291] width 53 height 53
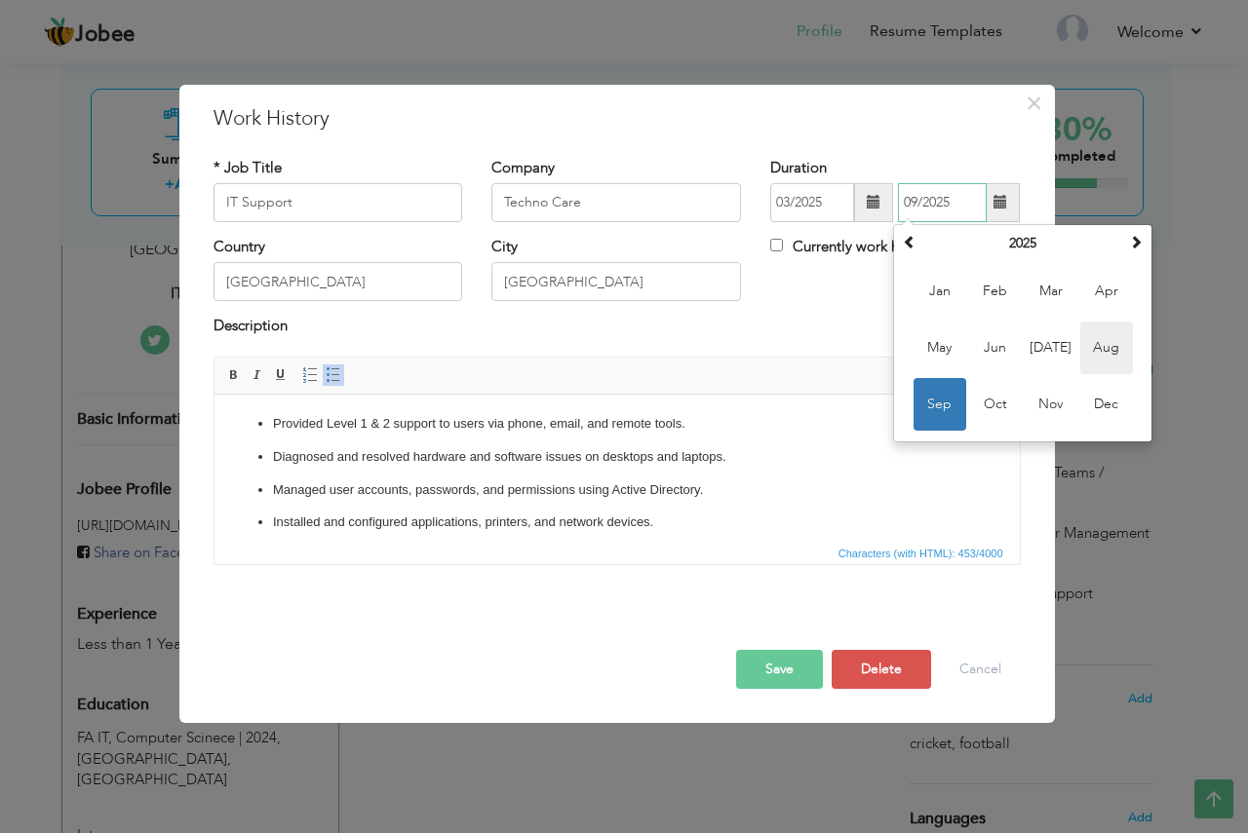
click at [1115, 345] on span "Aug" at bounding box center [1106, 348] width 53 height 53
click at [944, 203] on input "08/2025" at bounding box center [942, 202] width 89 height 39
click at [1055, 347] on span "Jul" at bounding box center [1050, 348] width 53 height 53
click at [942, 206] on input "07/2025" at bounding box center [942, 202] width 89 height 39
click at [1008, 353] on span "Jun" at bounding box center [995, 348] width 53 height 53
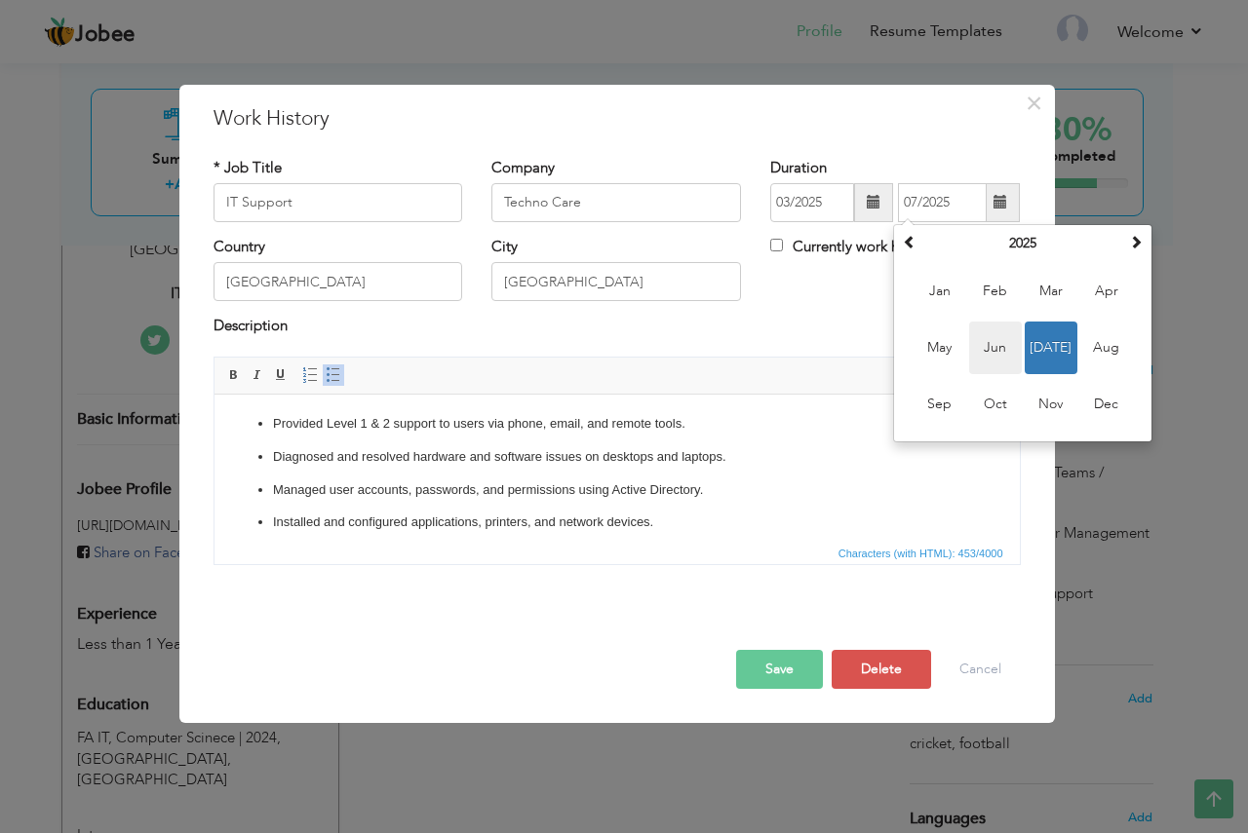
type input "06/2025"
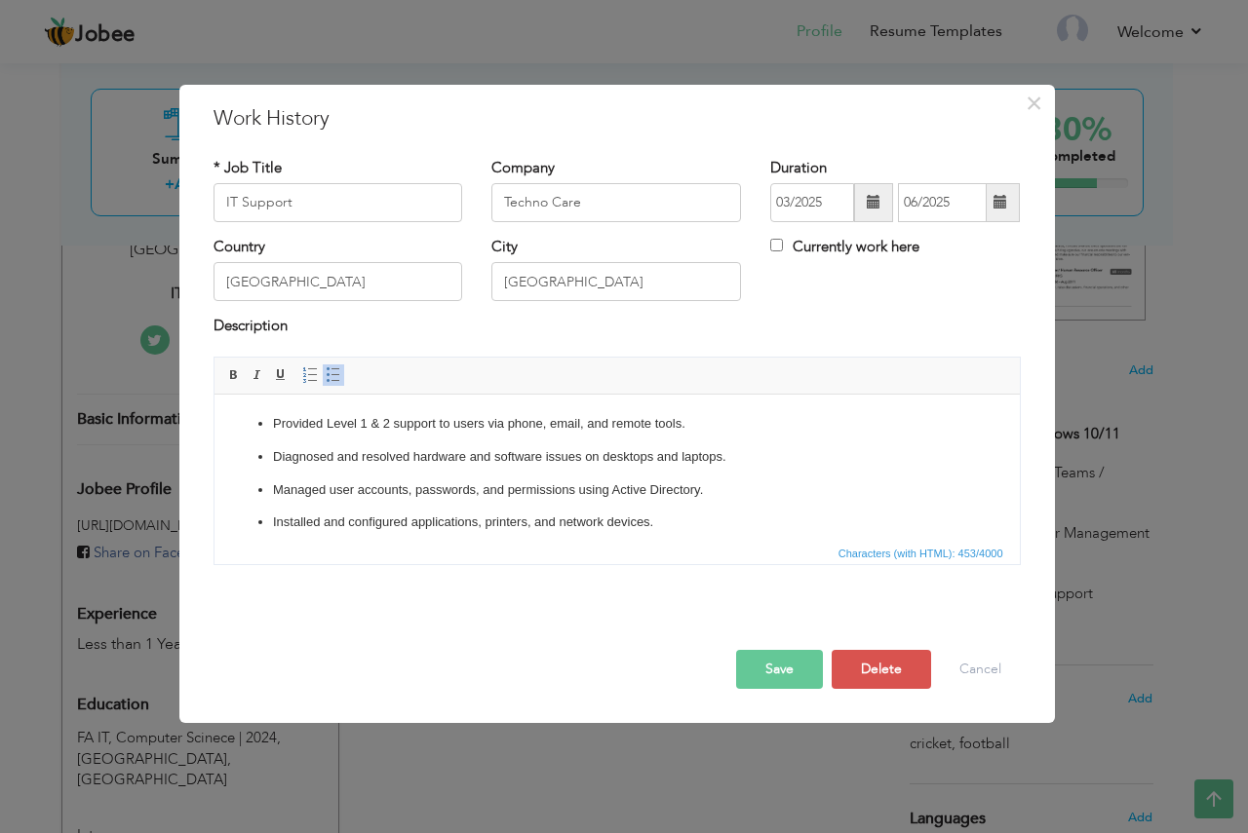
click at [769, 668] on button "Save" at bounding box center [779, 669] width 87 height 39
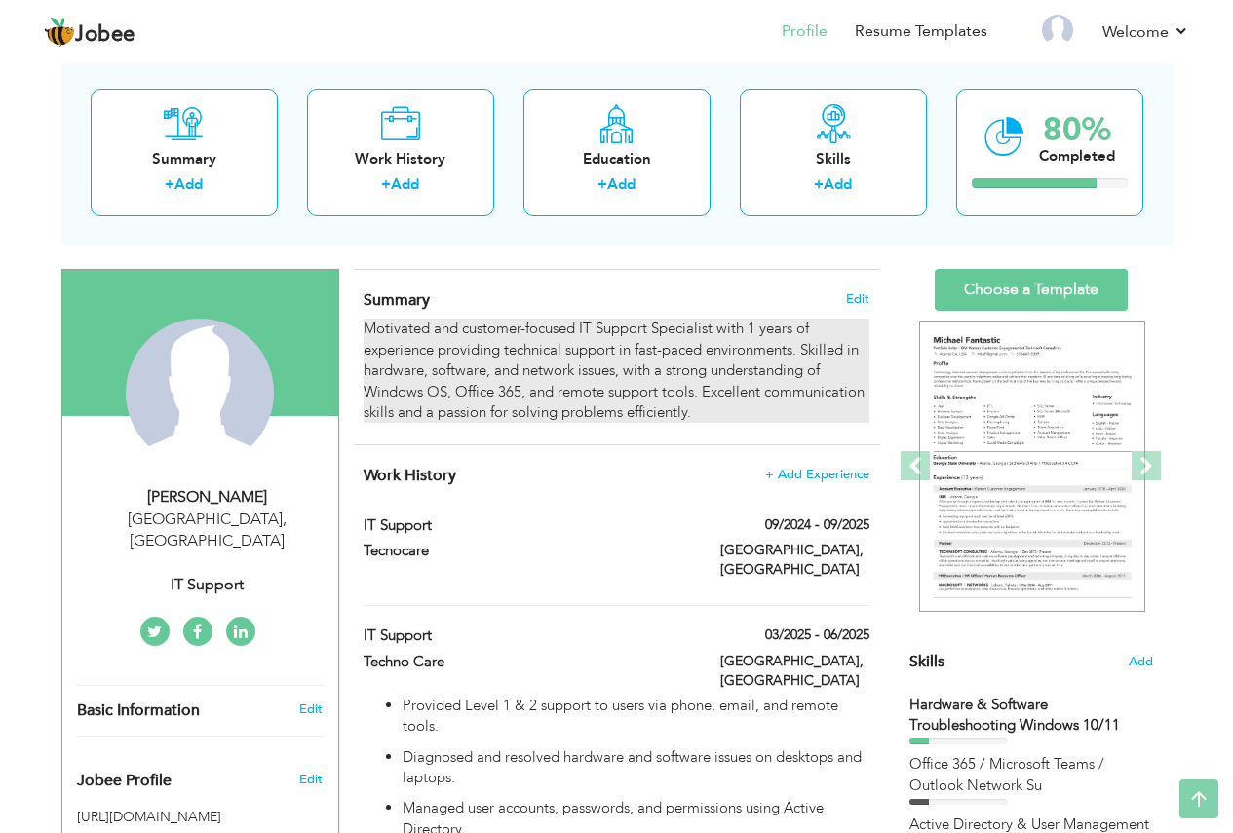
scroll to position [97, 0]
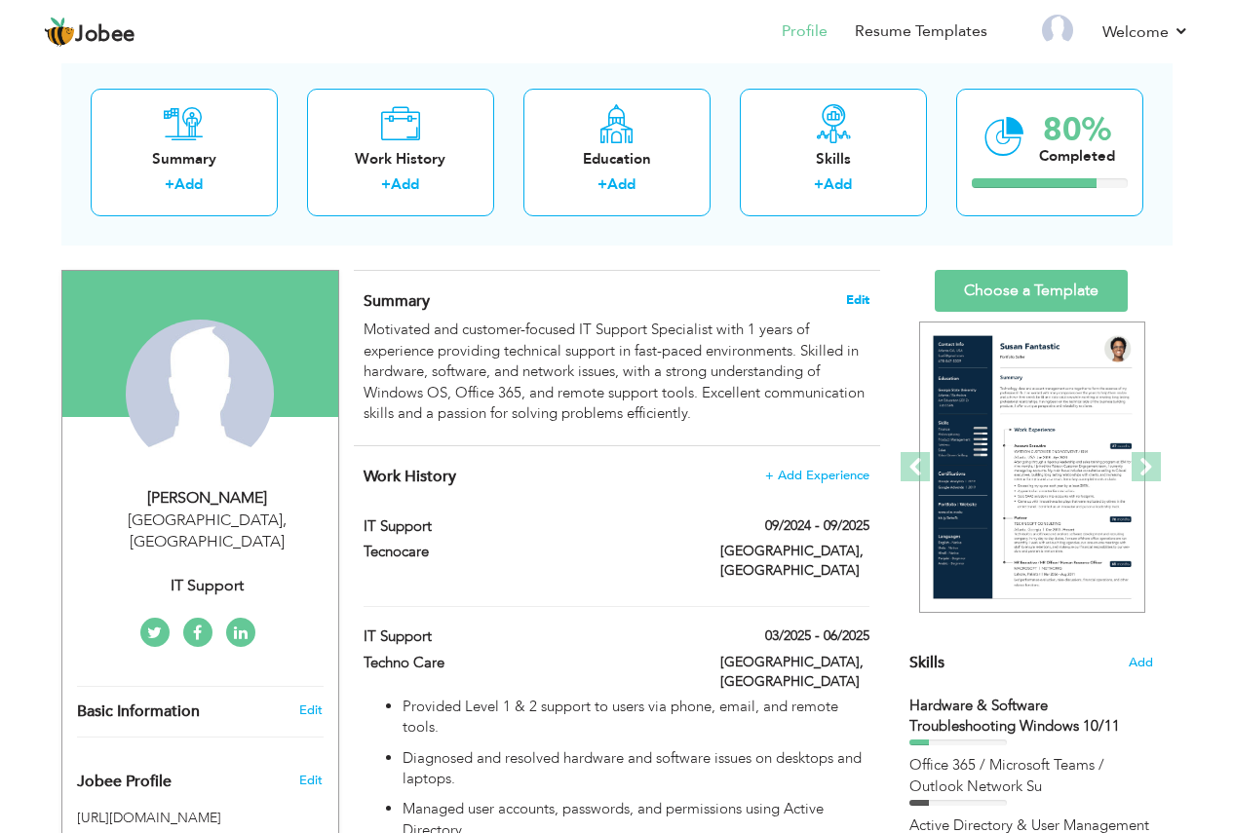
click at [857, 302] on span "Edit" at bounding box center [857, 300] width 23 height 14
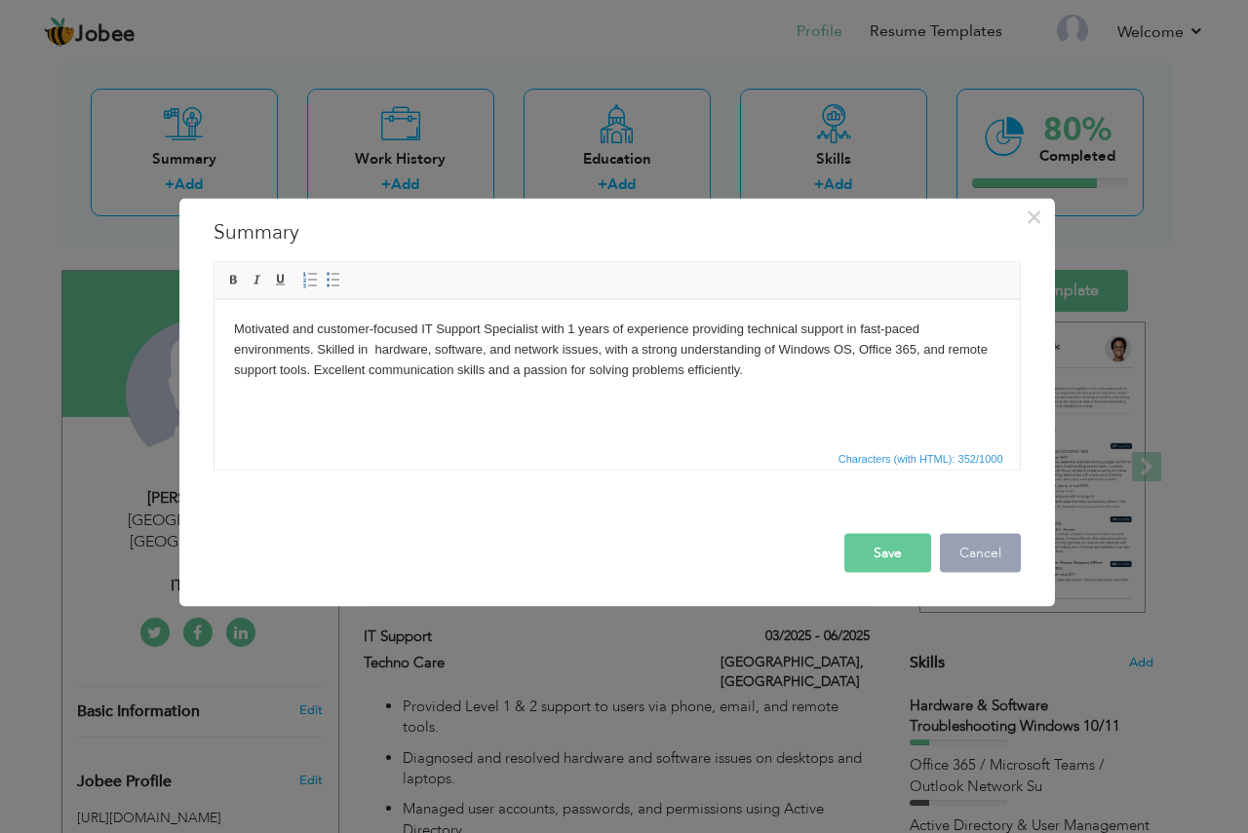
click at [977, 560] on button "Cancel" at bounding box center [980, 552] width 81 height 39
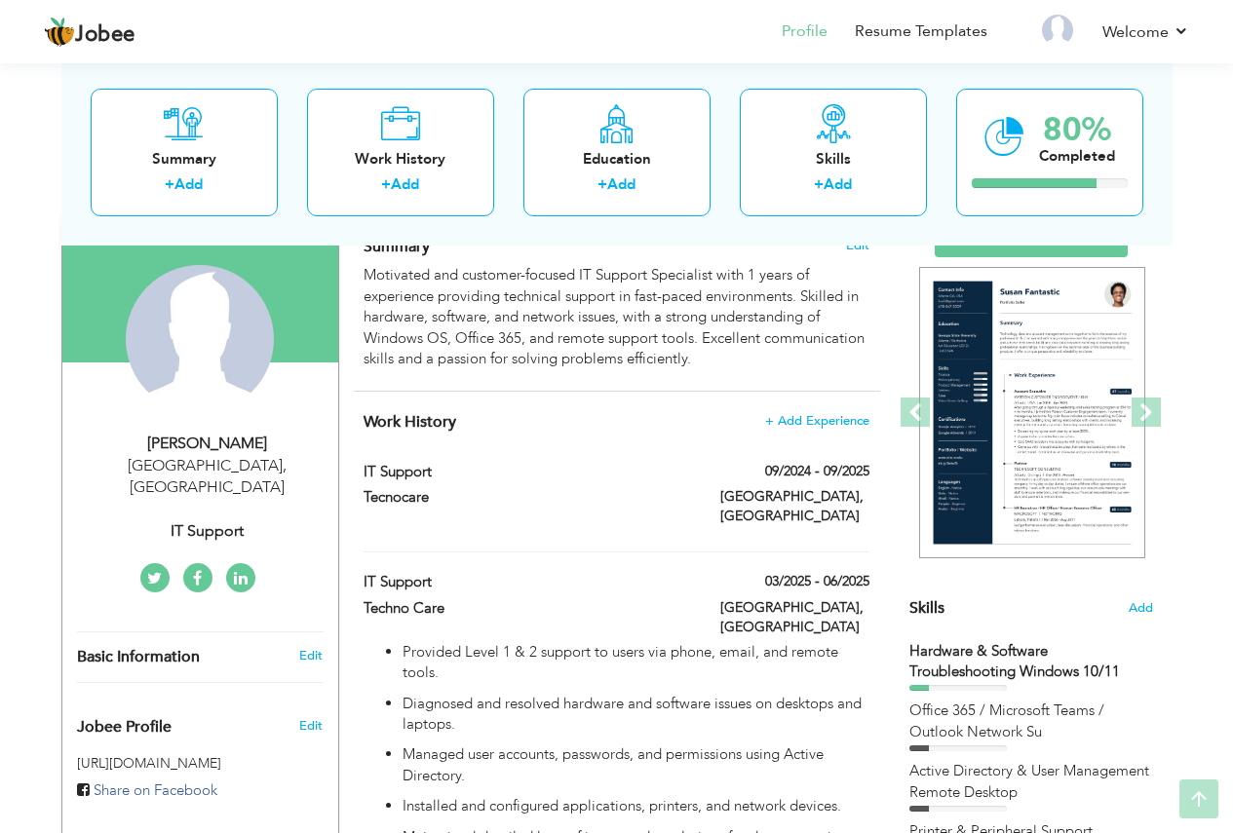
scroll to position [195, 0]
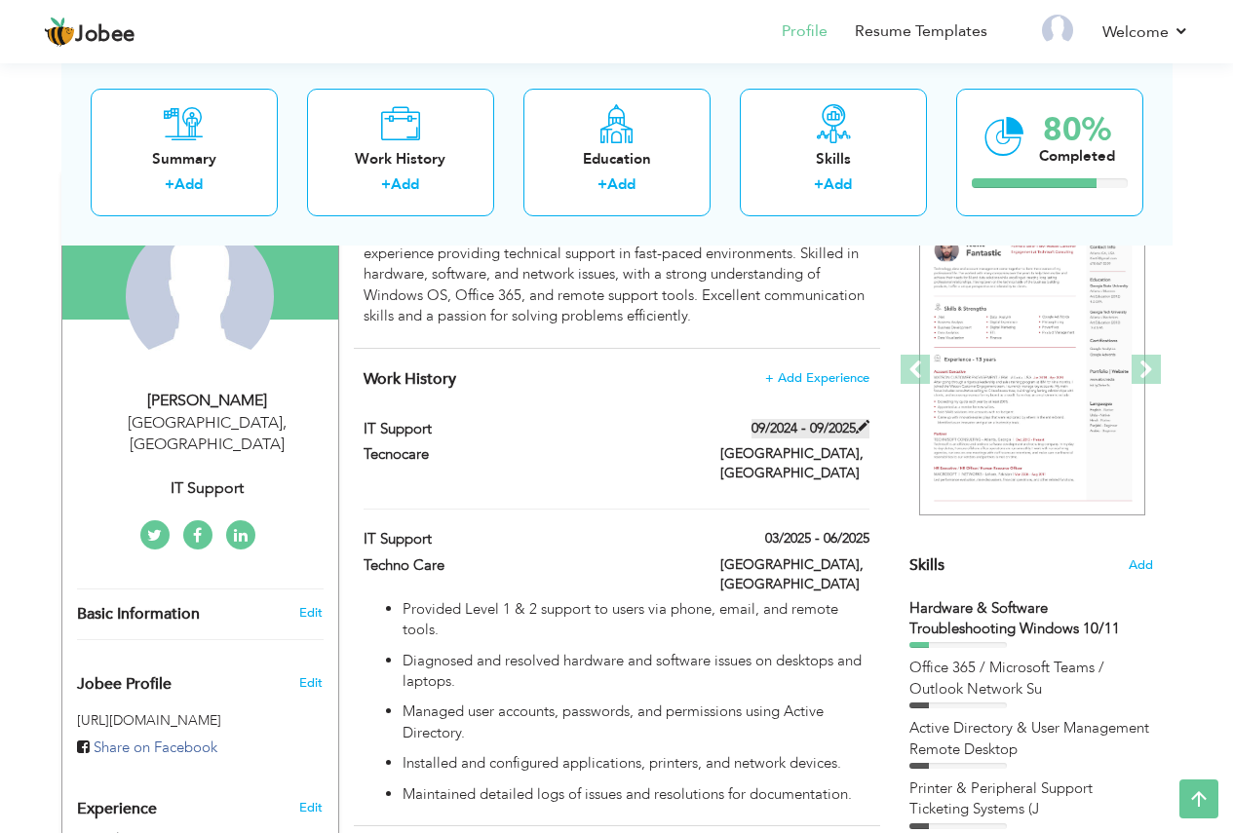
click at [862, 426] on span at bounding box center [863, 427] width 14 height 14
type input "Tecnocare"
type input "09/2024"
type input "09/2025"
type input "pakistan"
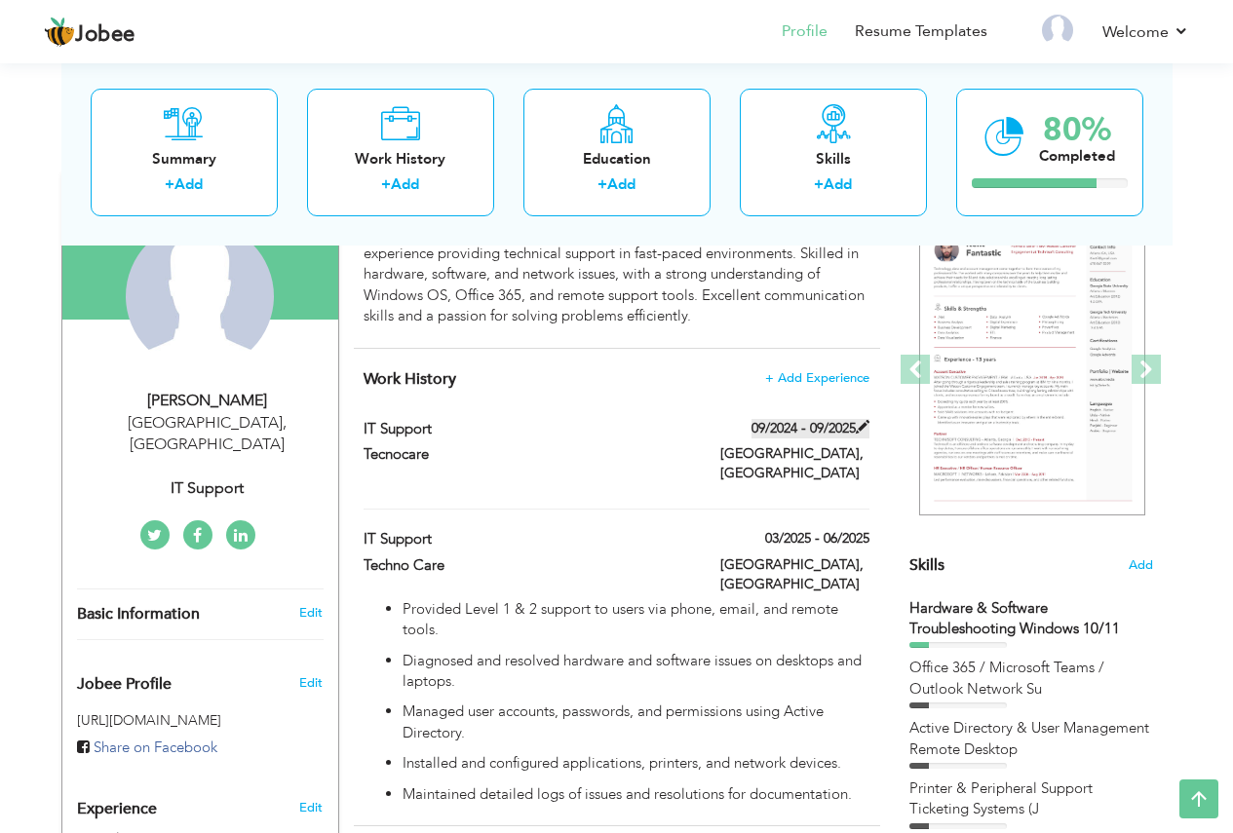
type input "lahore"
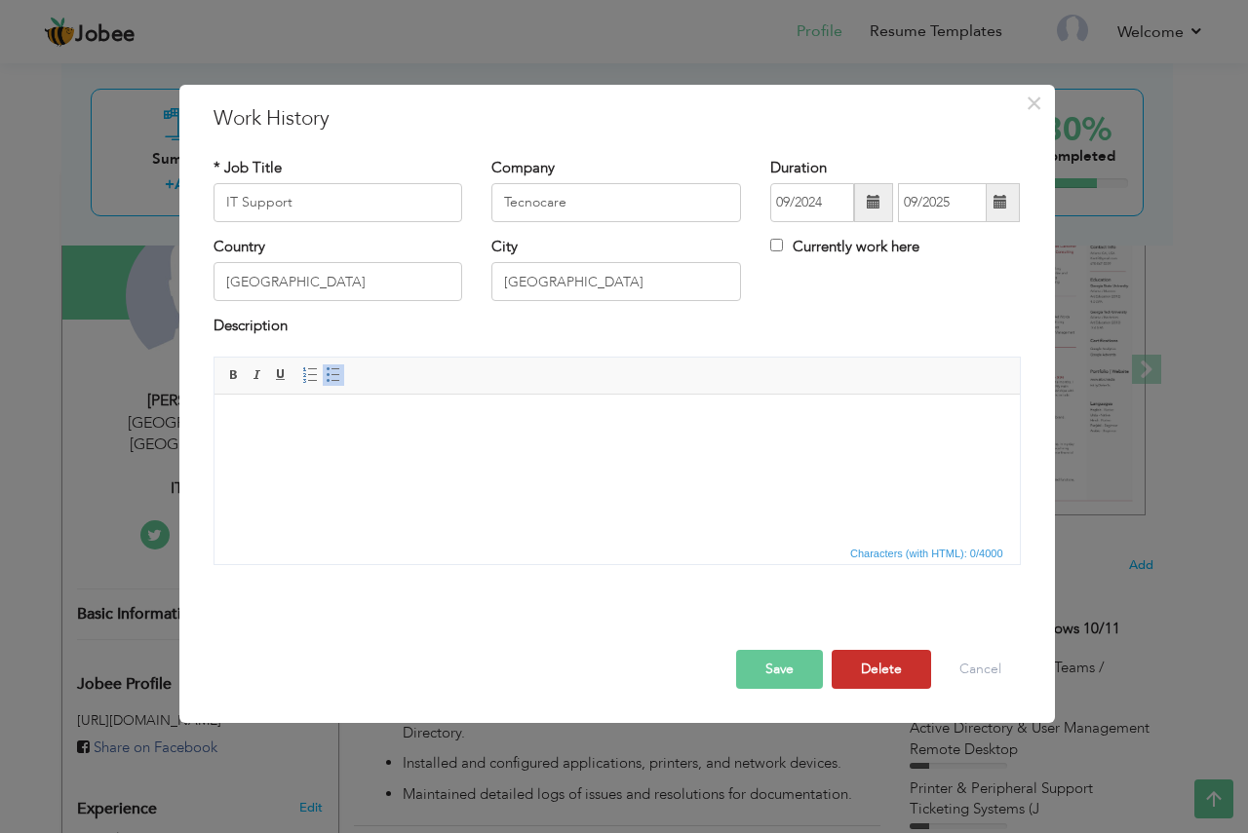
click at [877, 670] on button "Delete" at bounding box center [880, 669] width 99 height 39
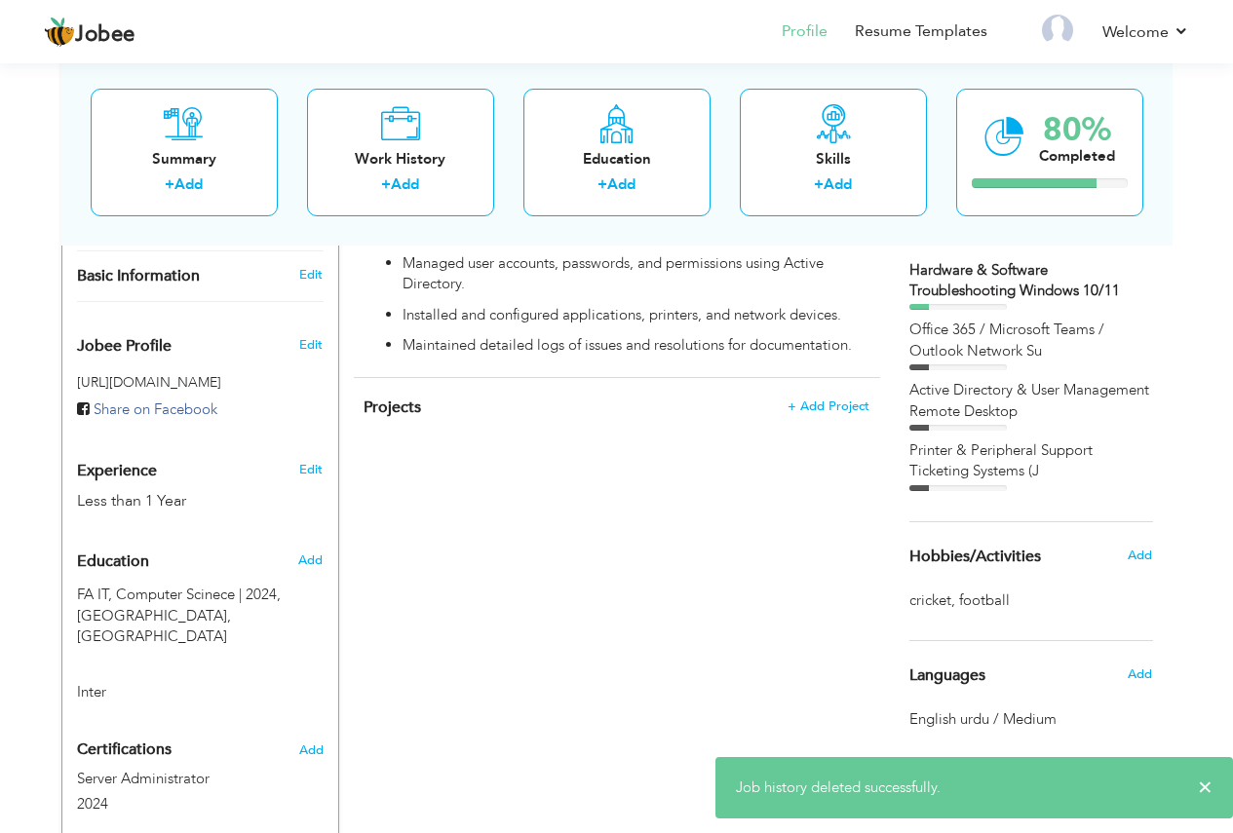
scroll to position [473, 0]
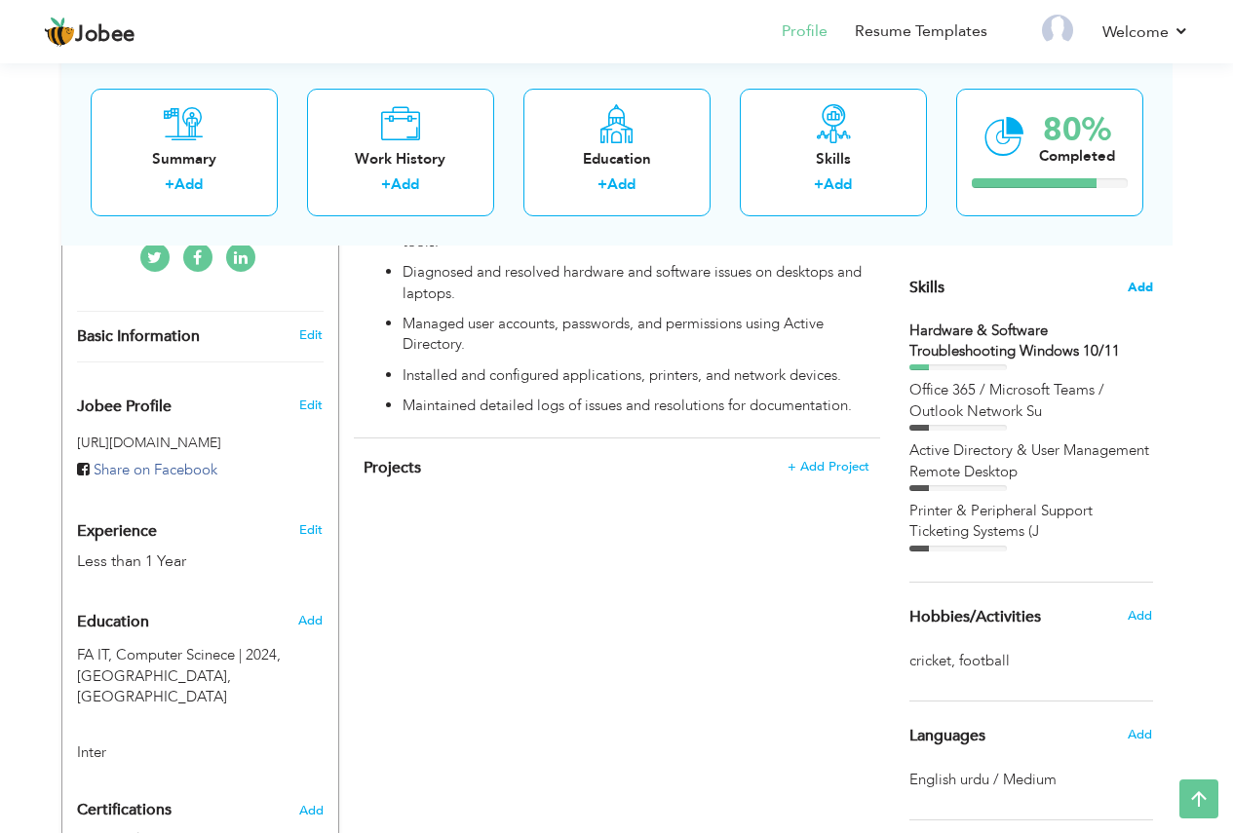
click at [1143, 285] on span "Add" at bounding box center [1140, 288] width 25 height 19
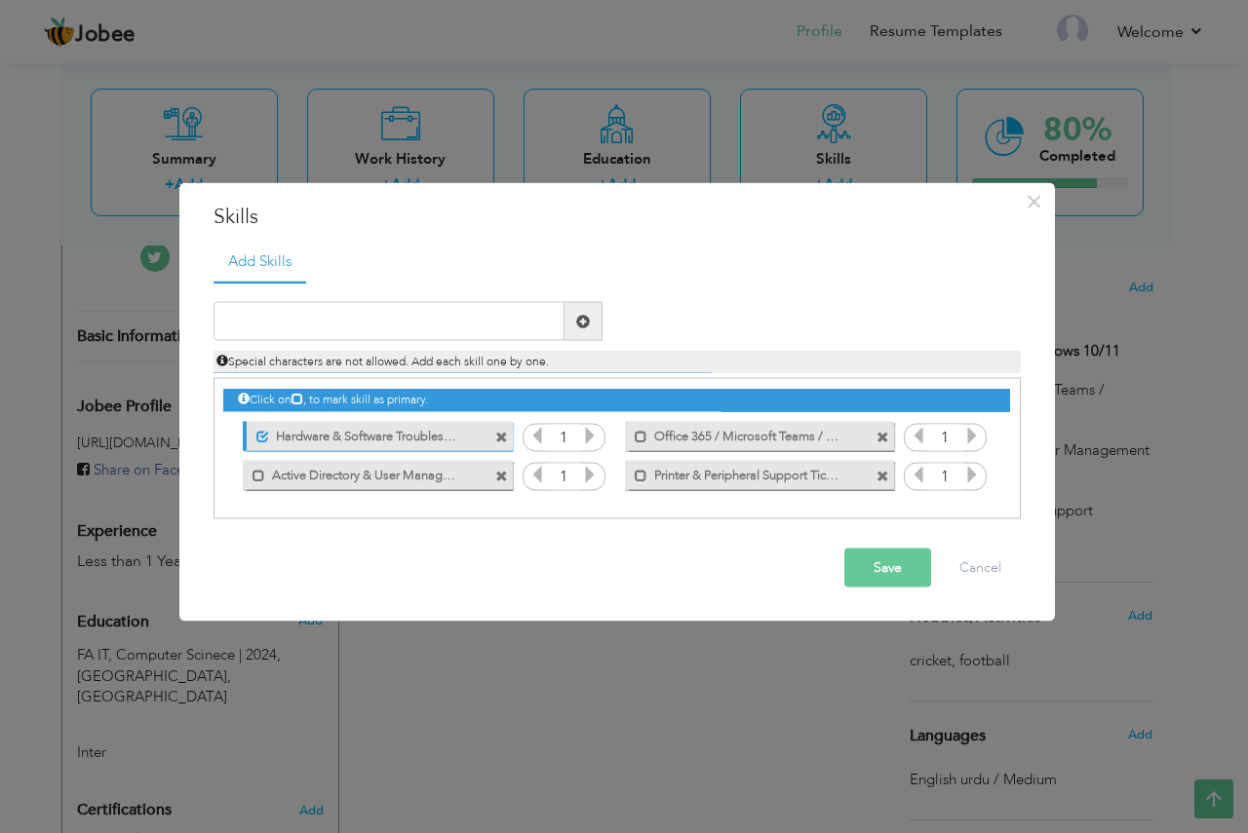
click at [592, 438] on icon at bounding box center [590, 436] width 18 height 18
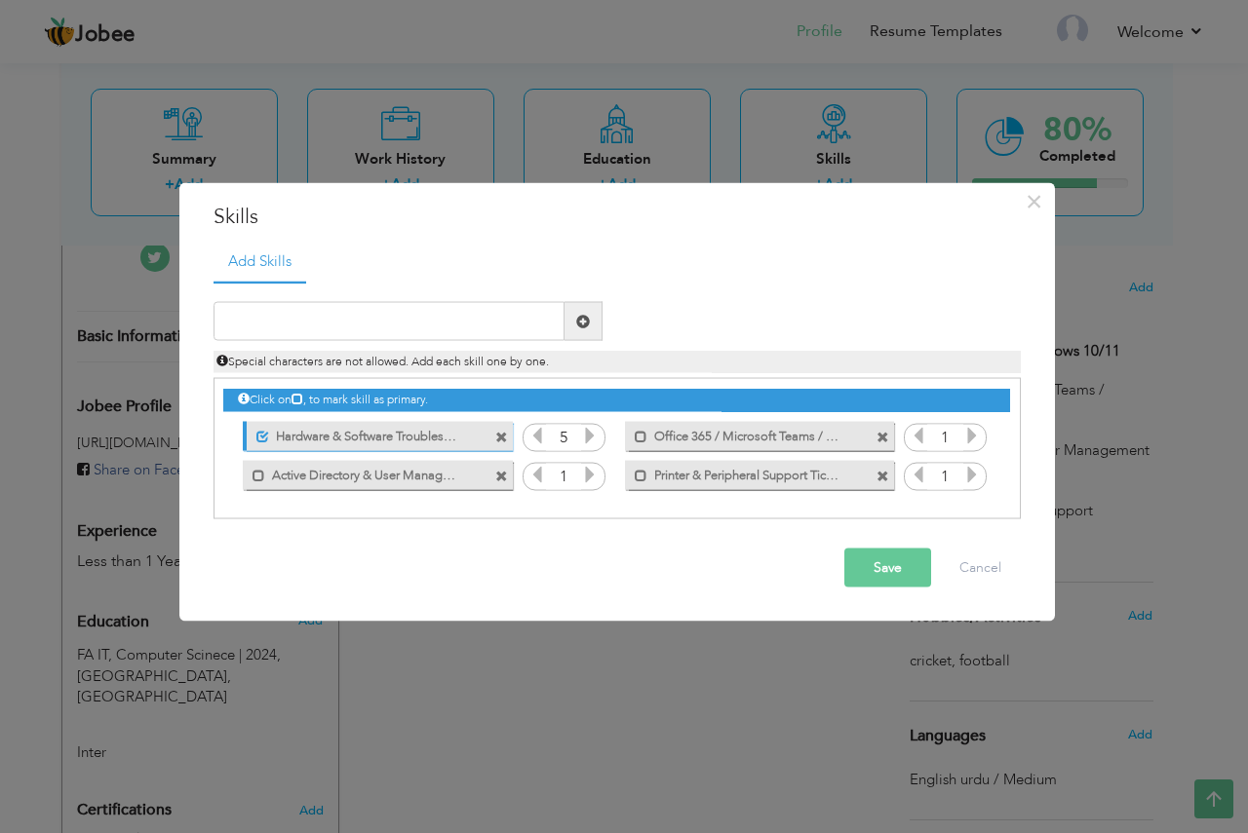
click at [977, 441] on icon at bounding box center [972, 436] width 18 height 18
click at [590, 480] on icon at bounding box center [590, 475] width 18 height 18
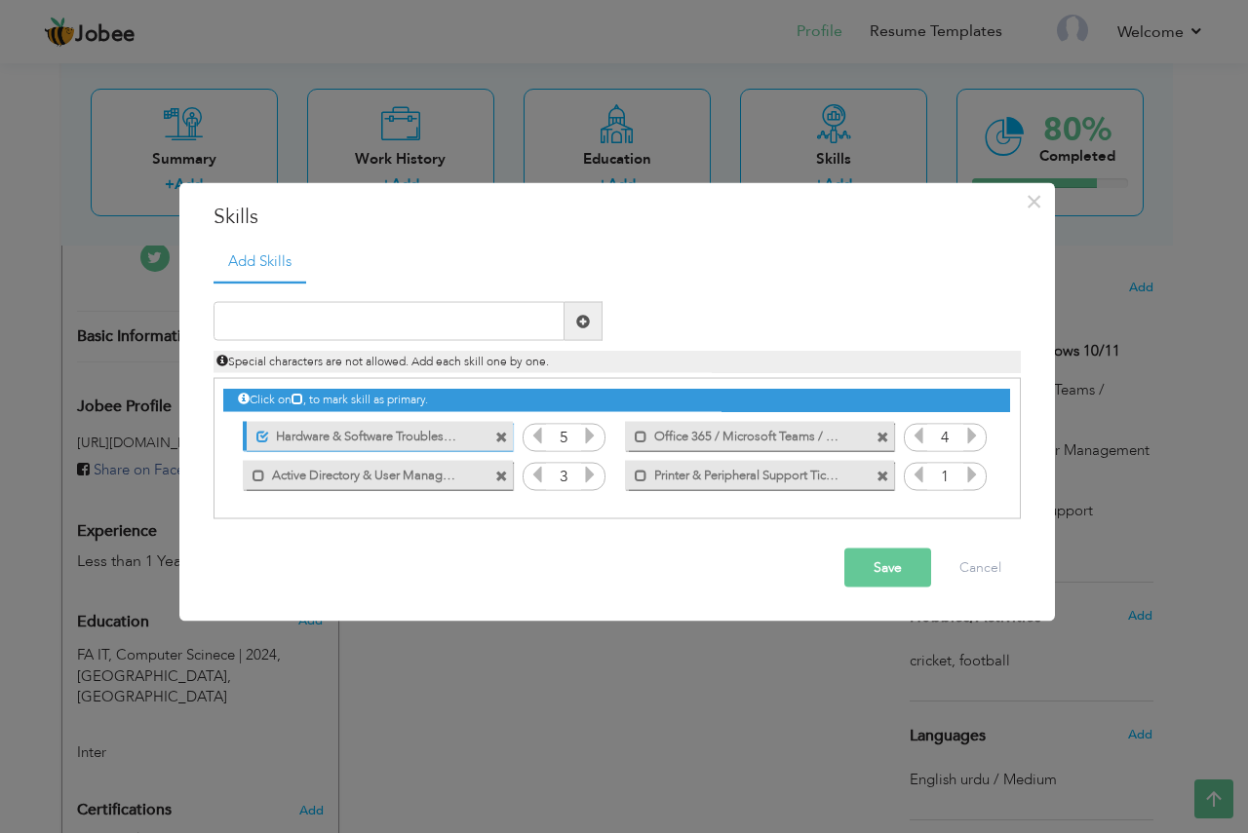
click at [972, 482] on icon at bounding box center [972, 475] width 18 height 18
click at [445, 320] on input "text" at bounding box center [388, 321] width 351 height 39
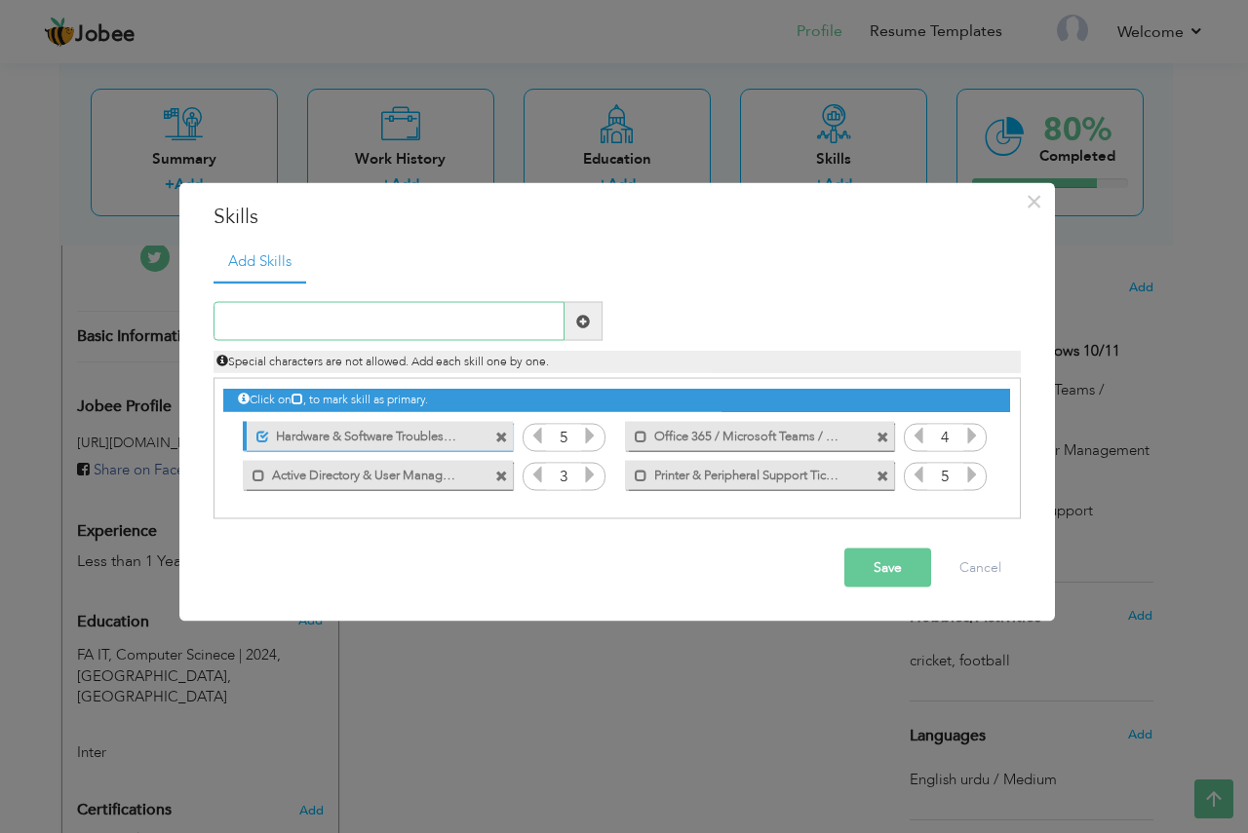
type input "s"
click at [895, 567] on button "Save" at bounding box center [887, 568] width 87 height 39
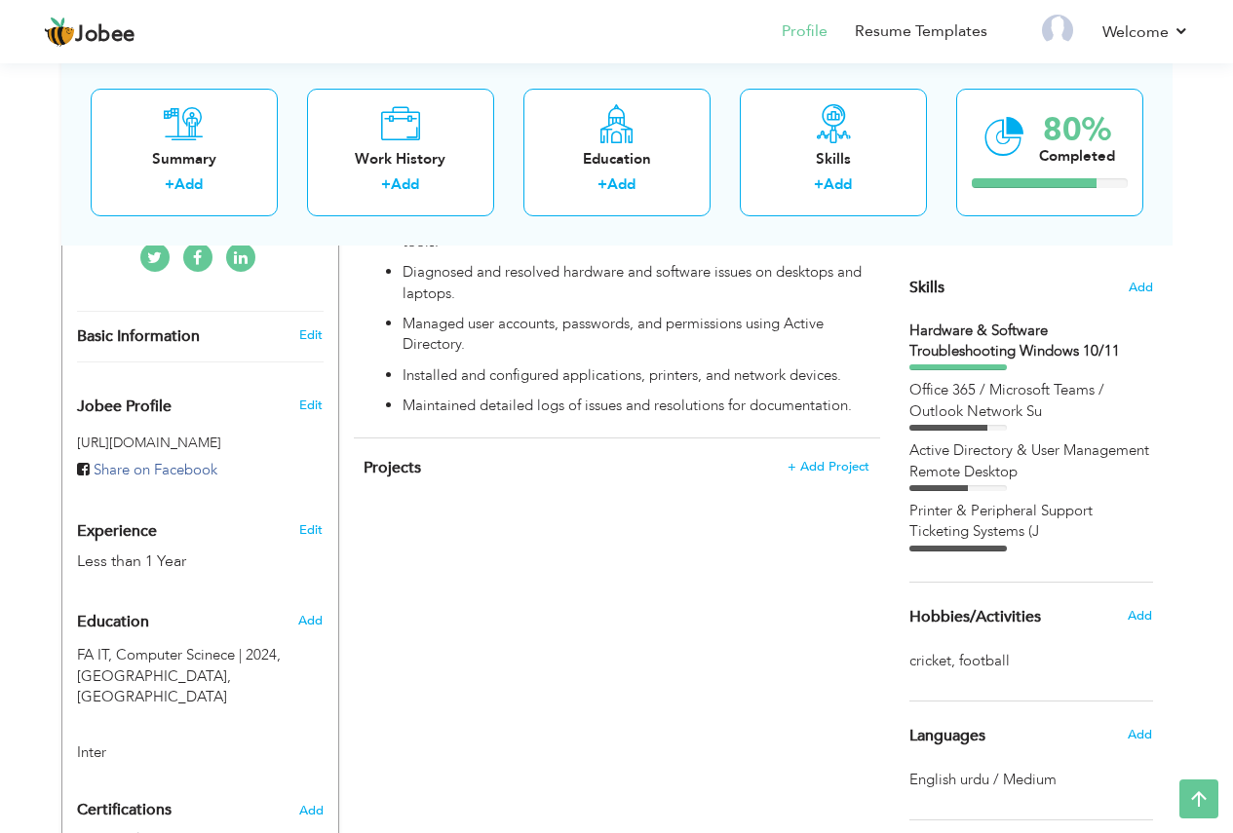
click at [1135, 605] on div "Add" at bounding box center [1145, 615] width 46 height 37
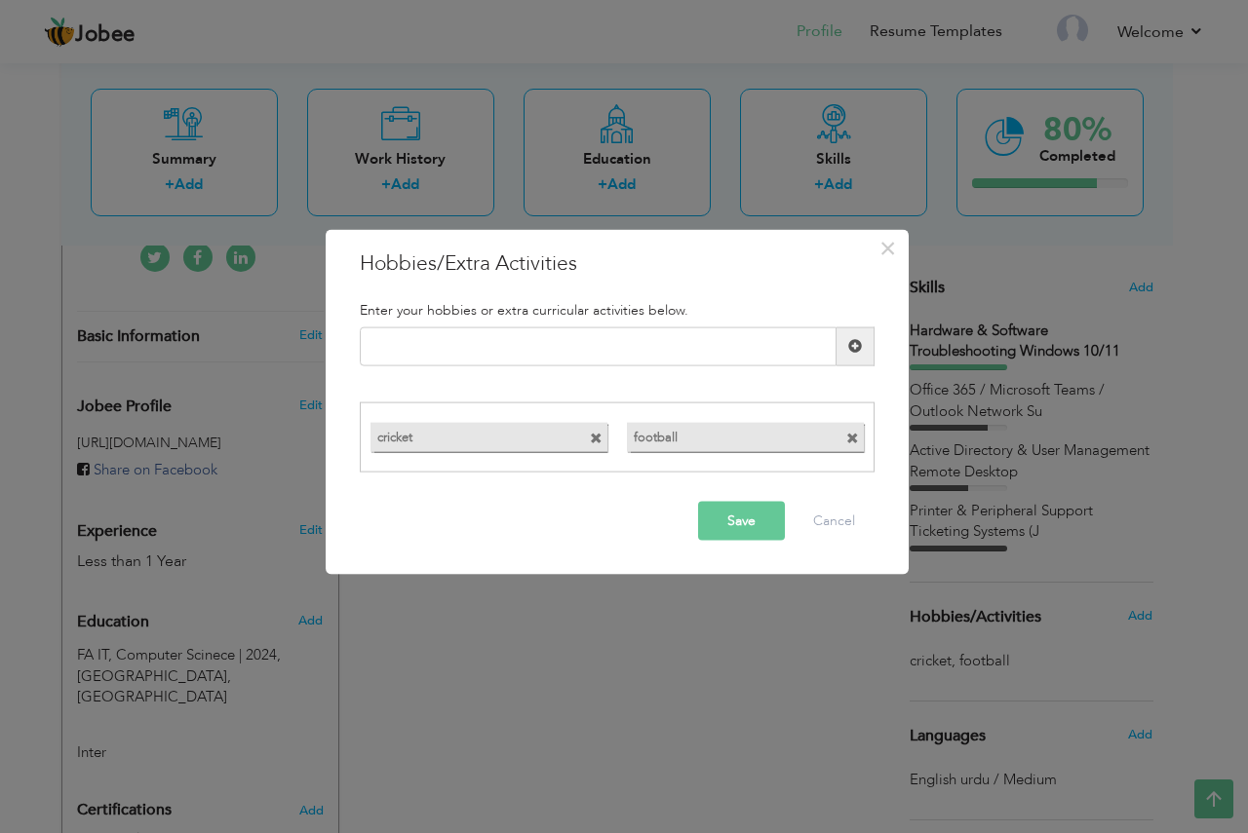
click at [600, 438] on span at bounding box center [596, 439] width 13 height 13
drag, startPoint x: 571, startPoint y: 438, endPoint x: 592, endPoint y: 434, distance: 20.8
click at [576, 437] on div "football" at bounding box center [488, 437] width 237 height 29
click at [592, 434] on span at bounding box center [596, 439] width 13 height 13
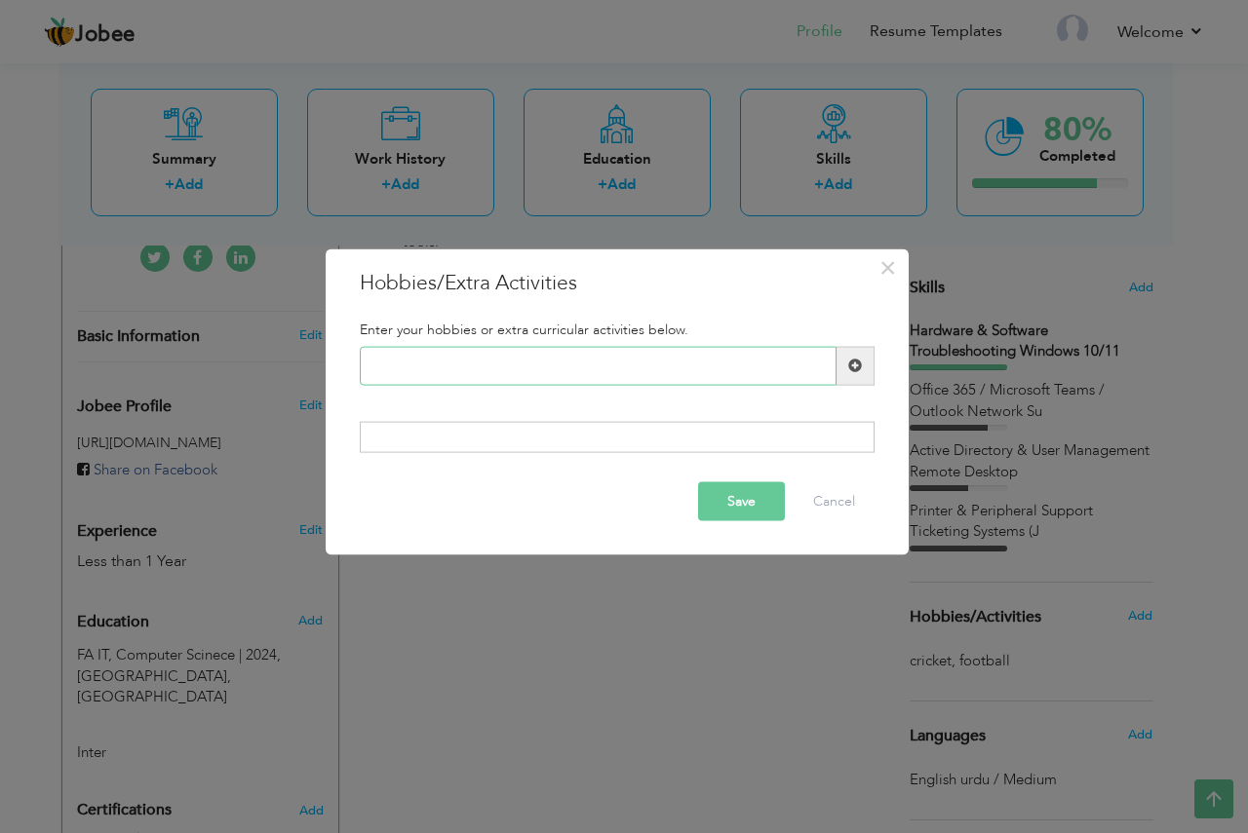
click at [462, 372] on input "text" at bounding box center [598, 365] width 477 height 39
type input "Cricket"
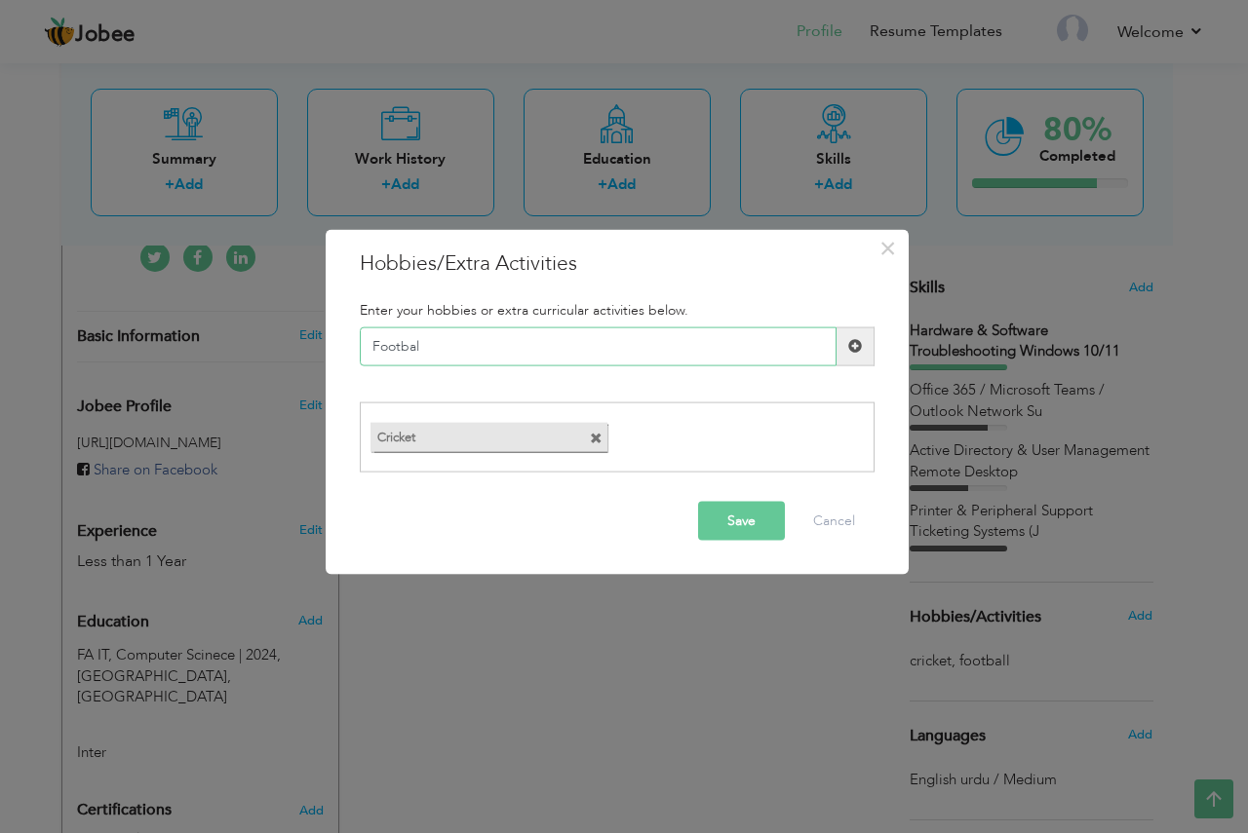
type input "Football"
click at [739, 522] on button "Save" at bounding box center [741, 521] width 87 height 39
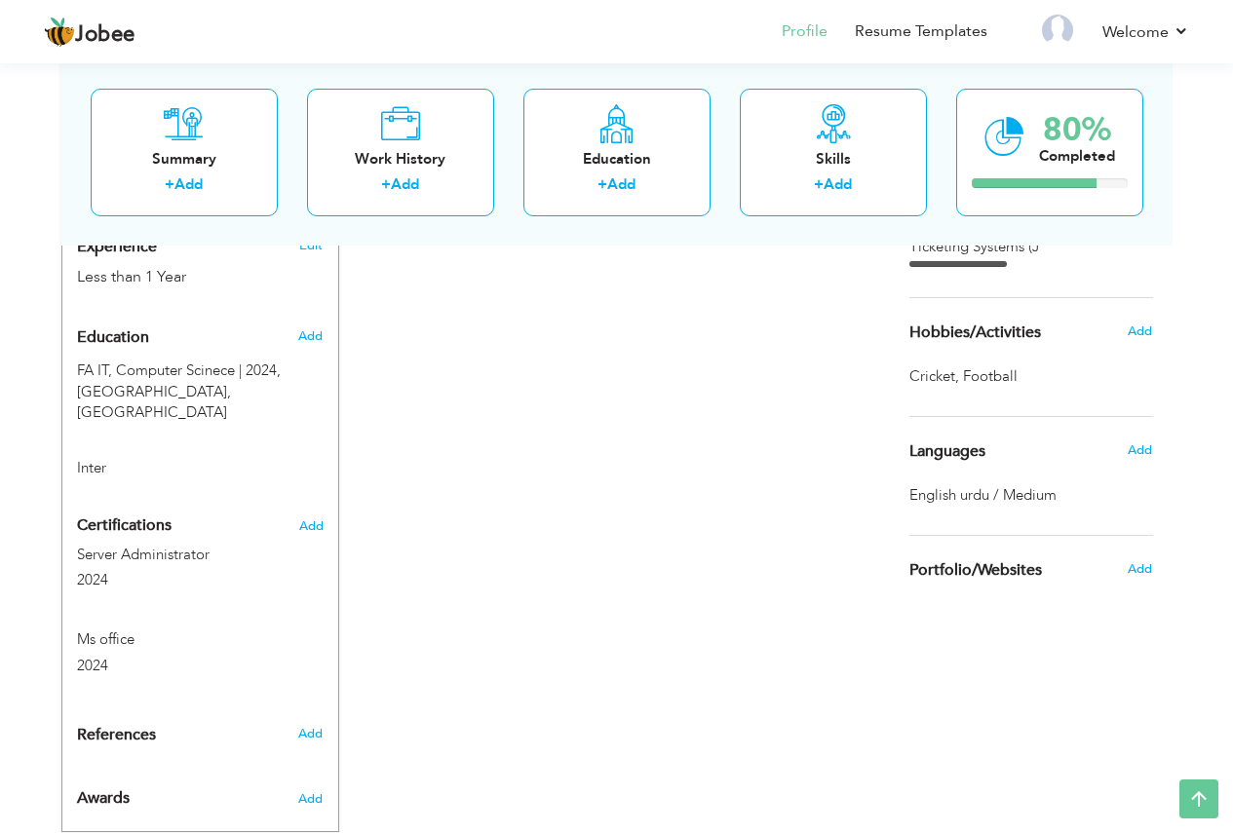
scroll to position [765, 0]
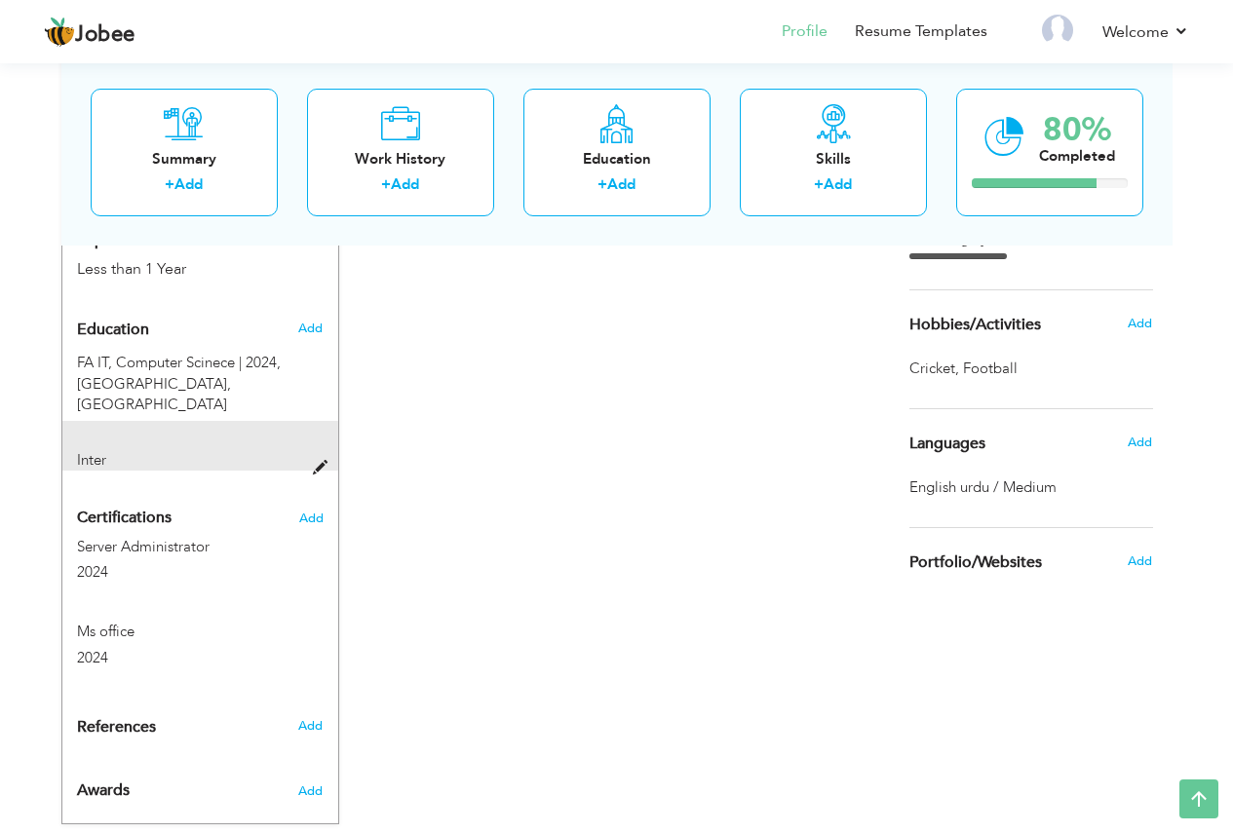
click at [327, 461] on span at bounding box center [325, 468] width 24 height 15
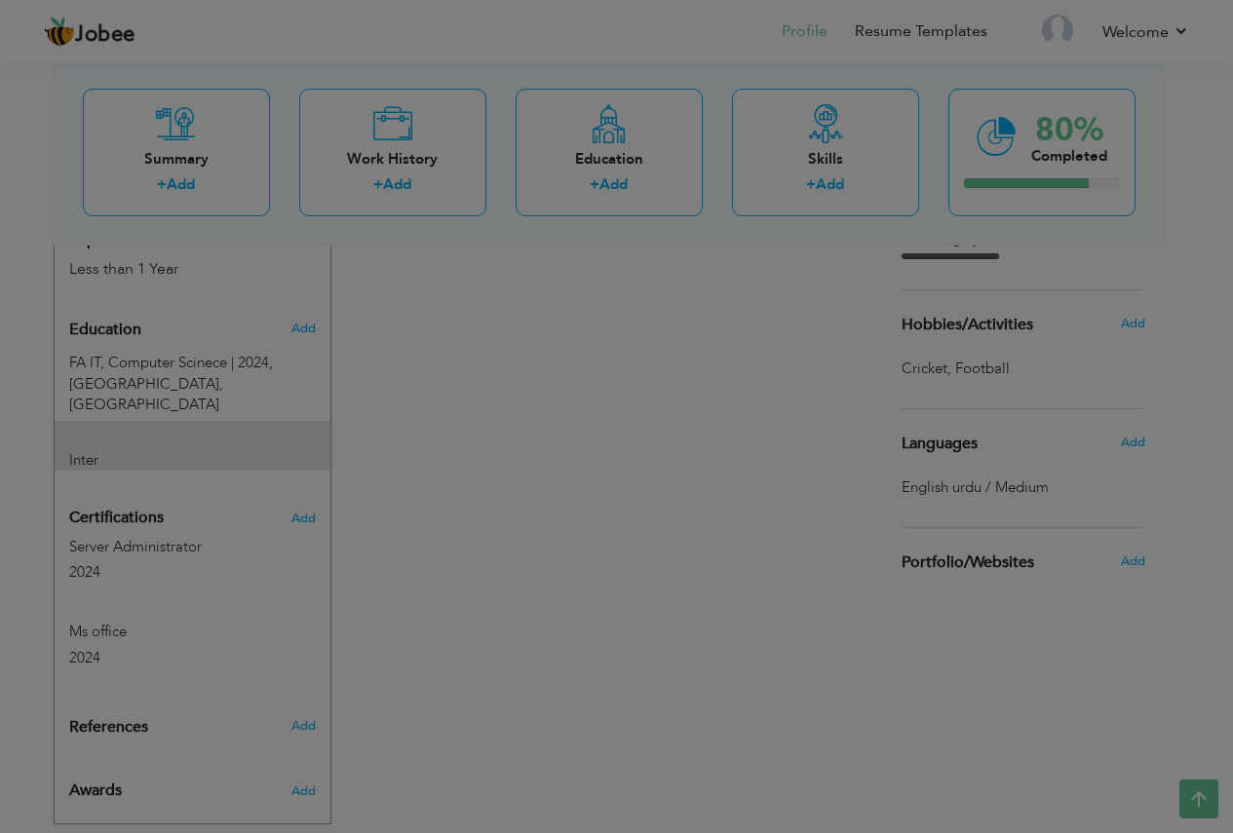
type input "Inter"
radio input "true"
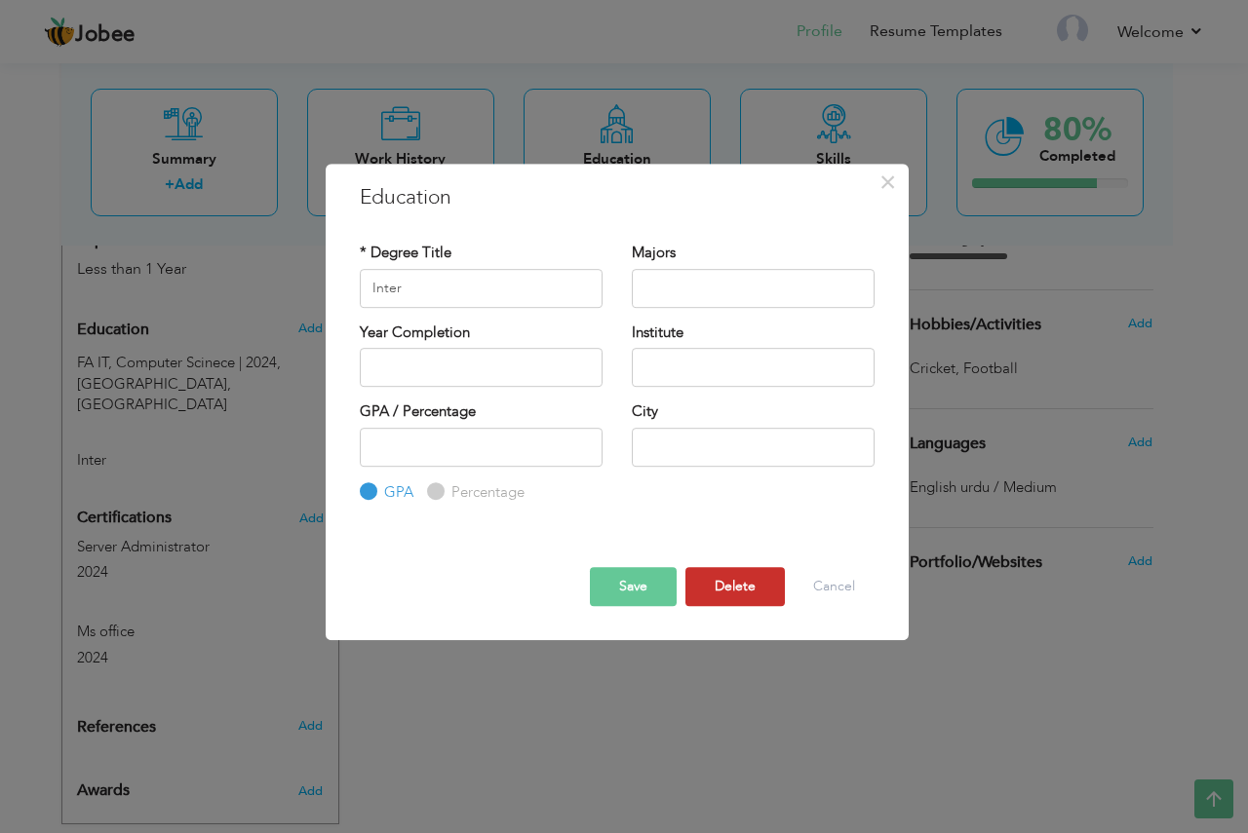
click at [718, 592] on button "Delete" at bounding box center [734, 586] width 99 height 39
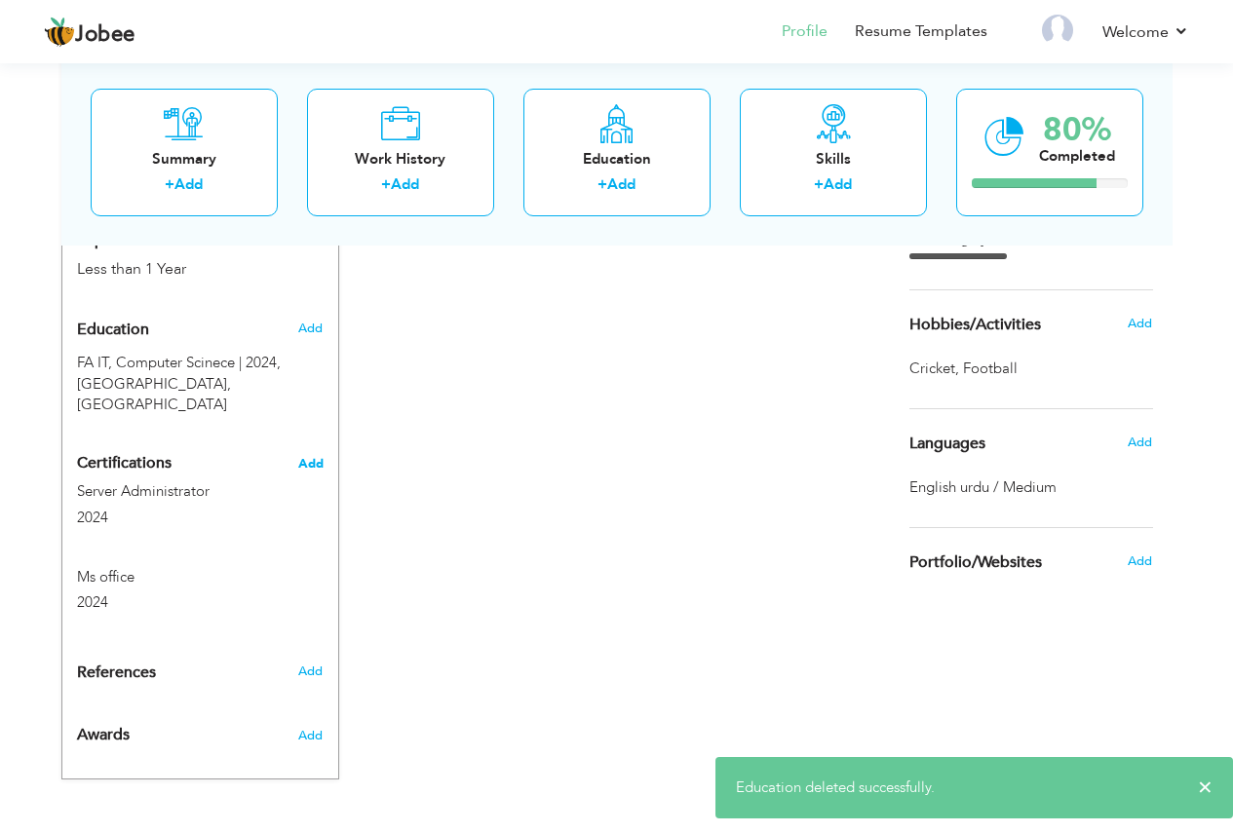
click at [319, 457] on span "Add" at bounding box center [310, 464] width 25 height 14
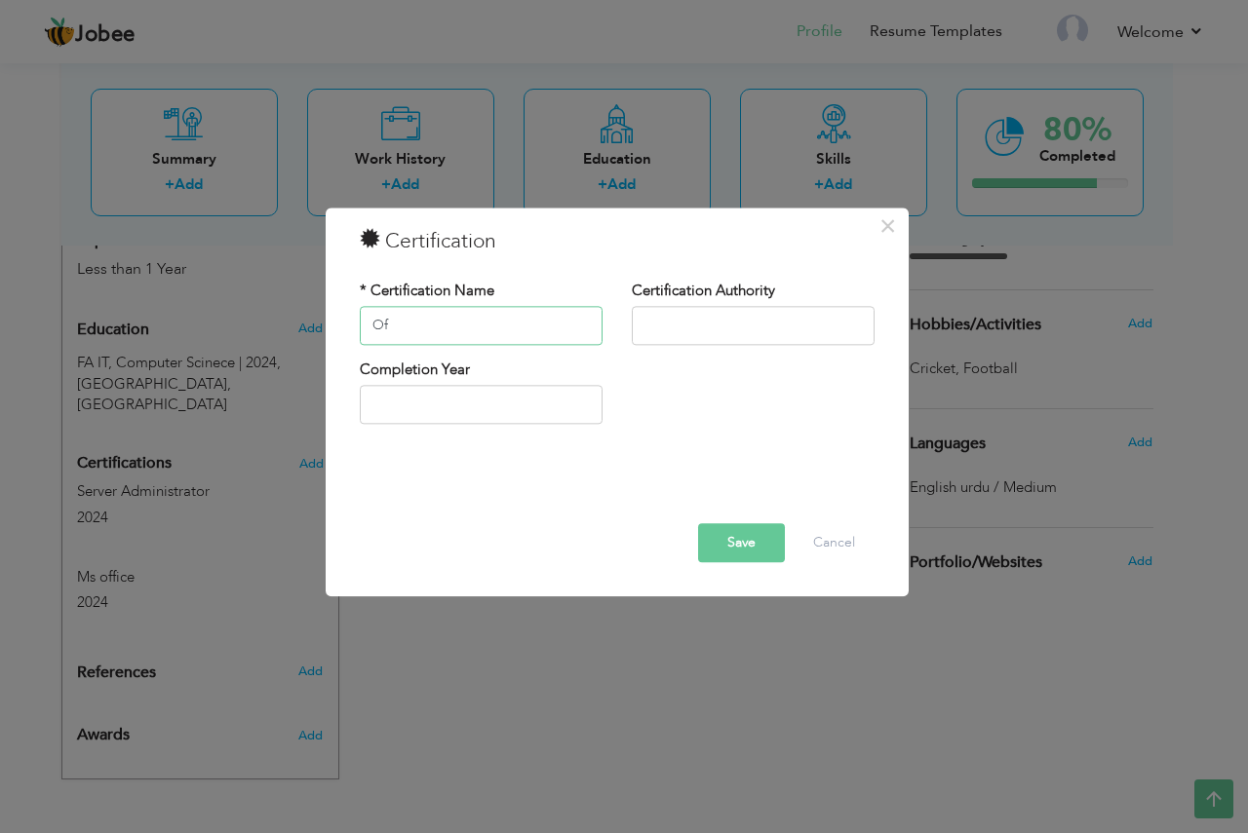
type input "O"
type input "MS"
type textarea "MS"
drag, startPoint x: 423, startPoint y: 328, endPoint x: 294, endPoint y: 327, distance: 128.7
click at [294, 327] on div "× Certification * Certification Name MS Certification Authority Save" at bounding box center [624, 416] width 1248 height 833
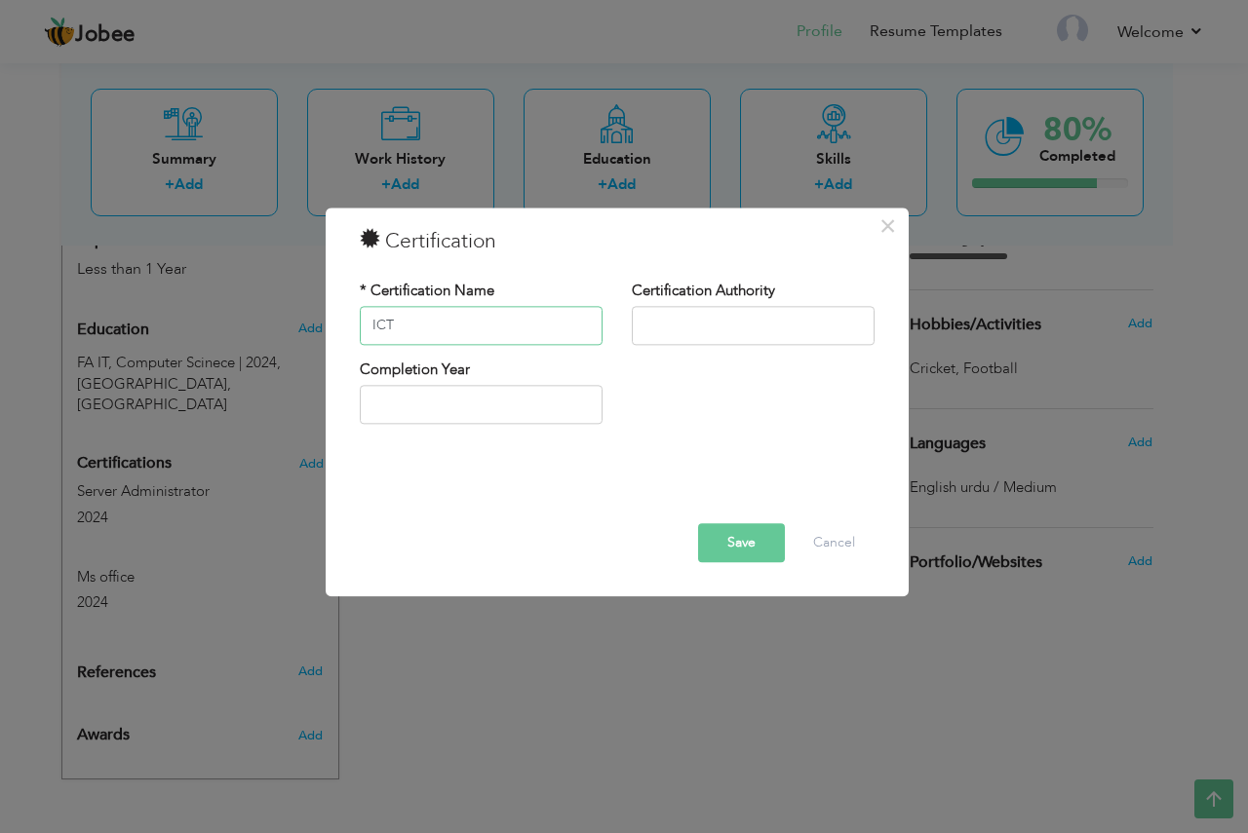
type input "ICT"
click at [678, 310] on input "text" at bounding box center [753, 325] width 243 height 39
type input "T"
click at [761, 532] on button "Save" at bounding box center [741, 542] width 87 height 39
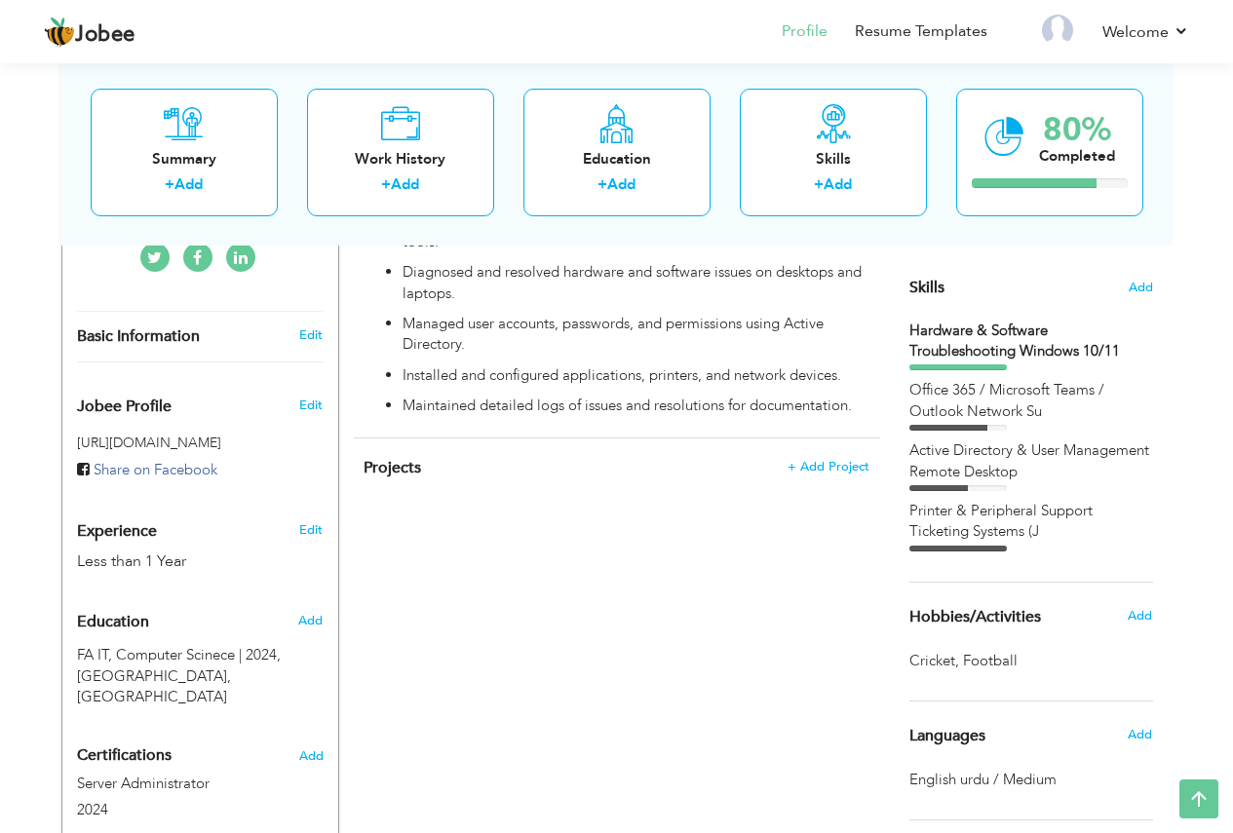
scroll to position [288, 0]
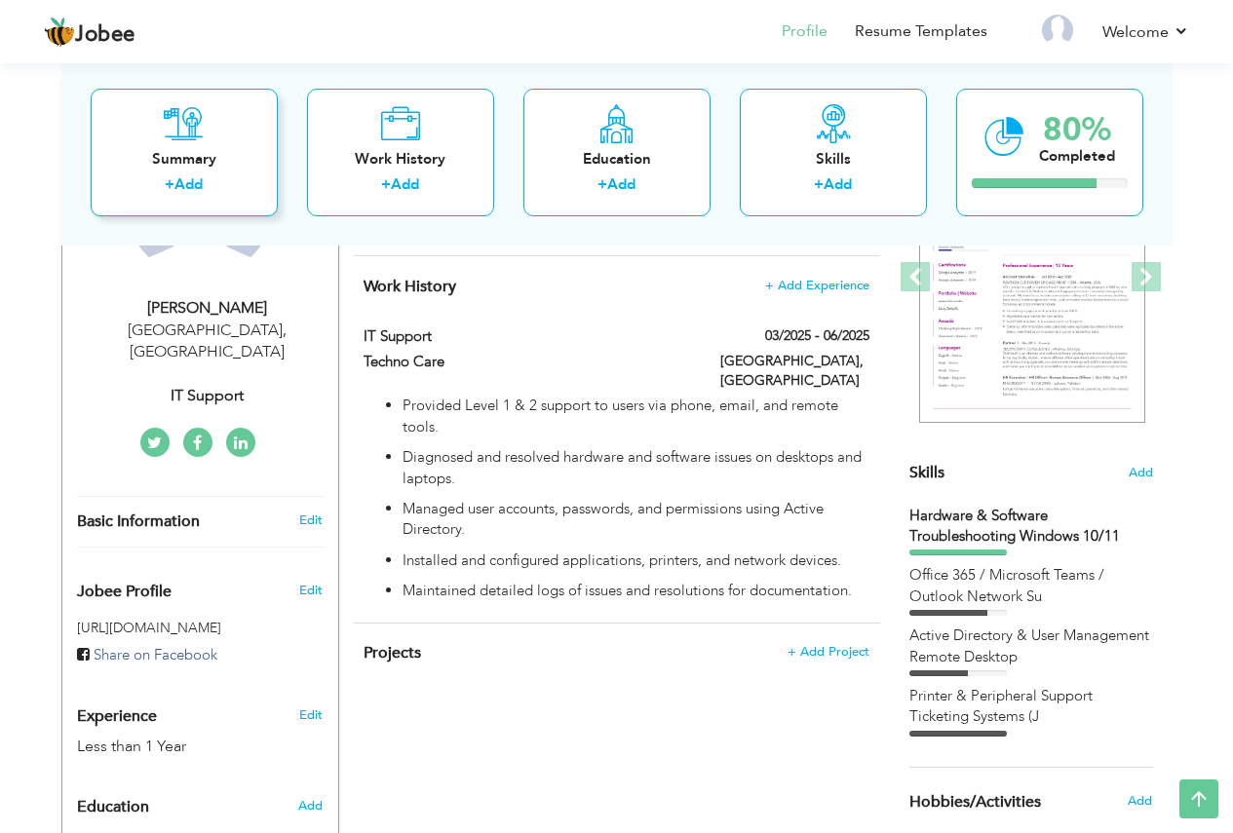
click at [183, 145] on div "Summary + Add" at bounding box center [184, 152] width 187 height 128
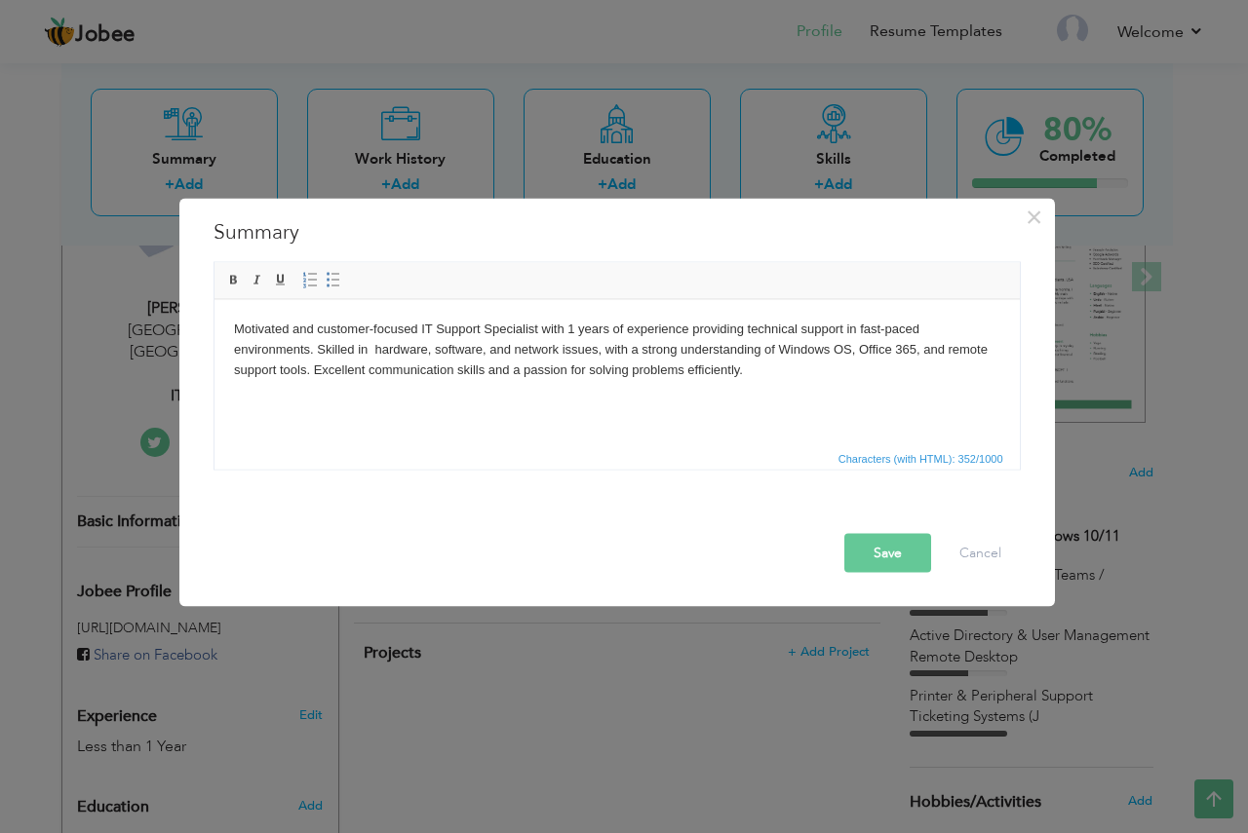
click at [887, 556] on button "Save" at bounding box center [887, 552] width 87 height 39
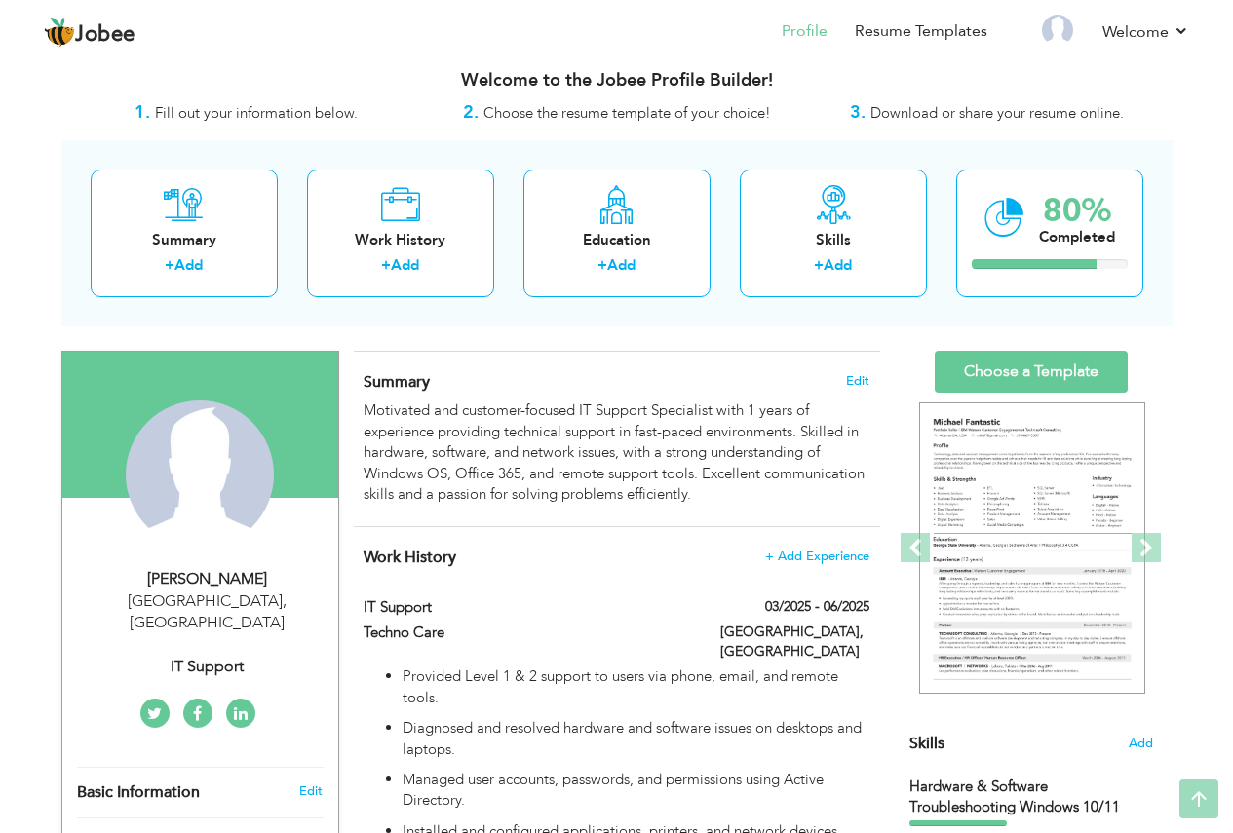
scroll to position [0, 0]
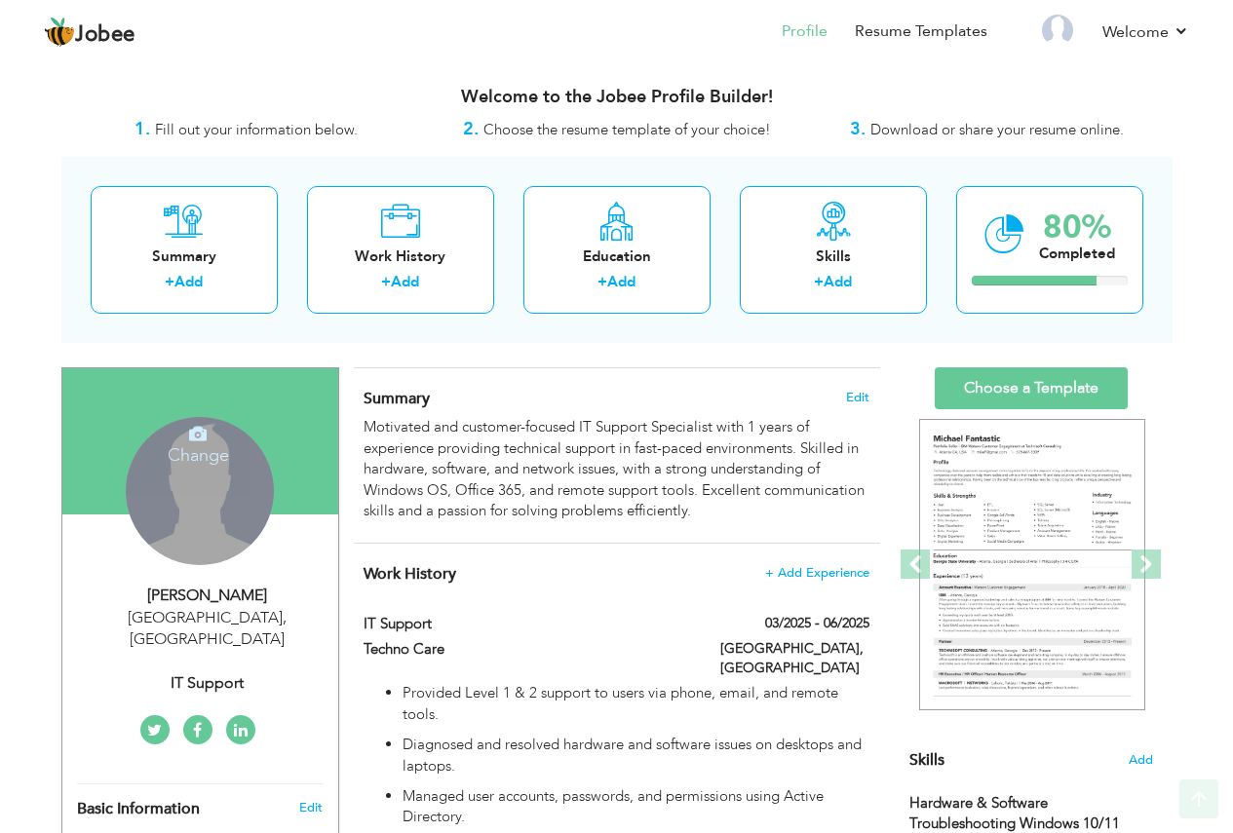
click at [229, 506] on div "Change Remove" at bounding box center [200, 491] width 148 height 148
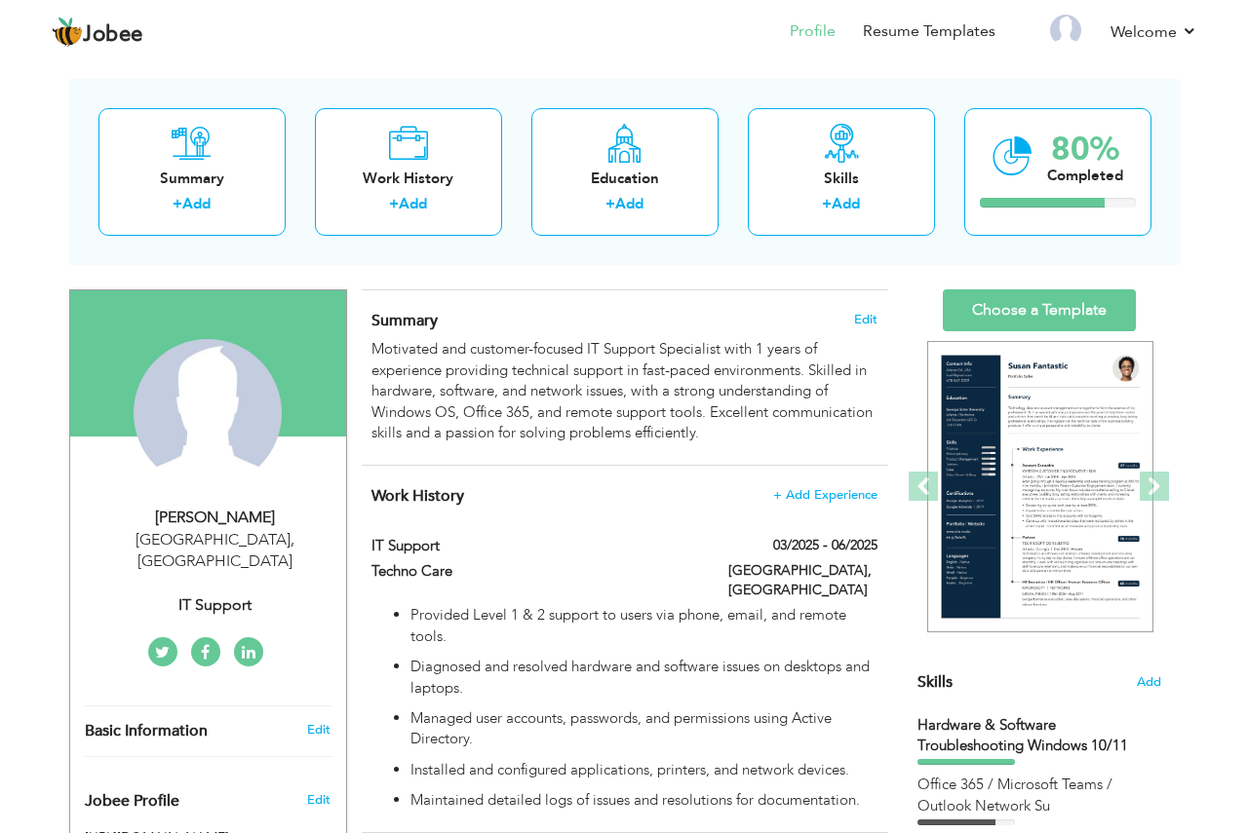
scroll to position [195, 0]
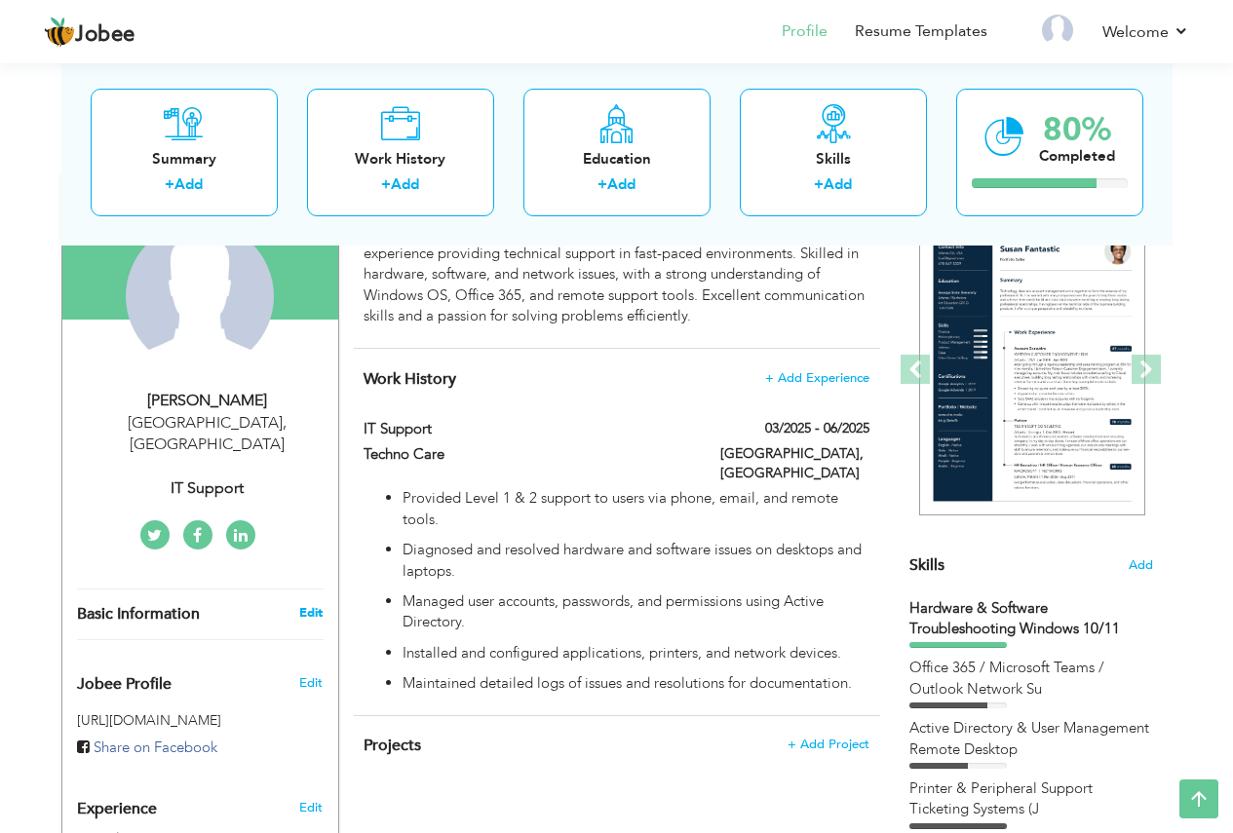
click at [311, 604] on link "Edit" at bounding box center [310, 613] width 23 height 18
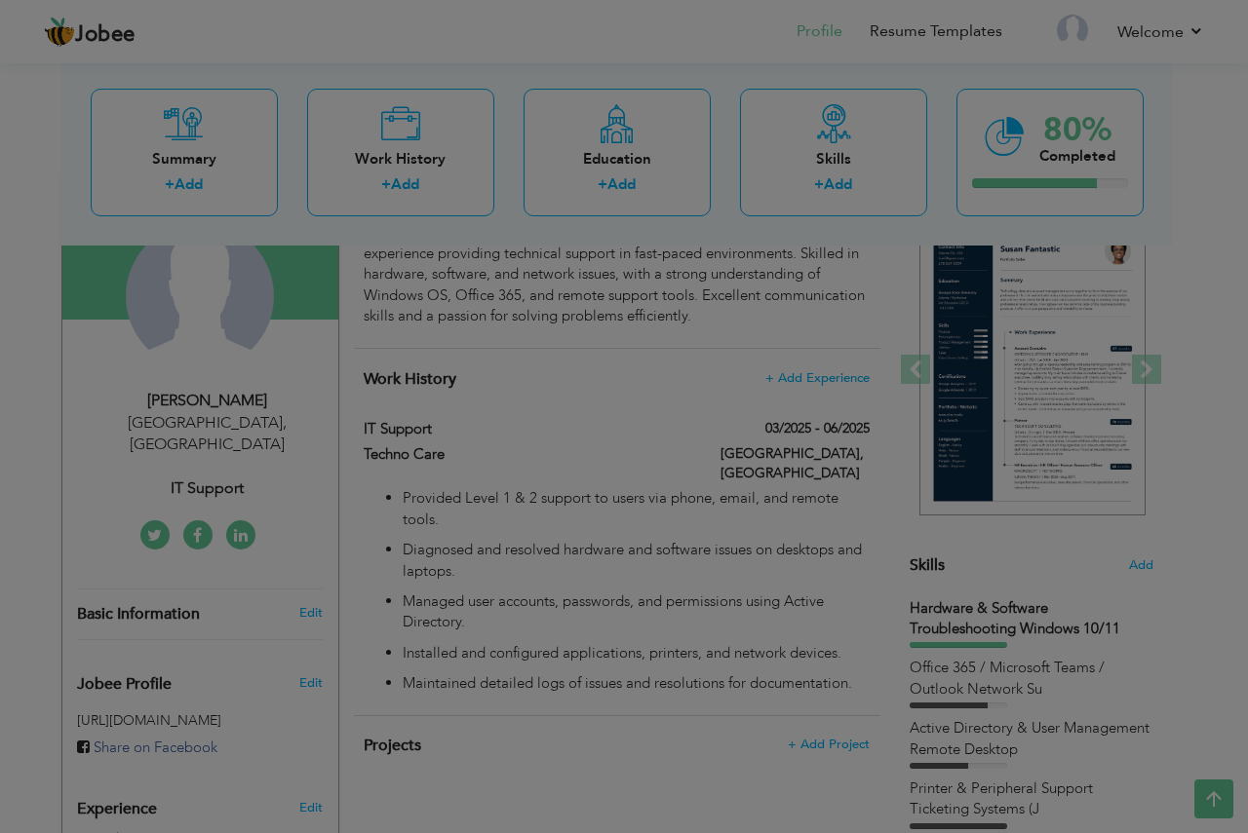
scroll to position [0, 0]
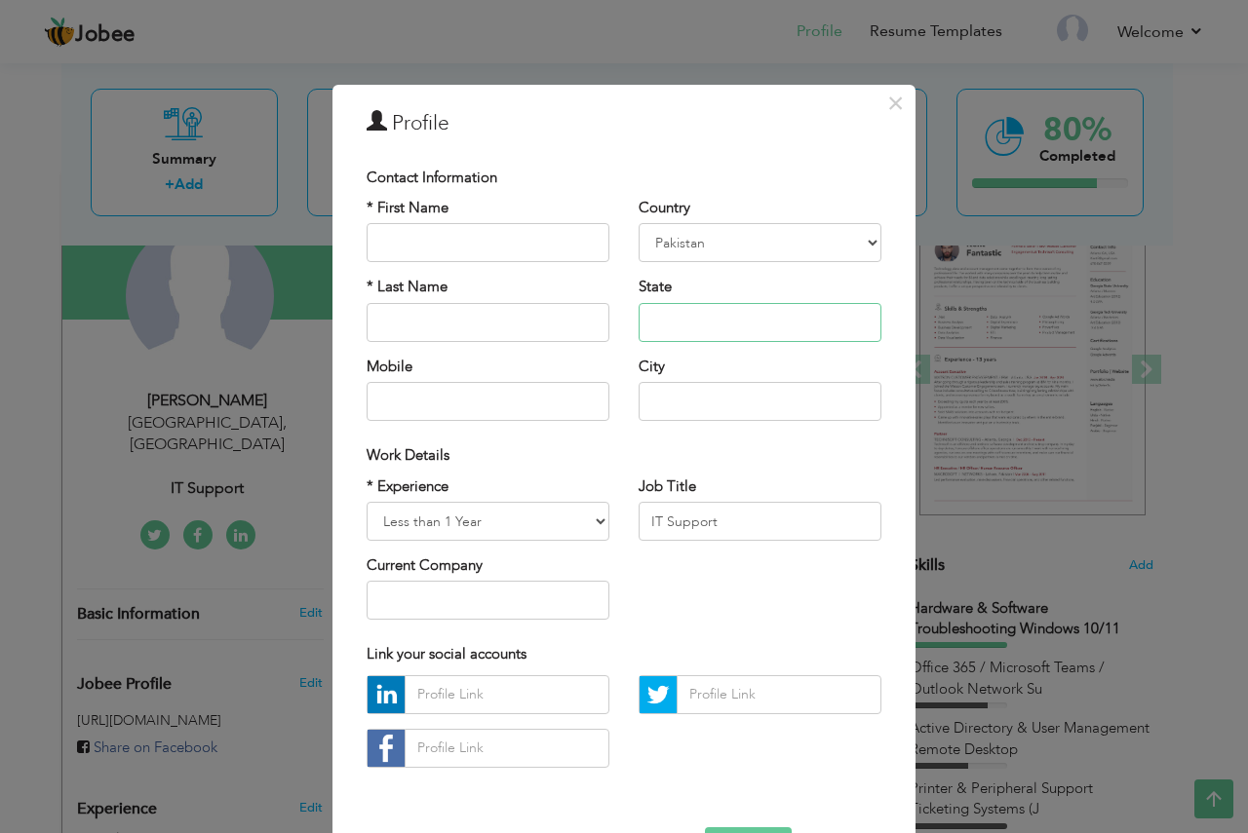
click at [719, 325] on input "text" at bounding box center [759, 322] width 243 height 39
type input "[GEOGRAPHIC_DATA]"
click at [404, 599] on input "text" at bounding box center [487, 600] width 243 height 39
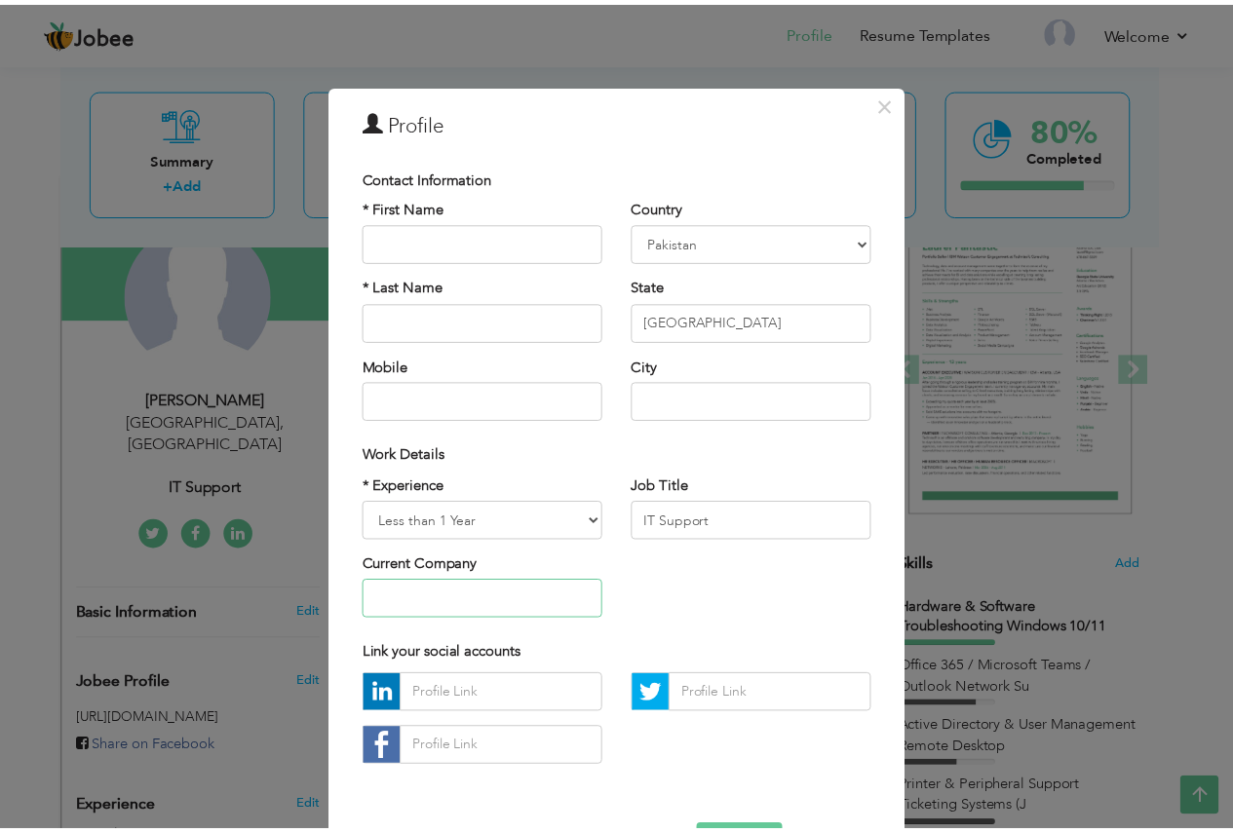
scroll to position [67, 0]
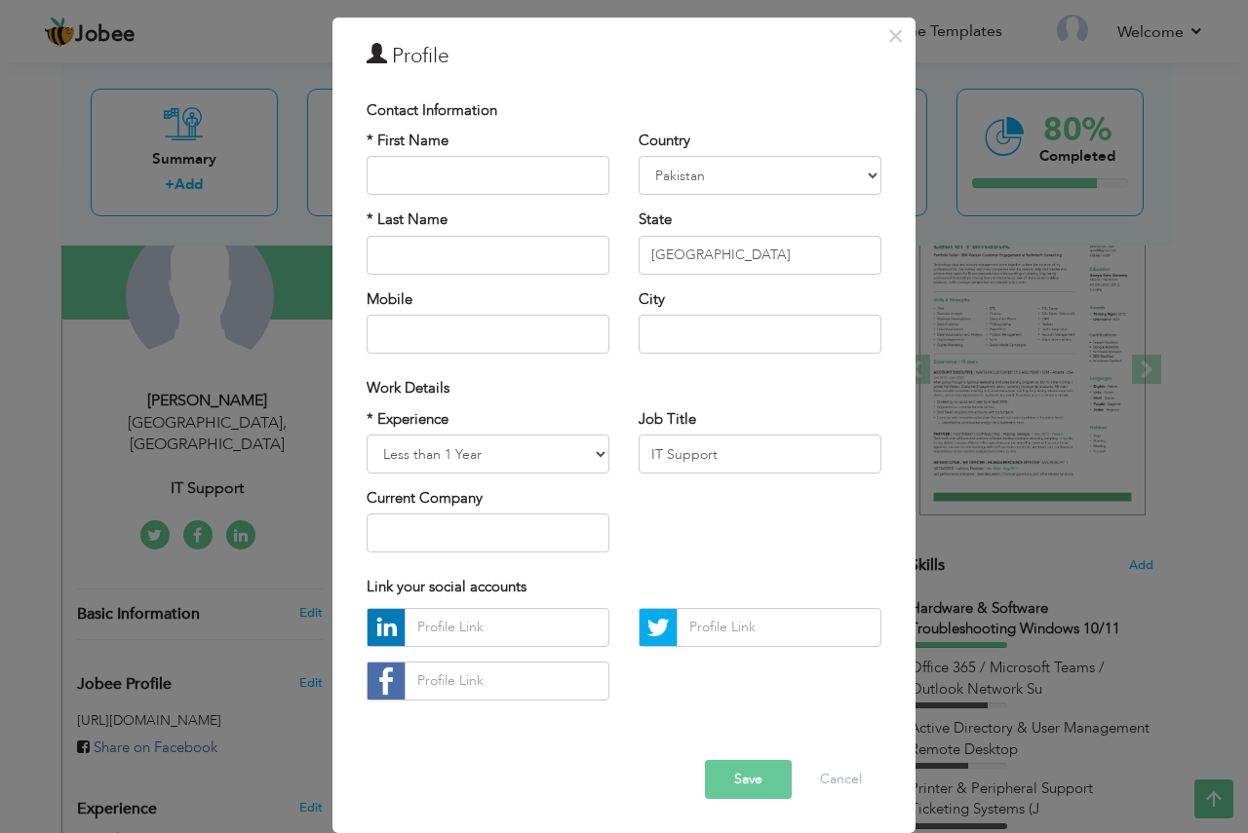
click at [741, 781] on button "Save" at bounding box center [748, 779] width 87 height 39
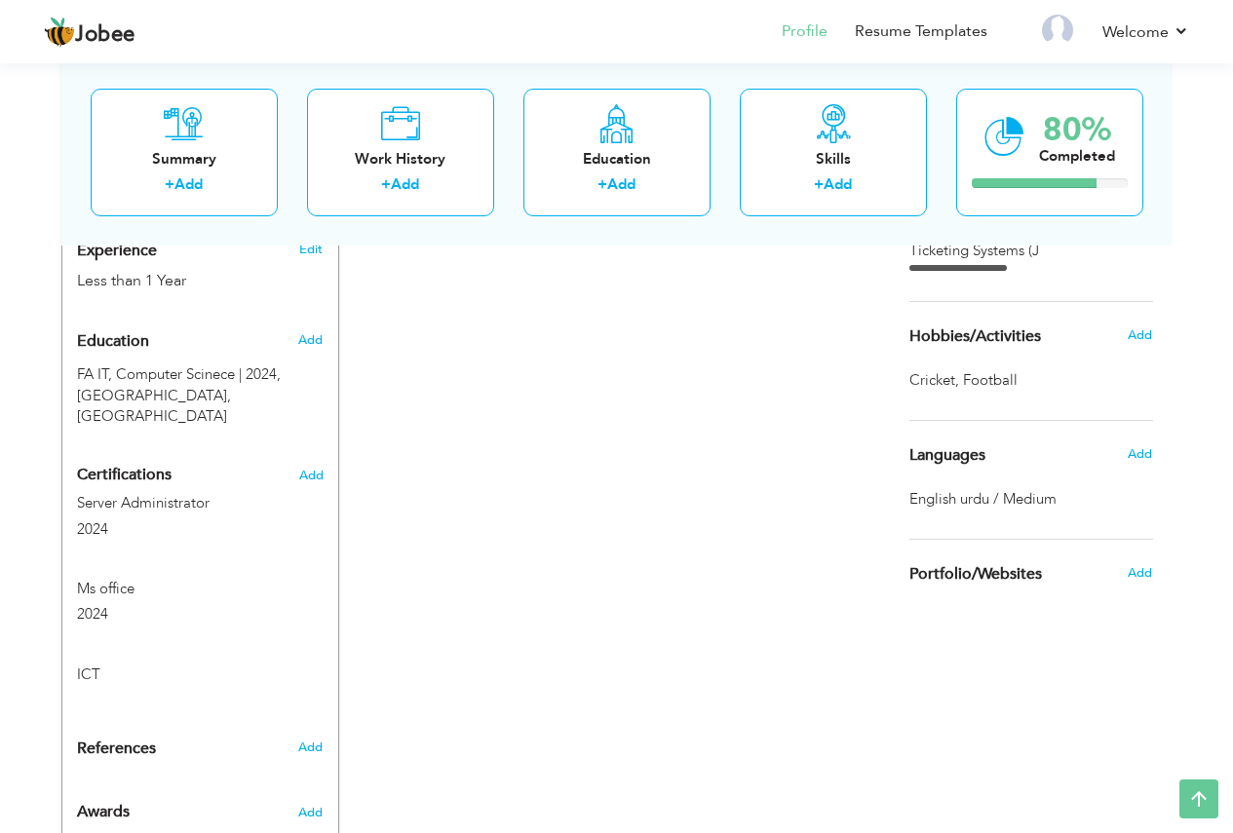
scroll to position [775, 0]
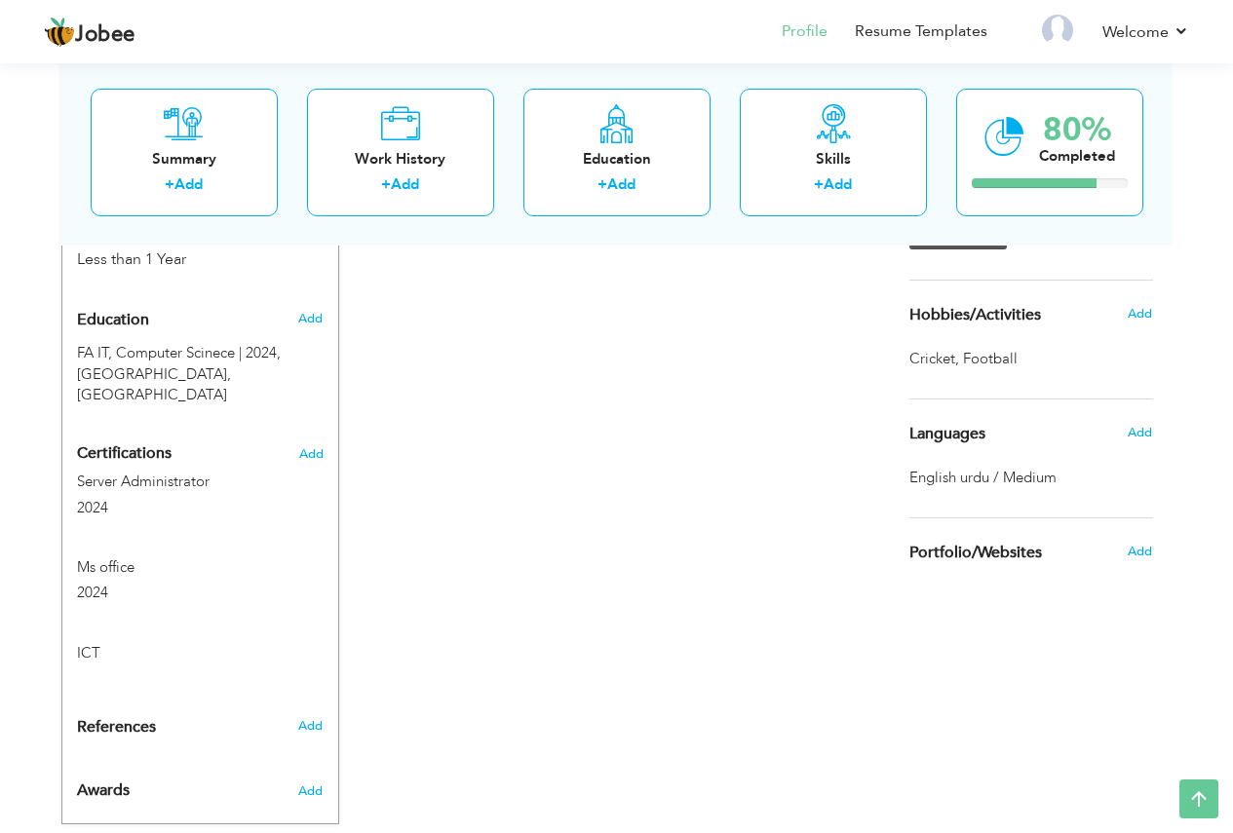
click at [319, 717] on h3 "Add" at bounding box center [310, 726] width 24 height 18
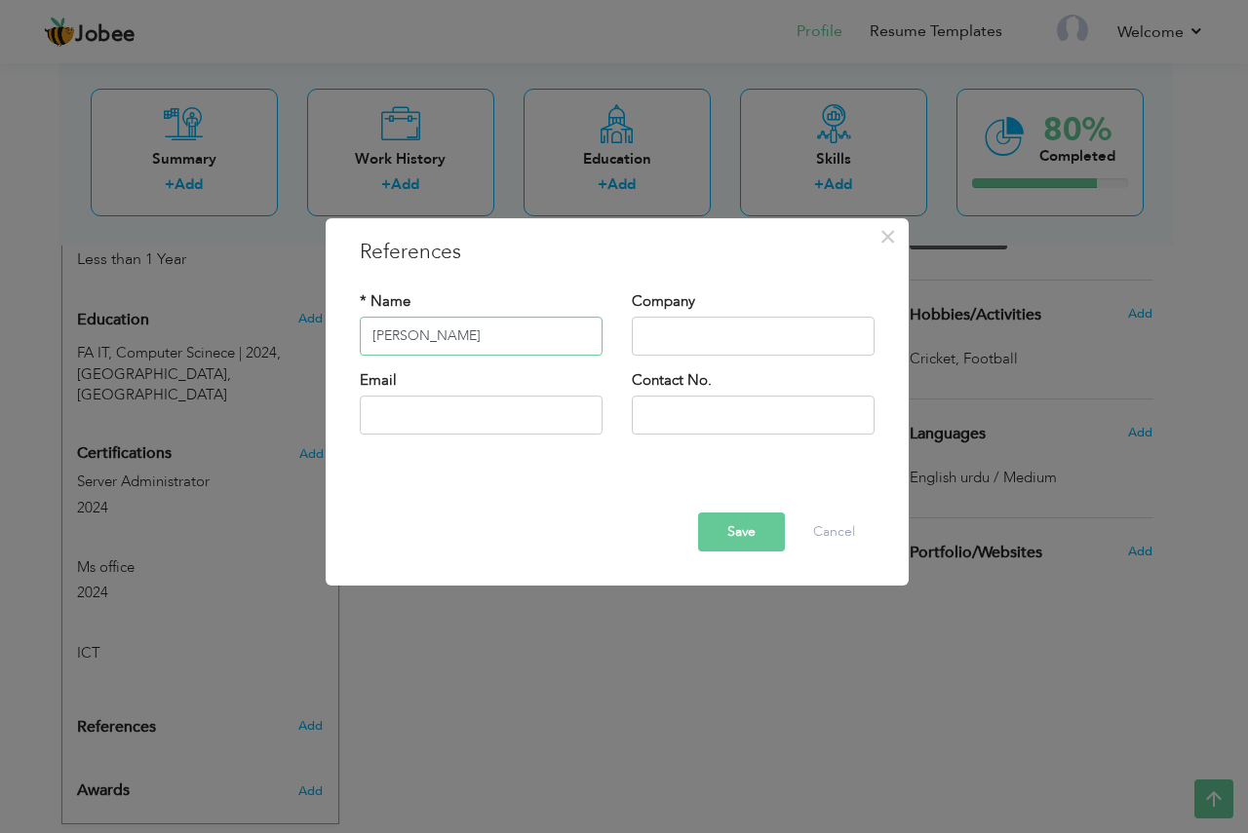
type input "[PERSON_NAME]"
type input "ABL"
type input "[PERSON_NAME][EMAIL_ADDRESS][DOMAIN_NAME]"
type input "03204723456"
click at [731, 534] on button "Save" at bounding box center [741, 532] width 87 height 39
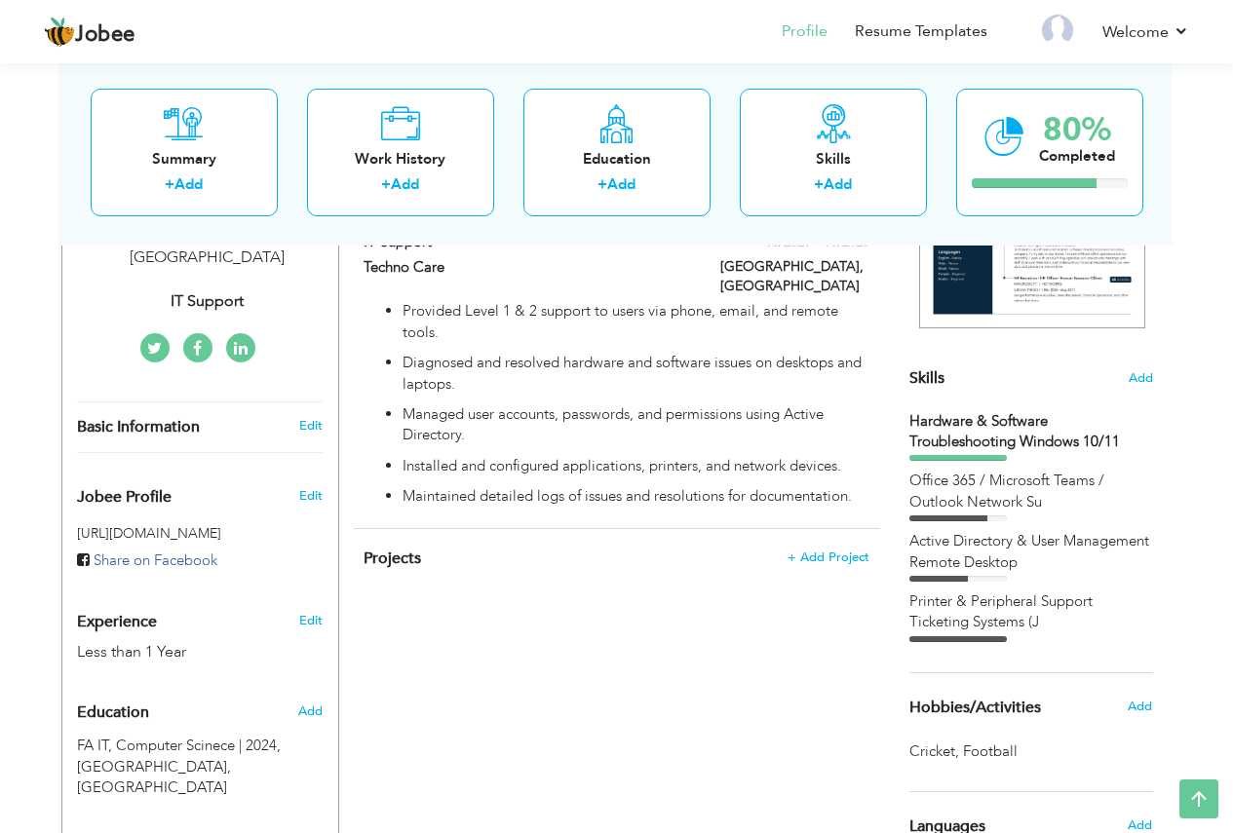
scroll to position [0, 0]
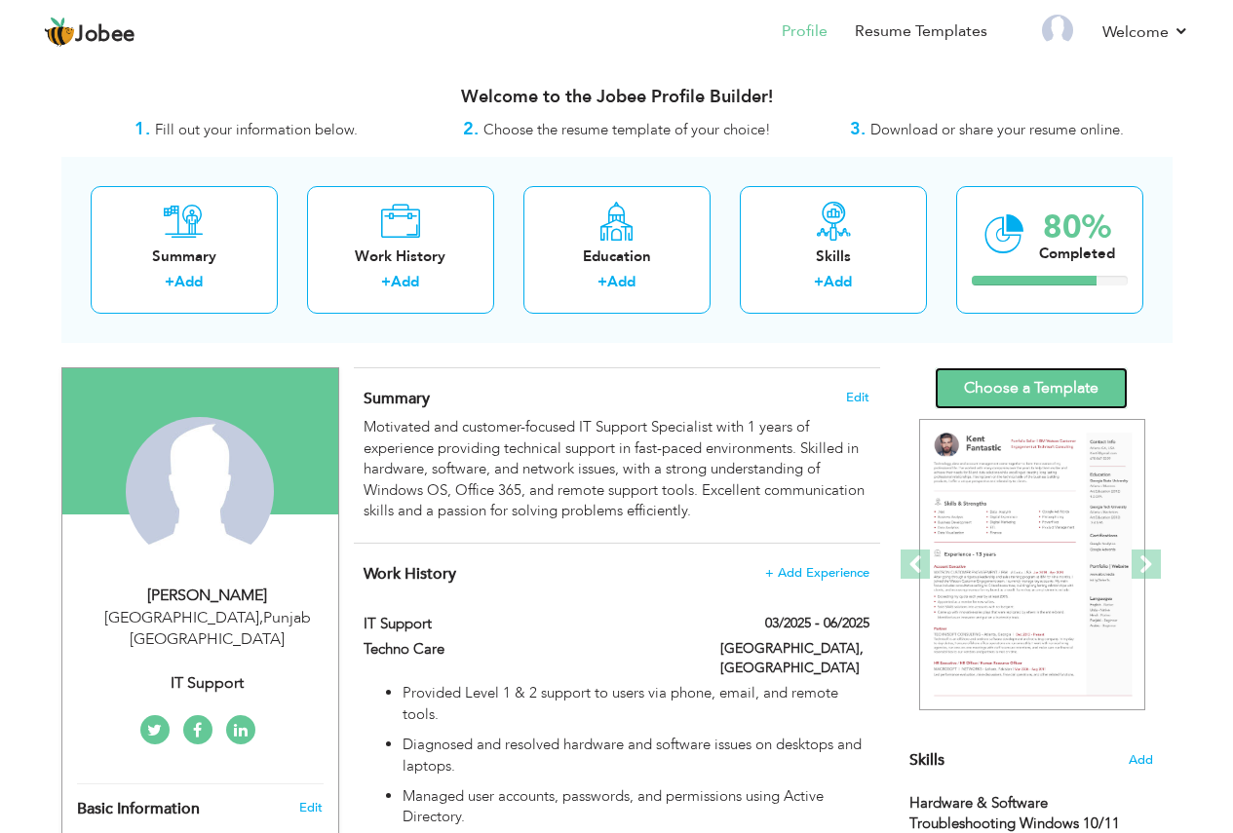
click at [1019, 395] on link "Choose a Template" at bounding box center [1031, 388] width 193 height 42
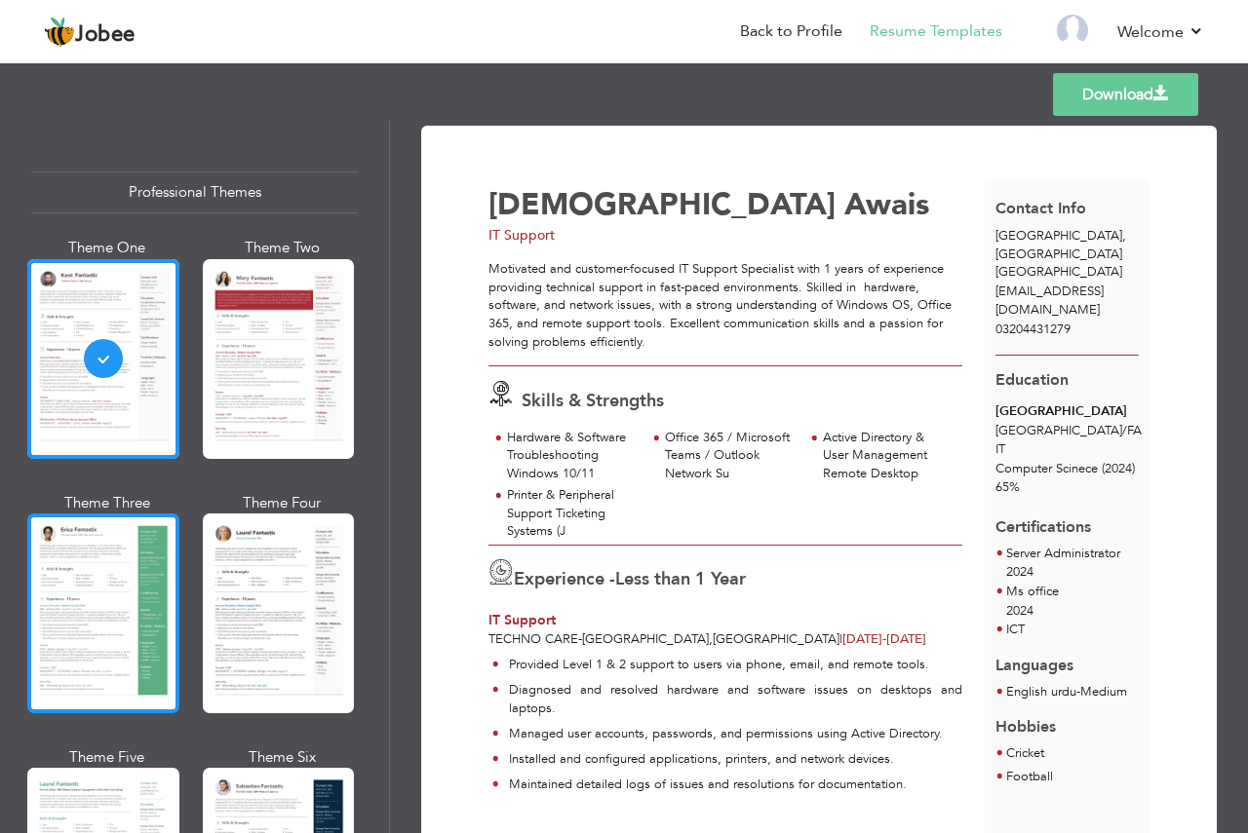
click at [134, 586] on div at bounding box center [103, 614] width 152 height 200
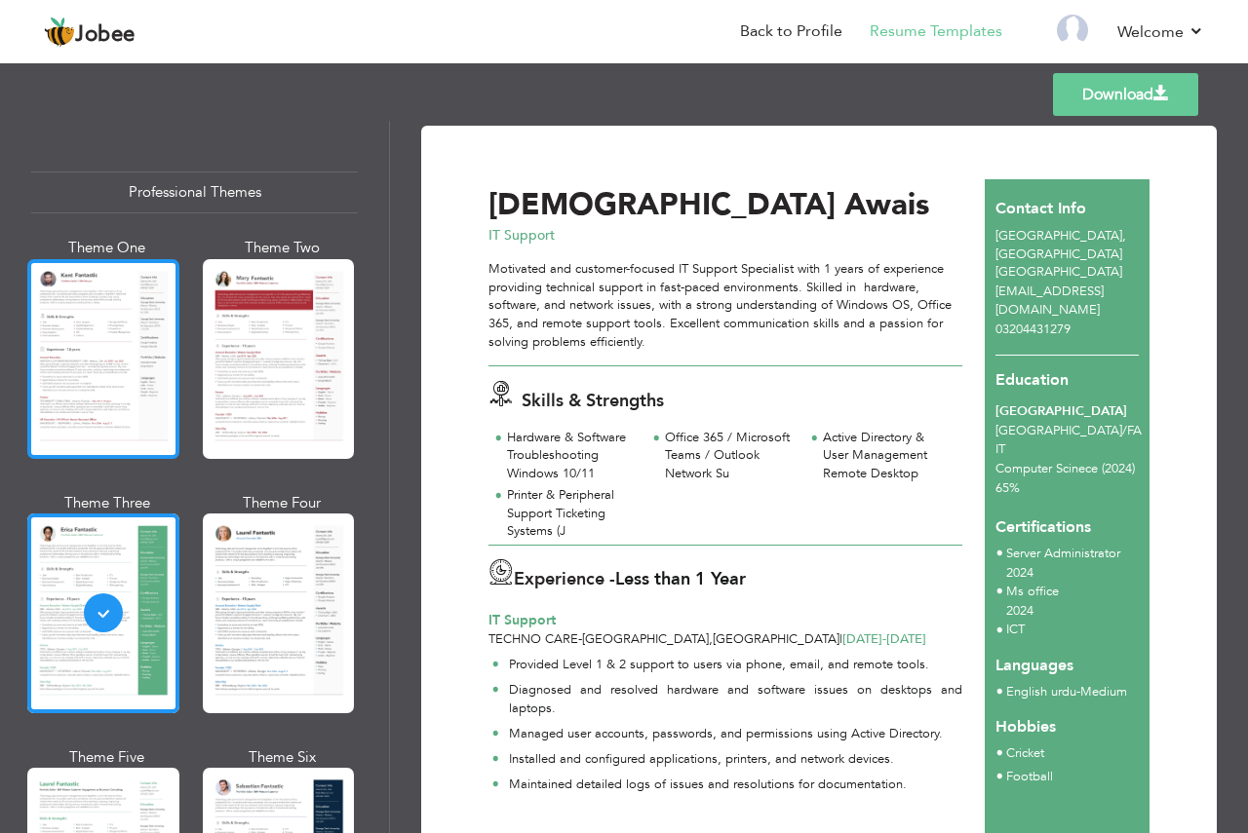
click at [123, 373] on div at bounding box center [103, 359] width 152 height 200
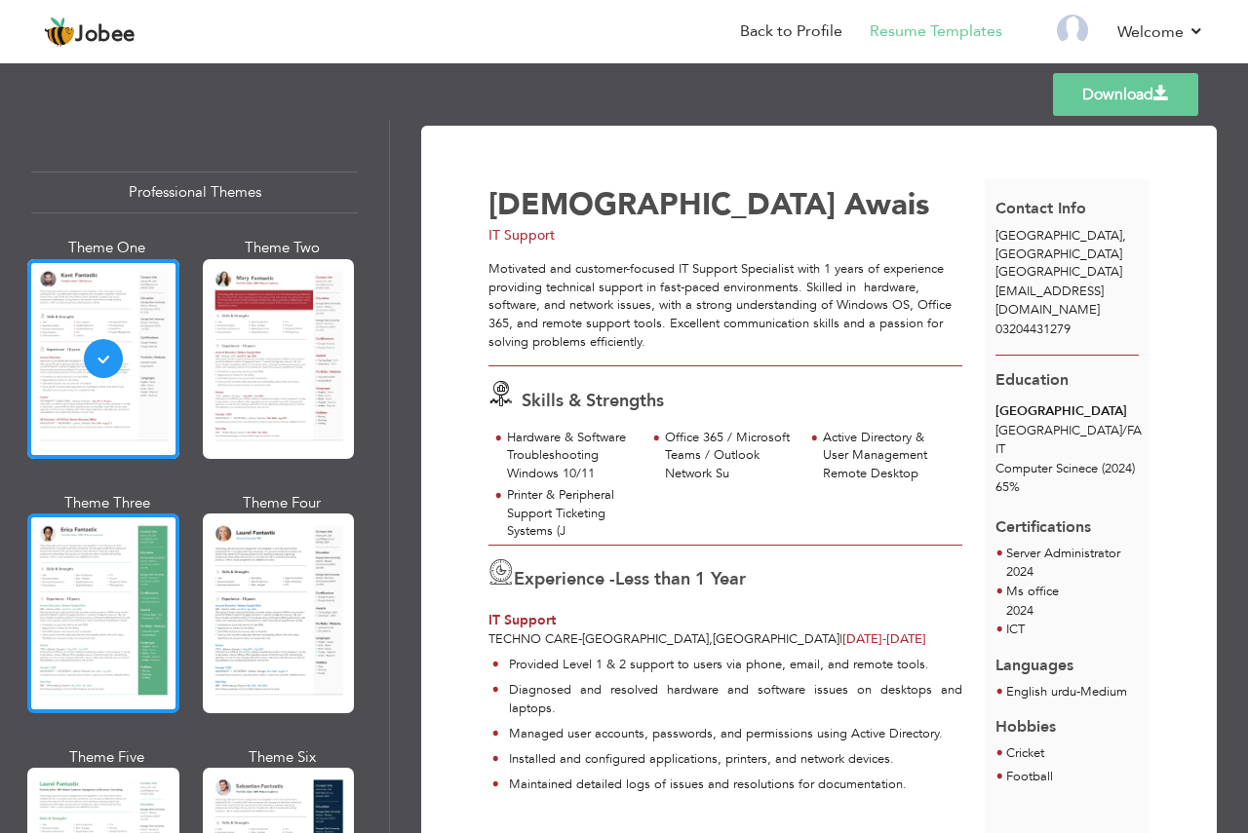
click at [94, 558] on div at bounding box center [103, 614] width 152 height 200
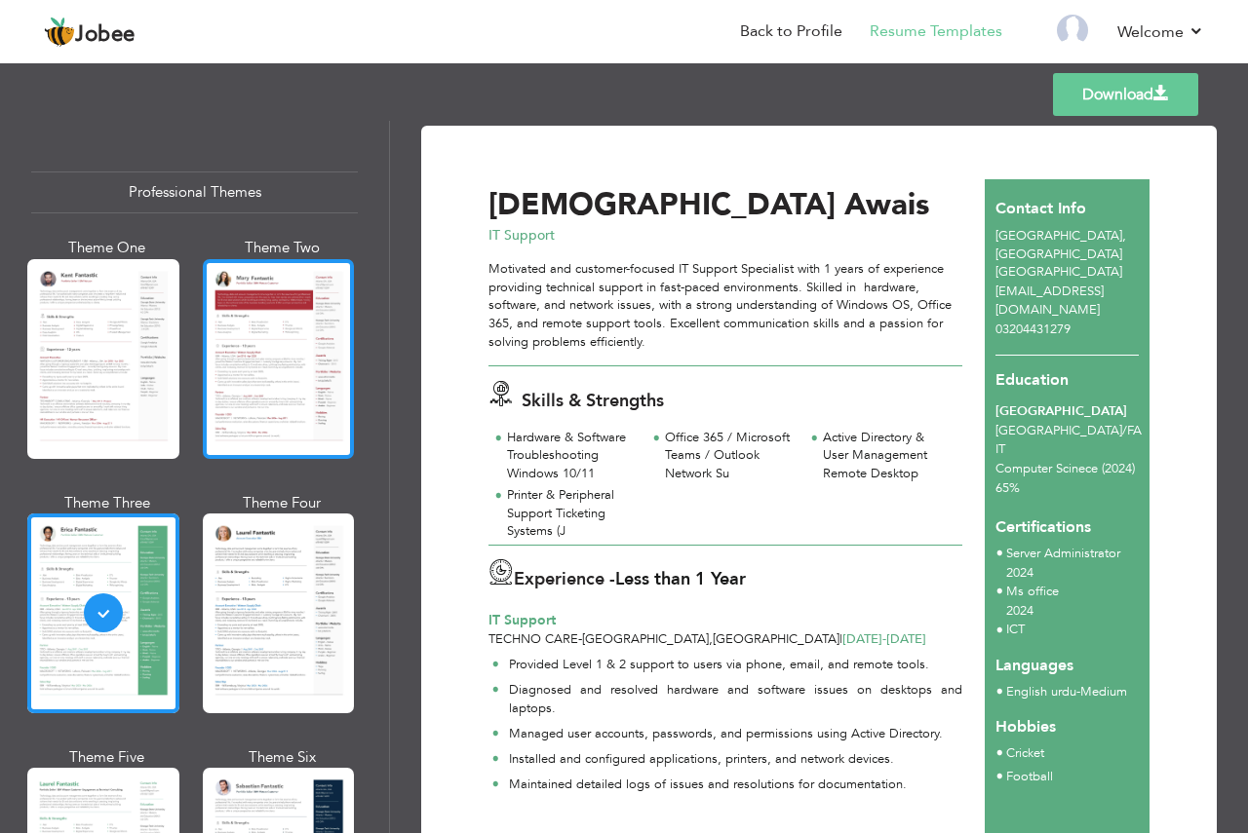
click at [217, 403] on div at bounding box center [279, 359] width 152 height 200
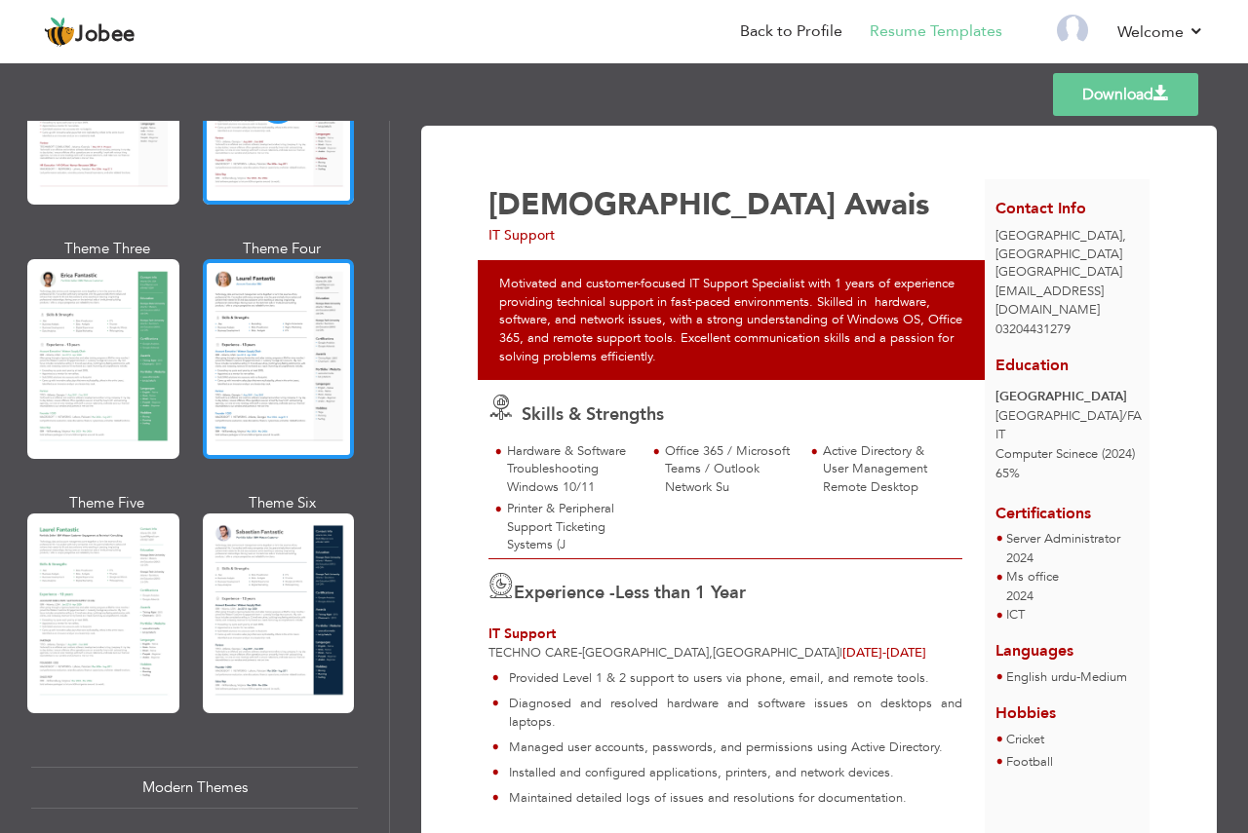
scroll to position [292, 0]
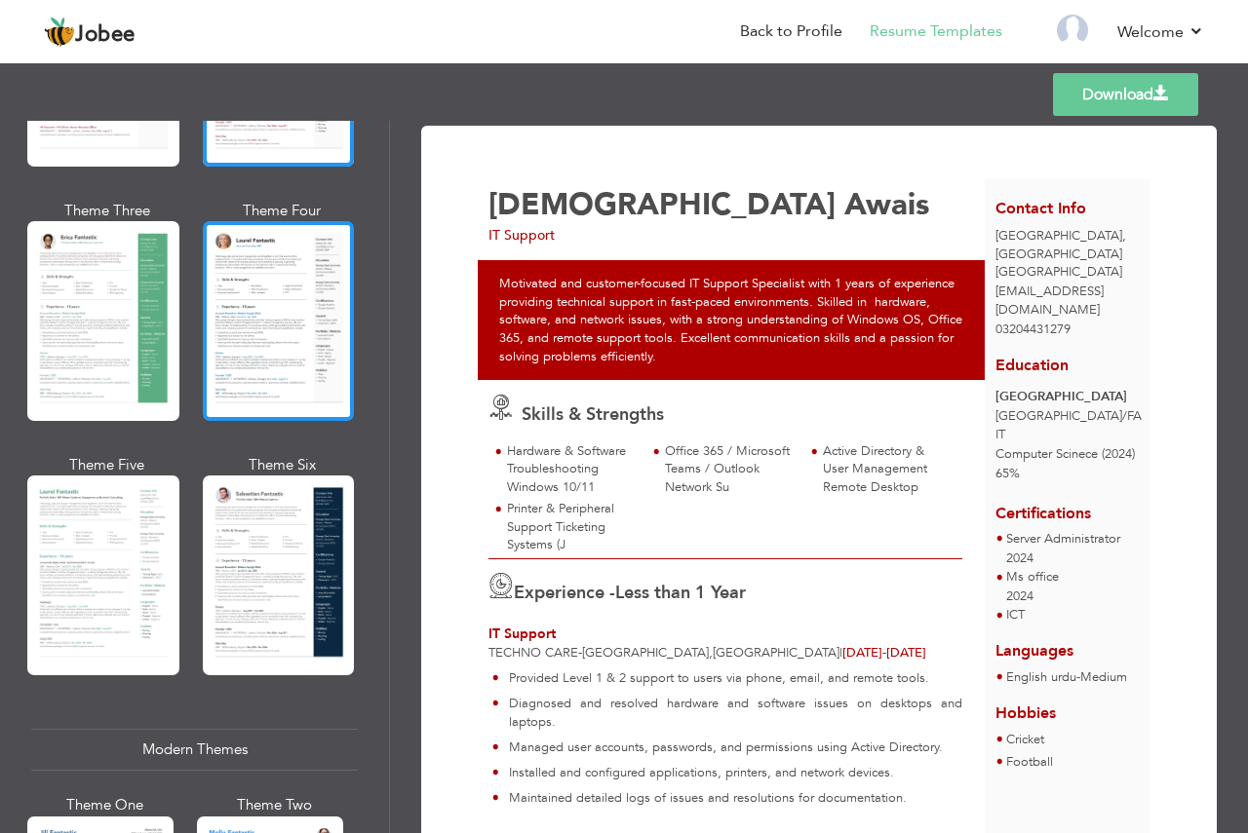
click at [303, 327] on div at bounding box center [279, 321] width 152 height 200
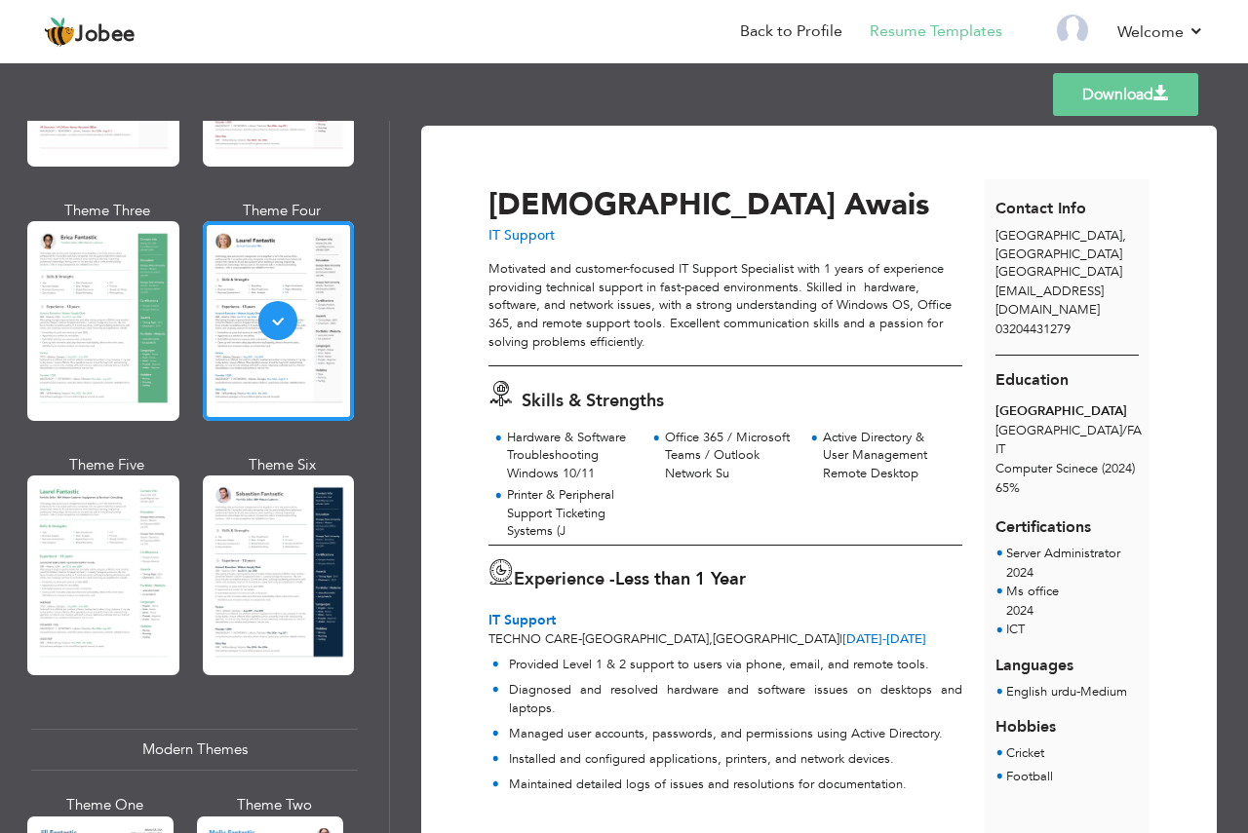
click at [297, 518] on div at bounding box center [279, 576] width 152 height 200
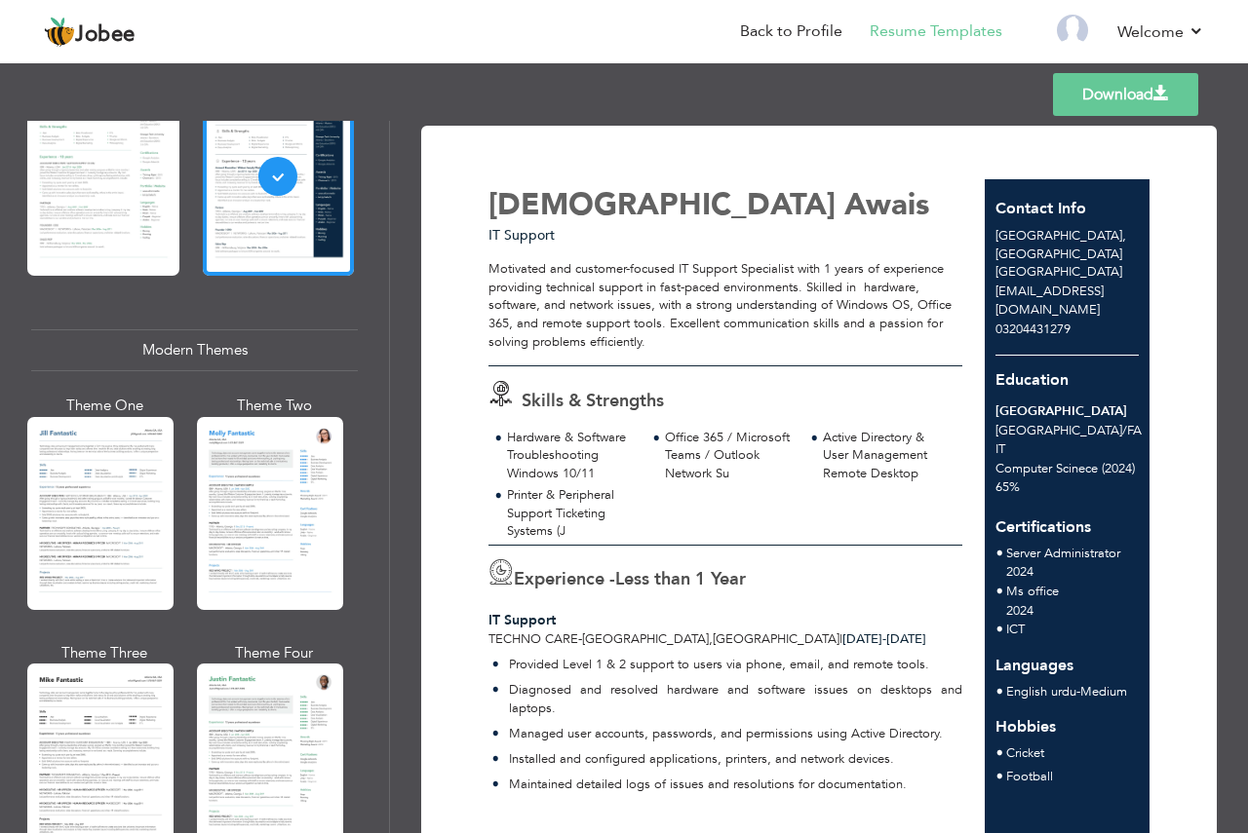
scroll to position [682, 0]
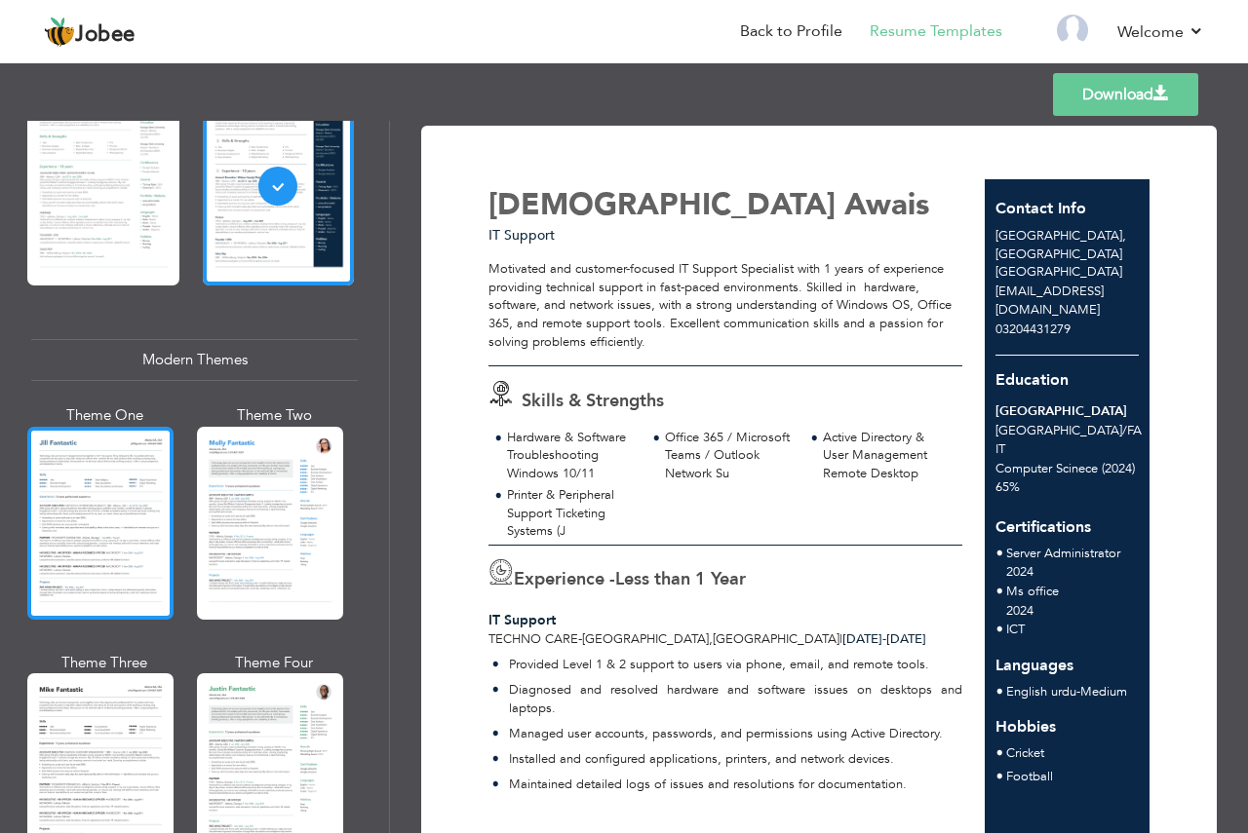
click at [139, 497] on div at bounding box center [100, 523] width 146 height 193
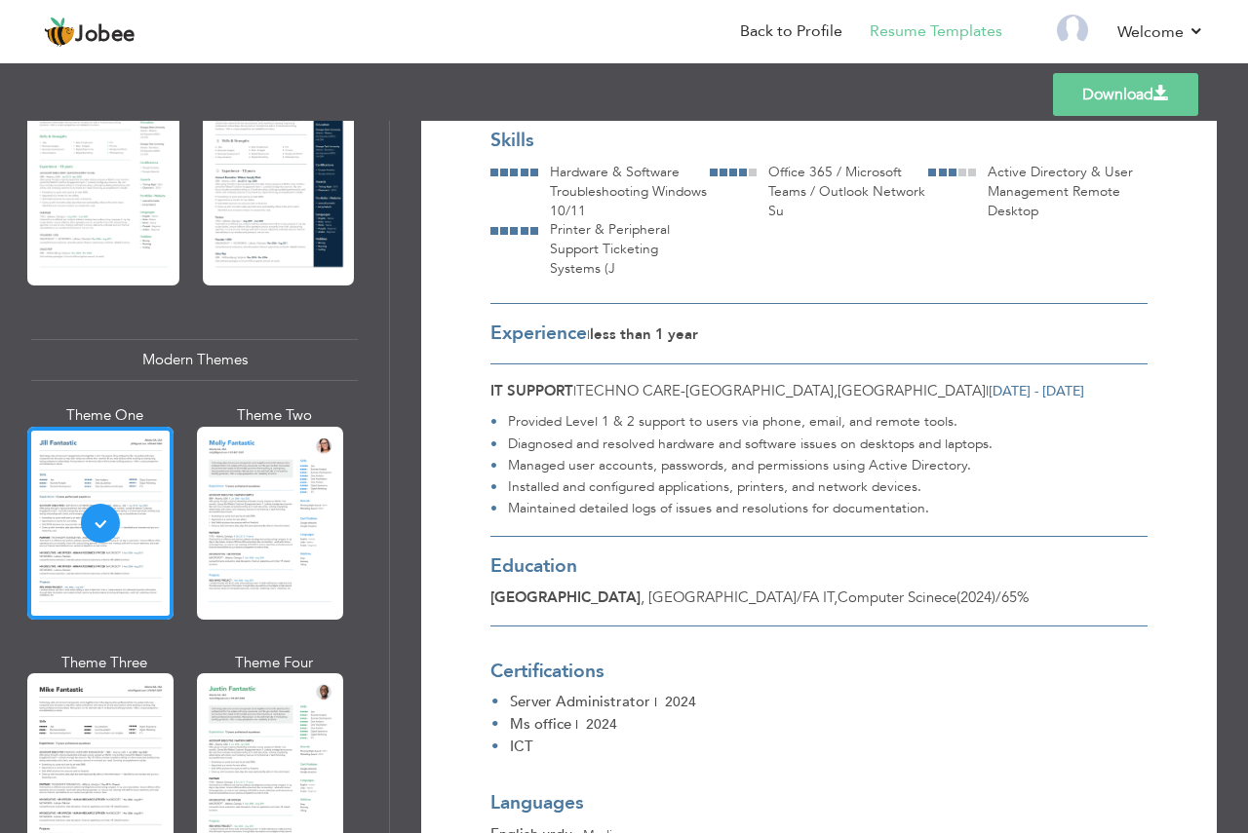
scroll to position [97, 0]
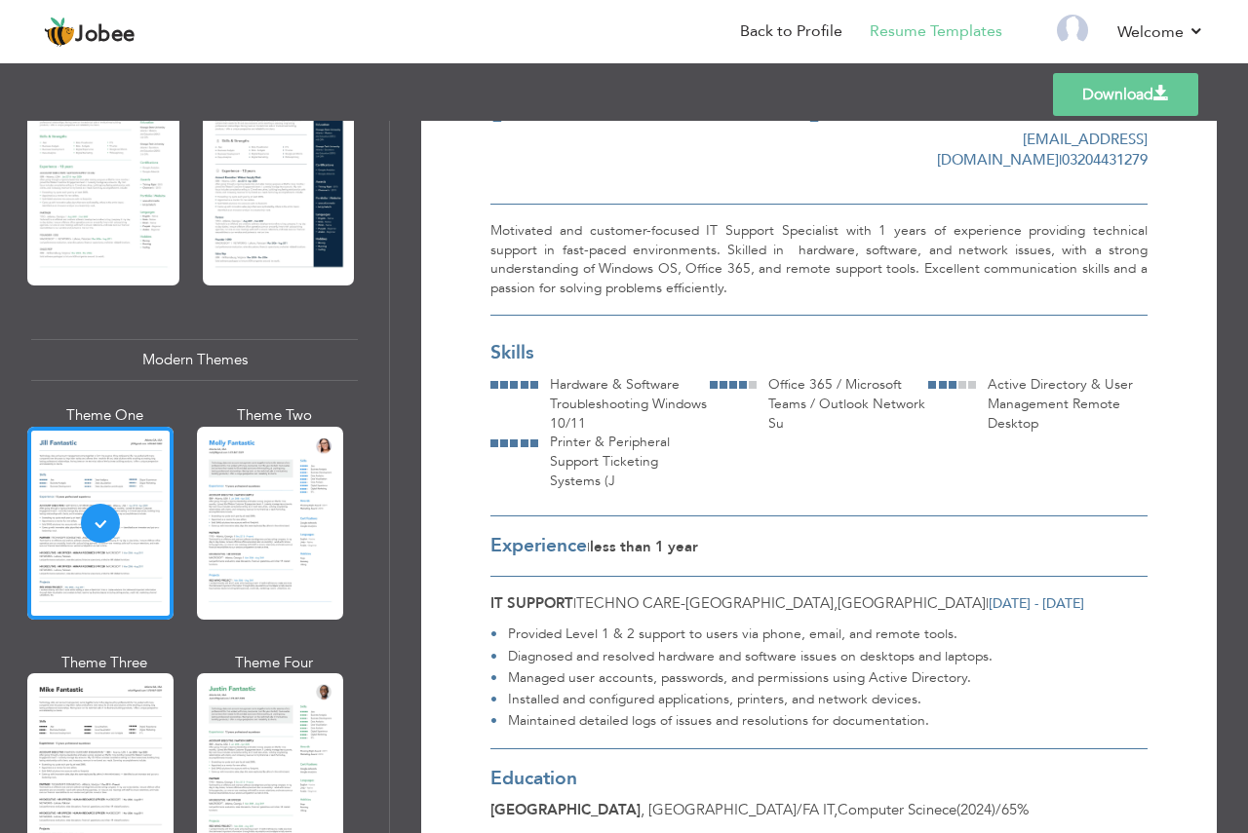
click at [1145, 94] on link "Download" at bounding box center [1125, 94] width 145 height 43
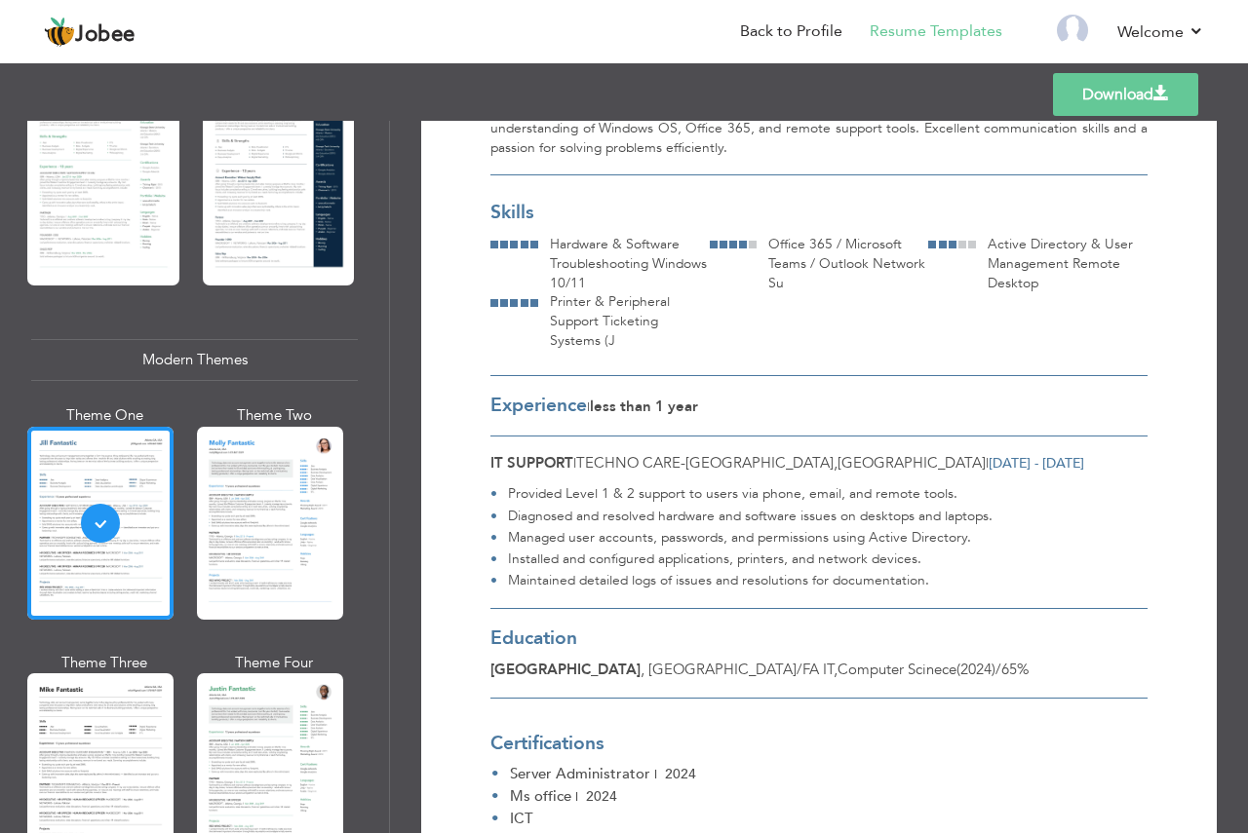
scroll to position [487, 0]
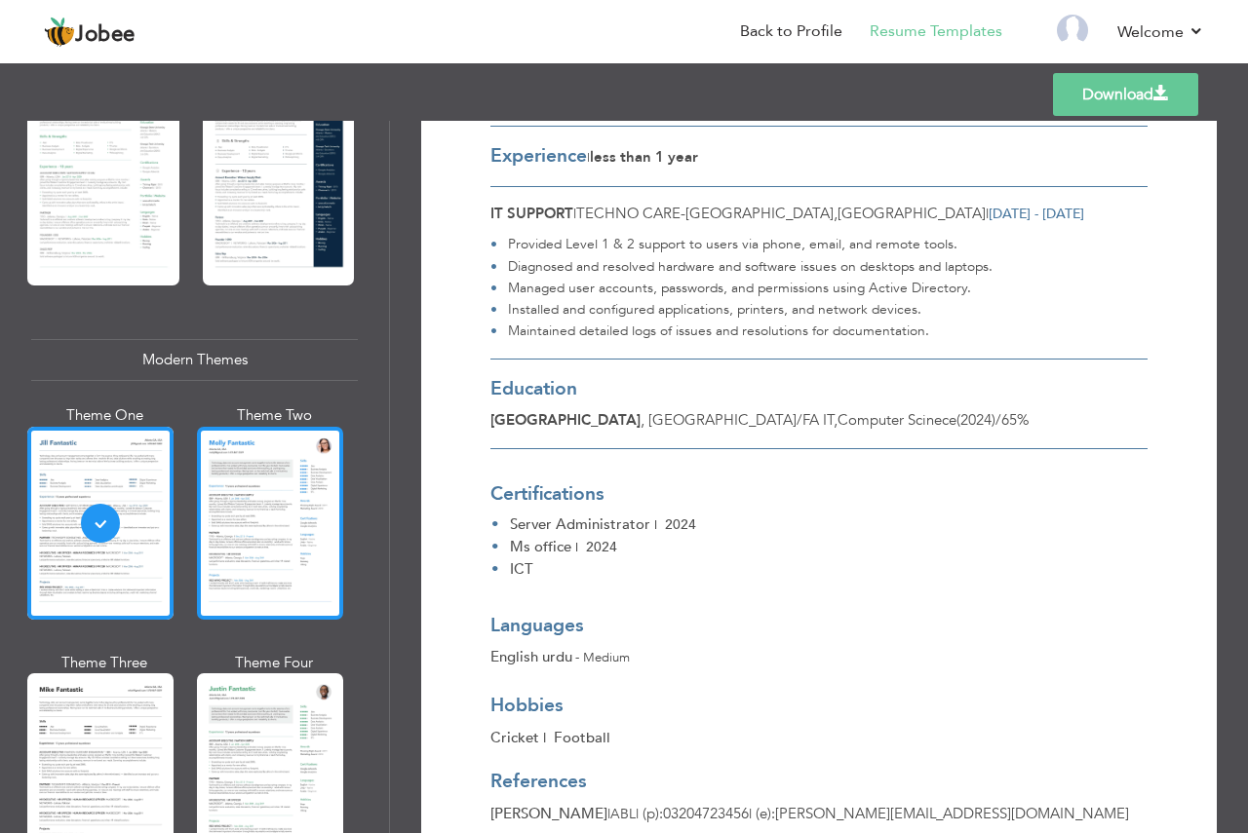
click at [320, 516] on div at bounding box center [270, 523] width 146 height 193
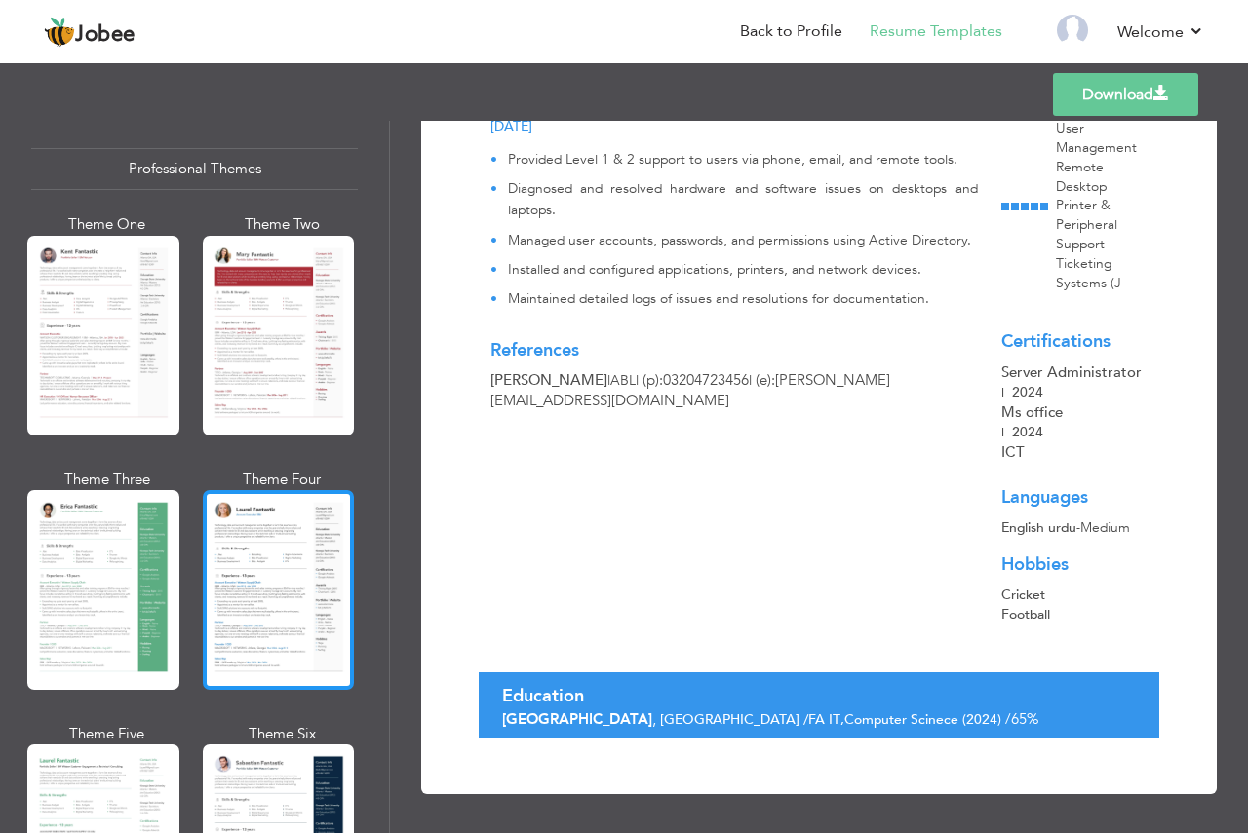
scroll to position [0, 0]
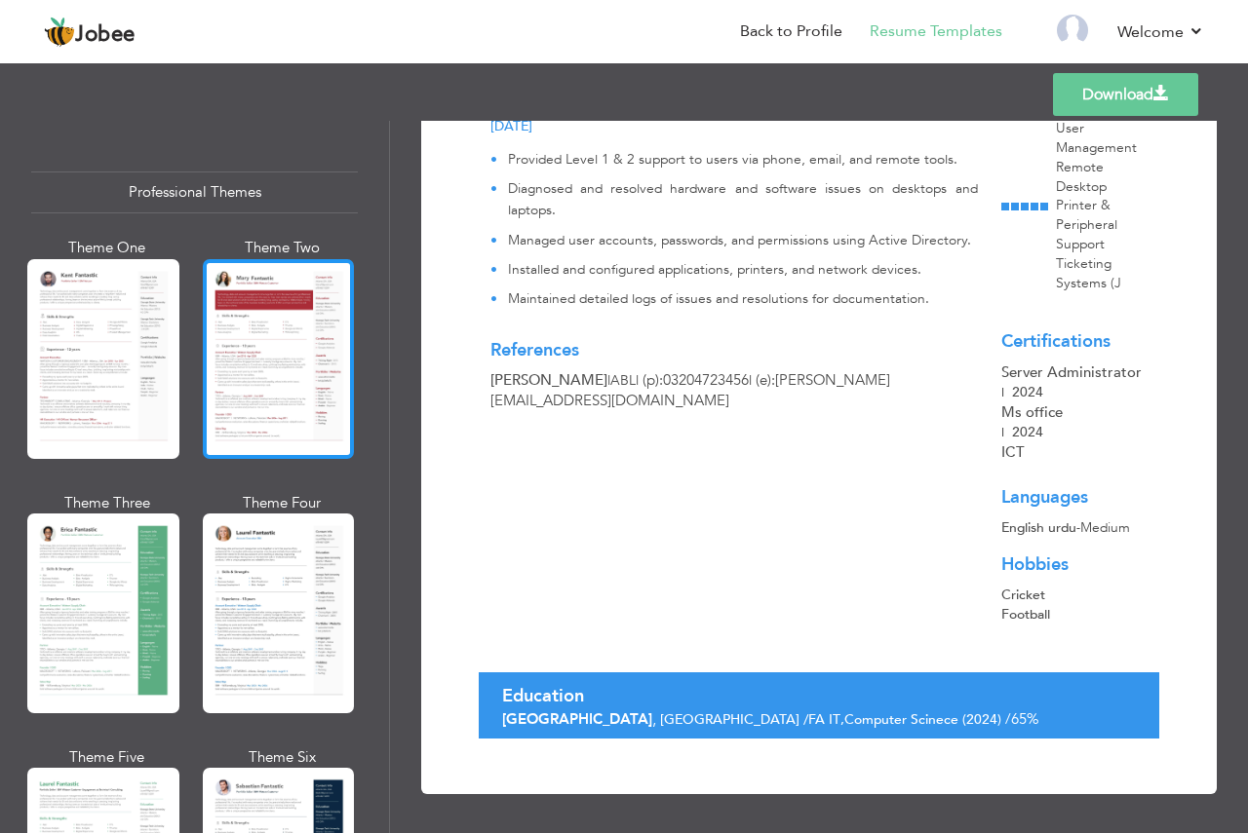
click at [305, 339] on div at bounding box center [279, 359] width 152 height 200
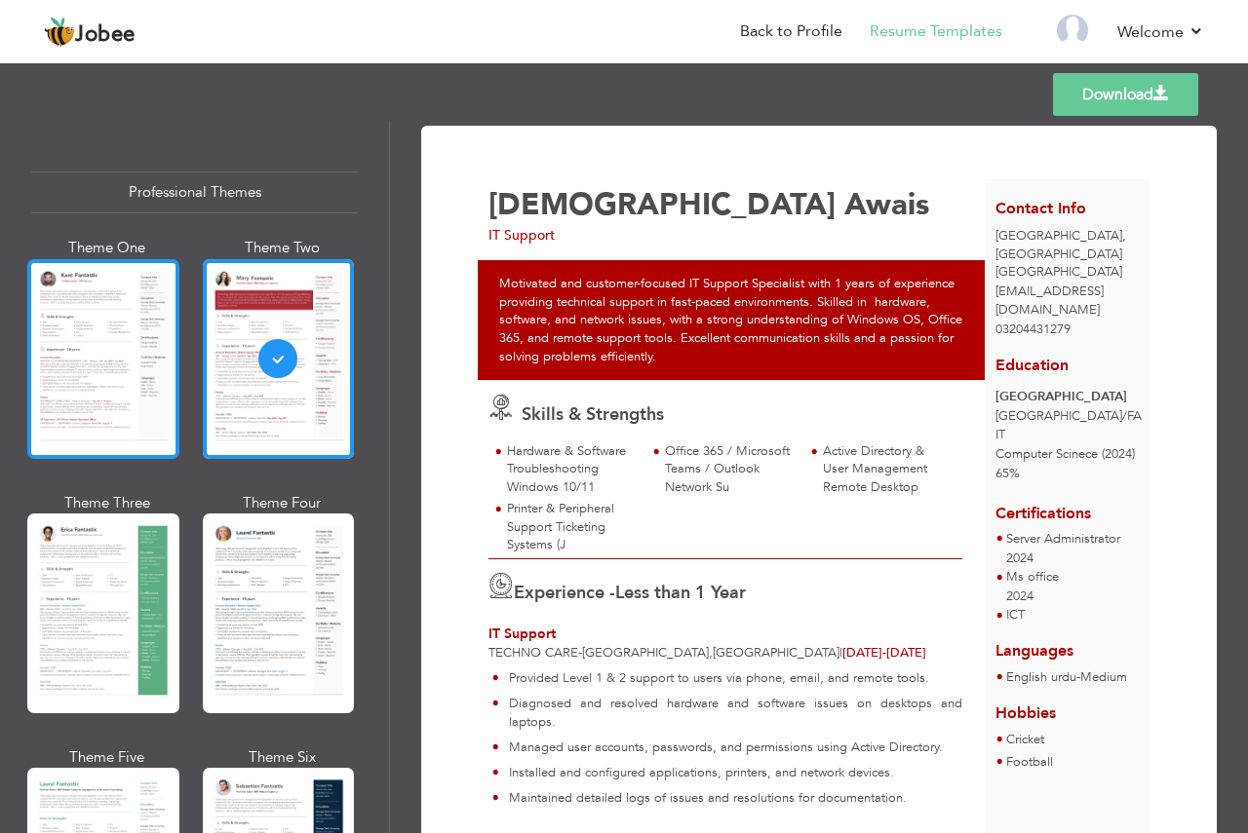
click at [29, 376] on div at bounding box center [103, 359] width 152 height 200
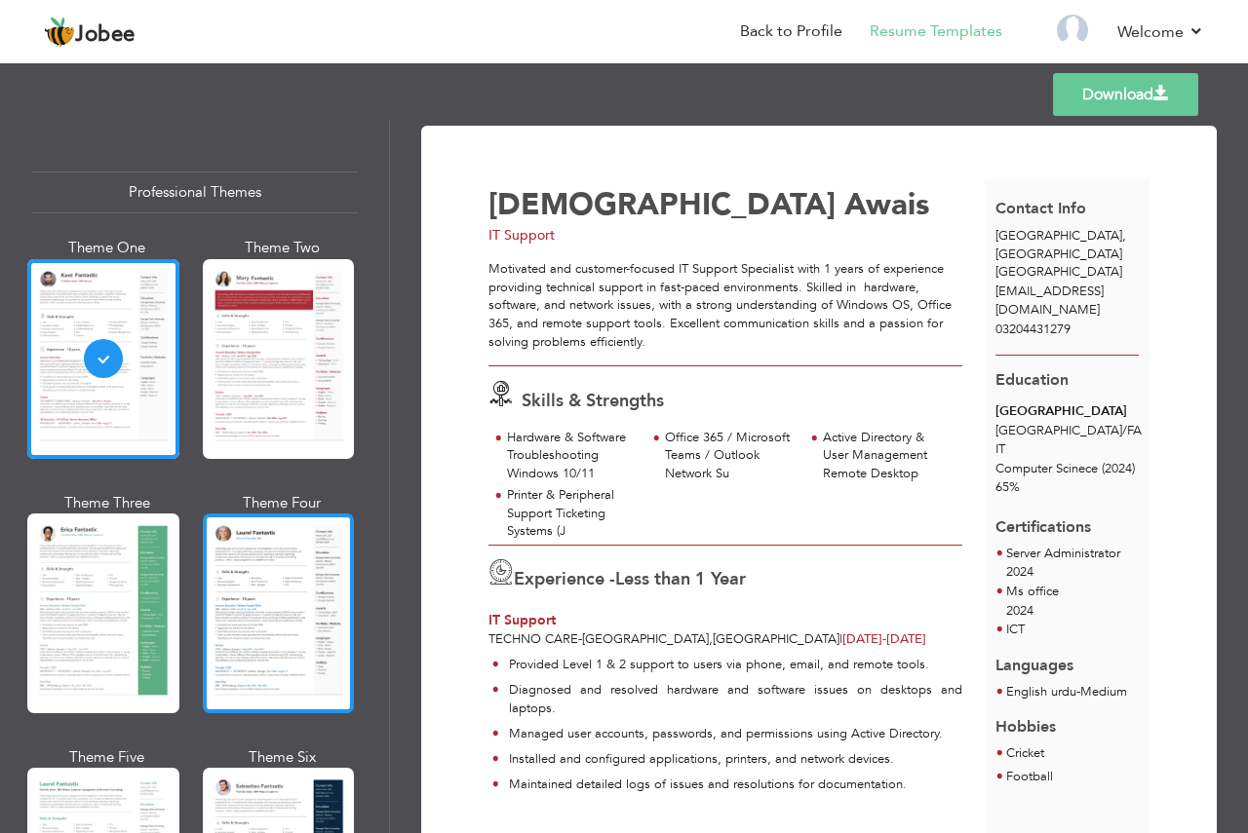
click at [286, 588] on div at bounding box center [279, 614] width 152 height 200
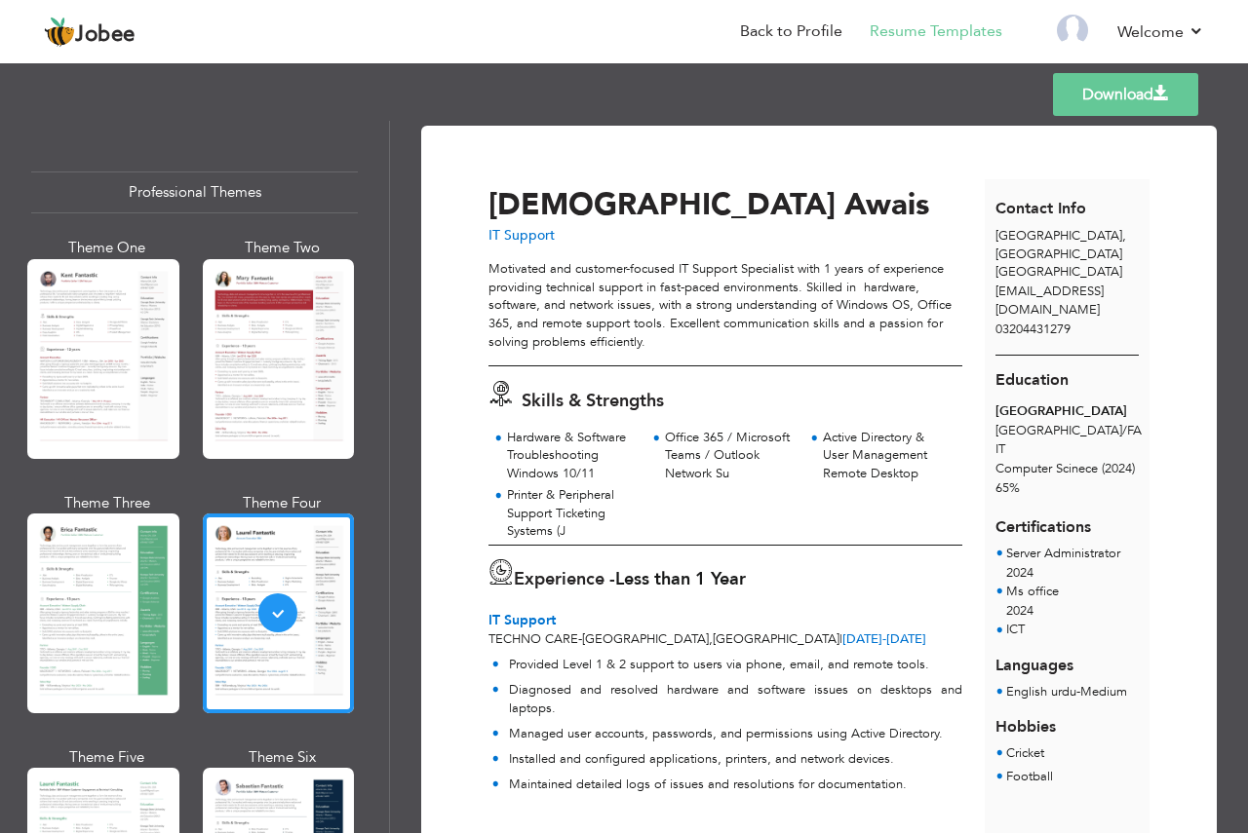
click at [1141, 111] on link "Download" at bounding box center [1125, 94] width 145 height 43
